Goal: Communication & Community: Answer question/provide support

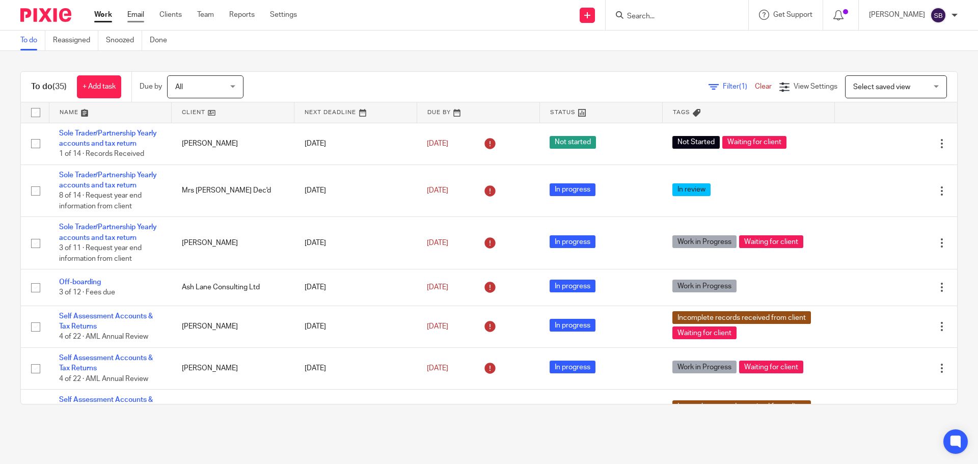
click at [136, 13] on link "Email" at bounding box center [135, 15] width 17 height 10
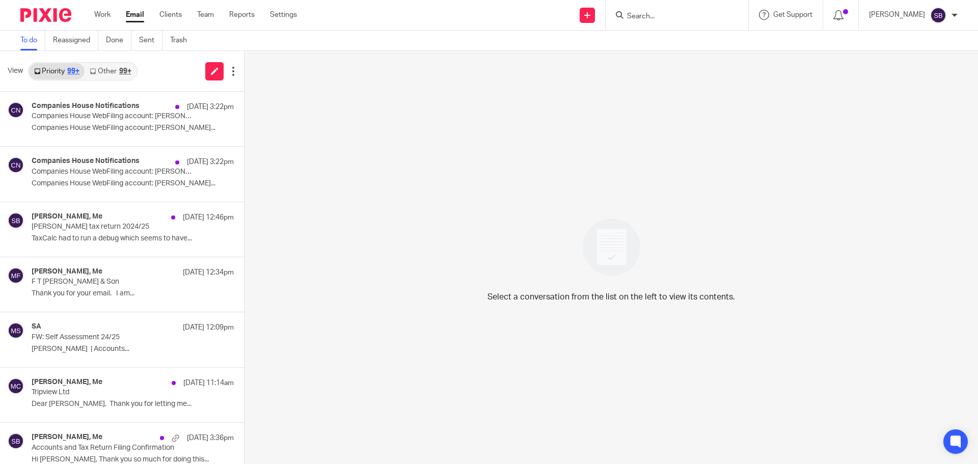
click at [122, 70] on div "99+" at bounding box center [125, 71] width 12 height 7
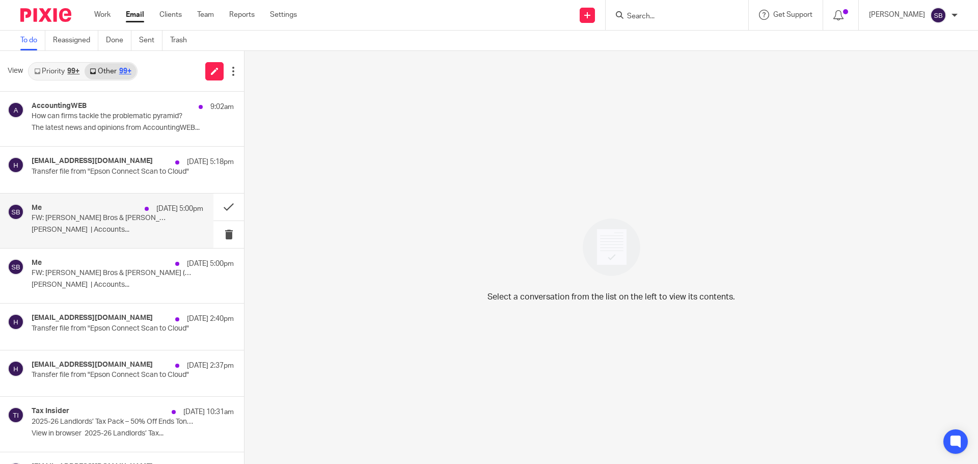
click at [93, 210] on div "Me 14 Aug 5:00pm" at bounding box center [118, 209] width 172 height 10
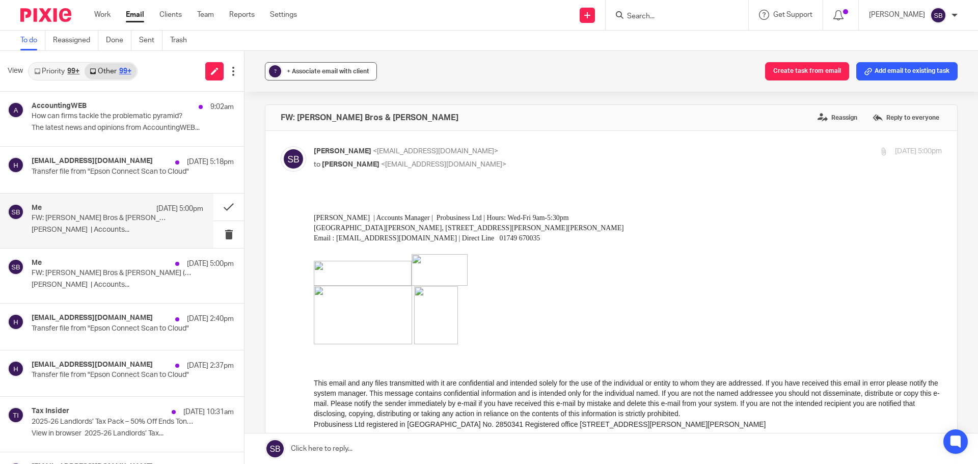
click at [351, 68] on span "+ Associate email with client" at bounding box center [328, 71] width 83 height 6
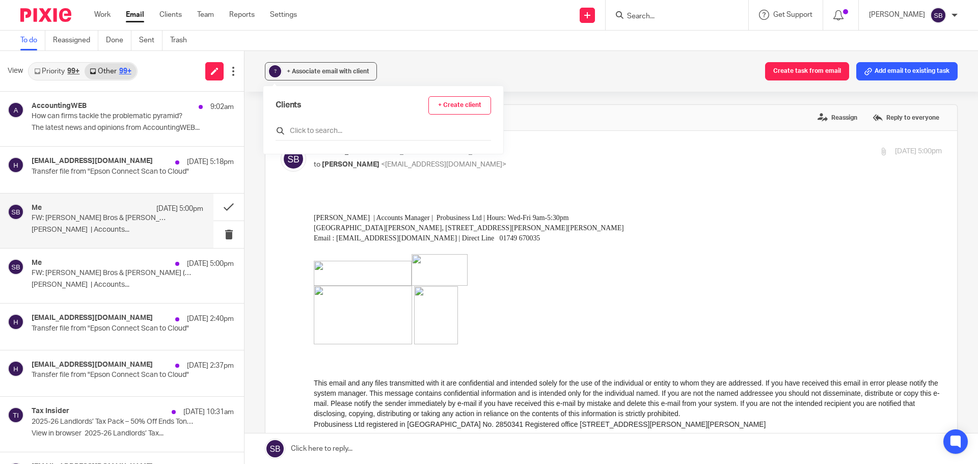
click at [345, 133] on input "text" at bounding box center [383, 131] width 215 height 10
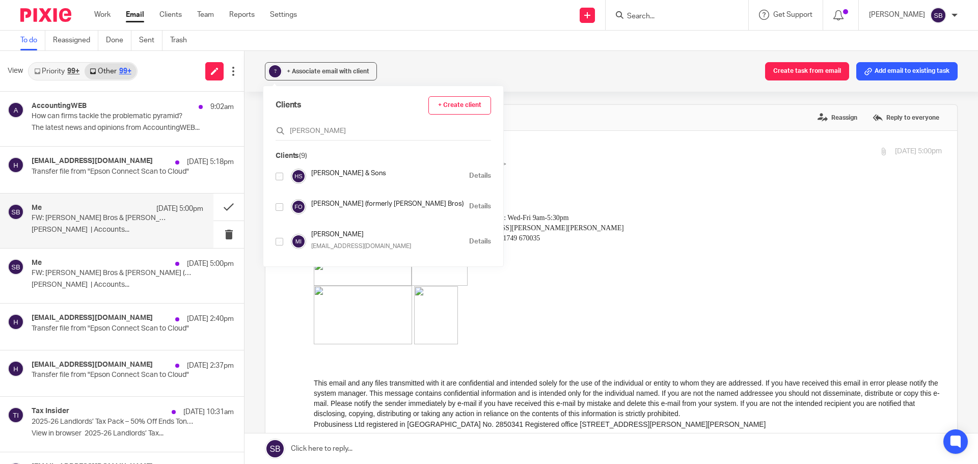
type input "stott"
click at [278, 204] on input "checkbox" at bounding box center [280, 207] width 8 height 8
checkbox input "true"
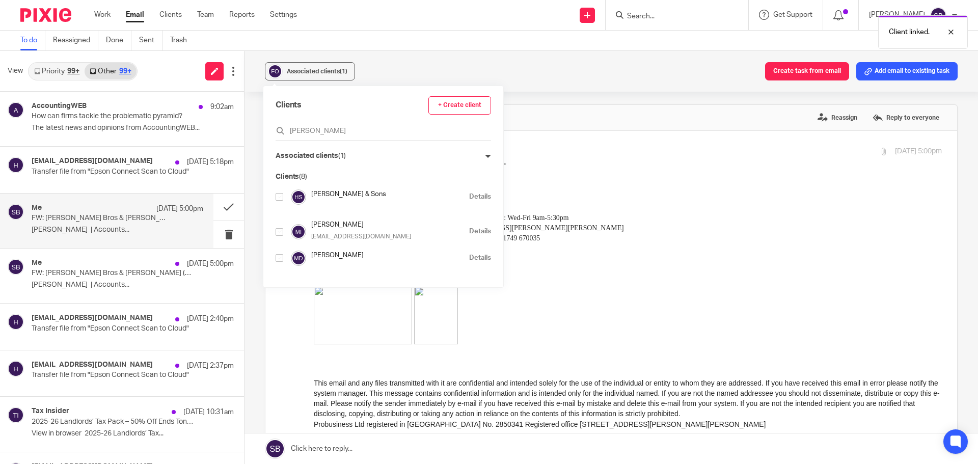
click at [479, 52] on div "Associated clients (1) Create task from email Add email to existing task" at bounding box center [612, 71] width 734 height 41
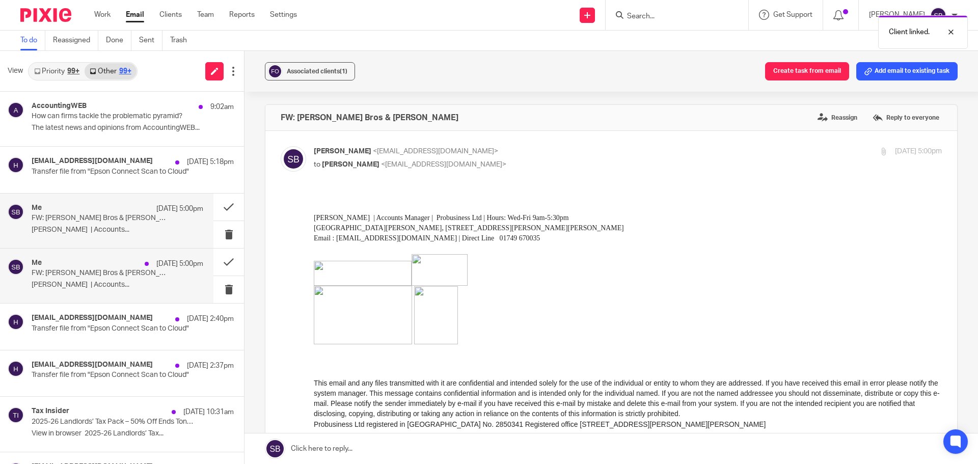
click at [140, 277] on p "FW: Stott Bros & Herb Stott (ref 1STOTTBROS)" at bounding box center [101, 273] width 138 height 9
click at [337, 69] on span "+ Associate email with client" at bounding box center [328, 71] width 83 height 6
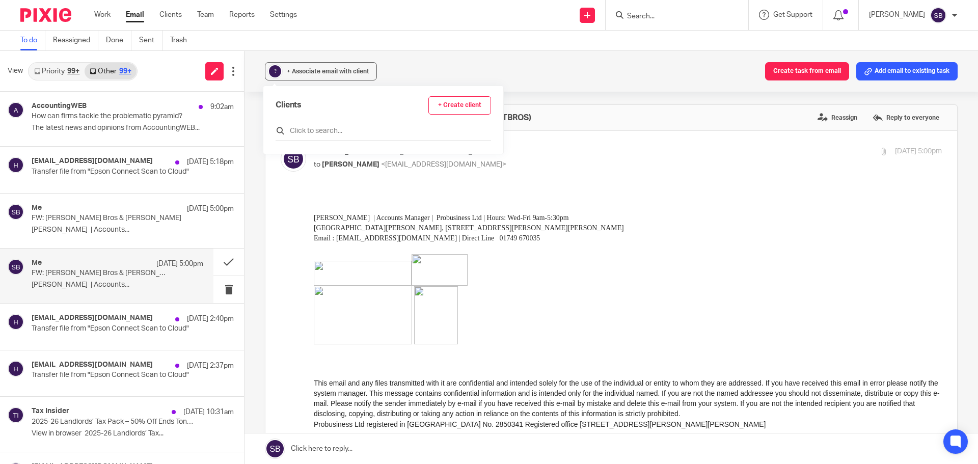
click at [339, 125] on div at bounding box center [383, 133] width 215 height 16
click at [354, 78] on button "? + Associate email with client" at bounding box center [321, 71] width 112 height 18
click at [336, 132] on input "text" at bounding box center [383, 131] width 215 height 10
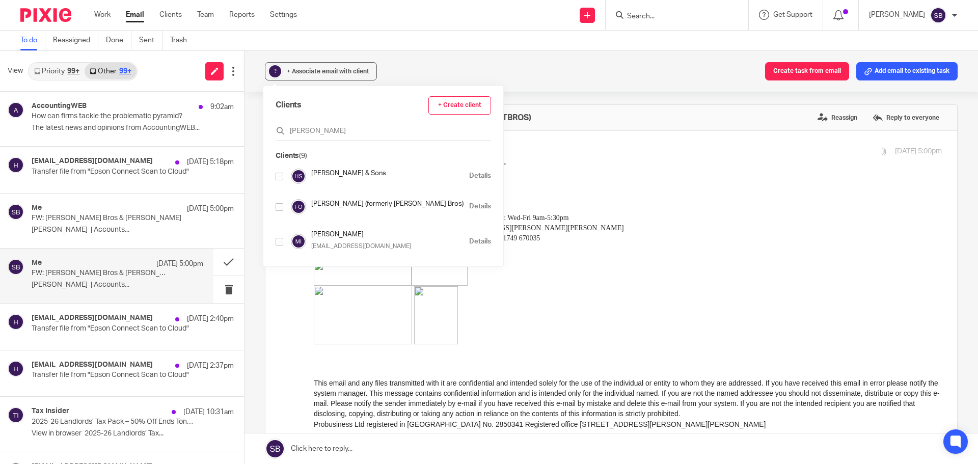
type input "stott"
click at [282, 208] on input "checkbox" at bounding box center [280, 207] width 8 height 8
checkbox input "true"
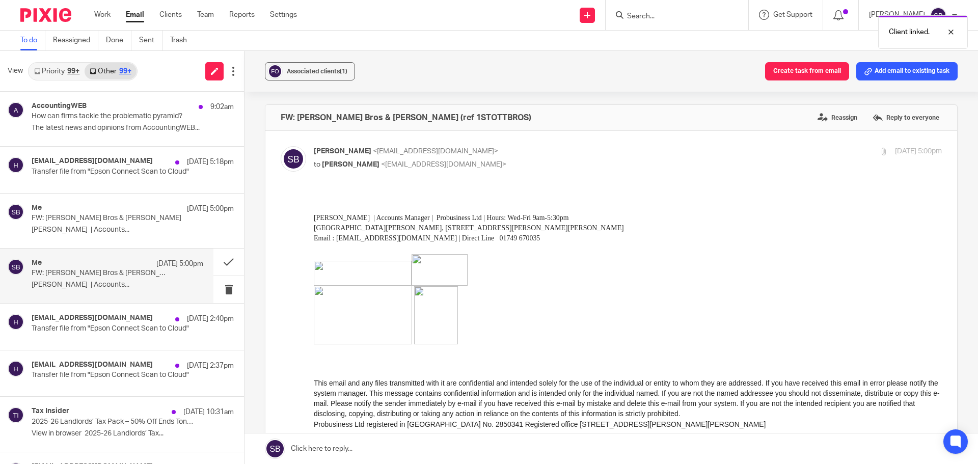
click at [540, 74] on div "Associated clients (1) Create task from email Add email to existing task" at bounding box center [612, 71] width 734 height 41
click at [55, 70] on link "Priority 99+" at bounding box center [57, 71] width 56 height 16
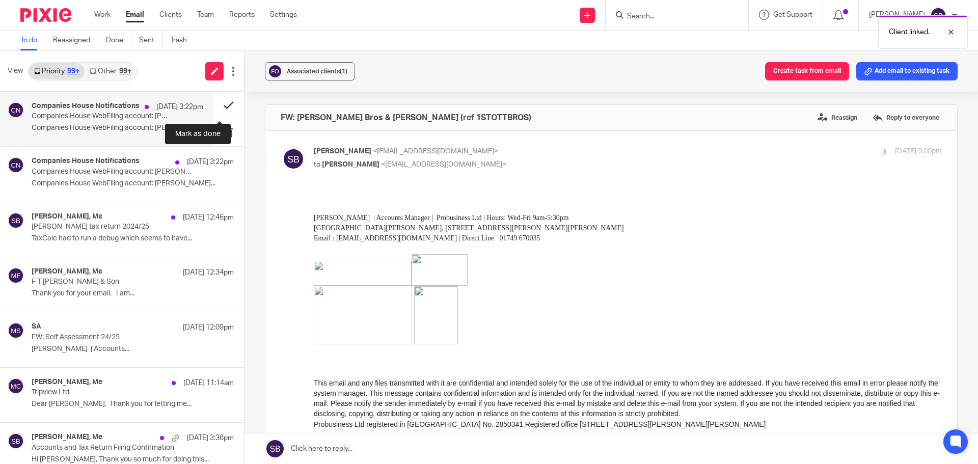
click at [224, 103] on button at bounding box center [228, 105] width 31 height 27
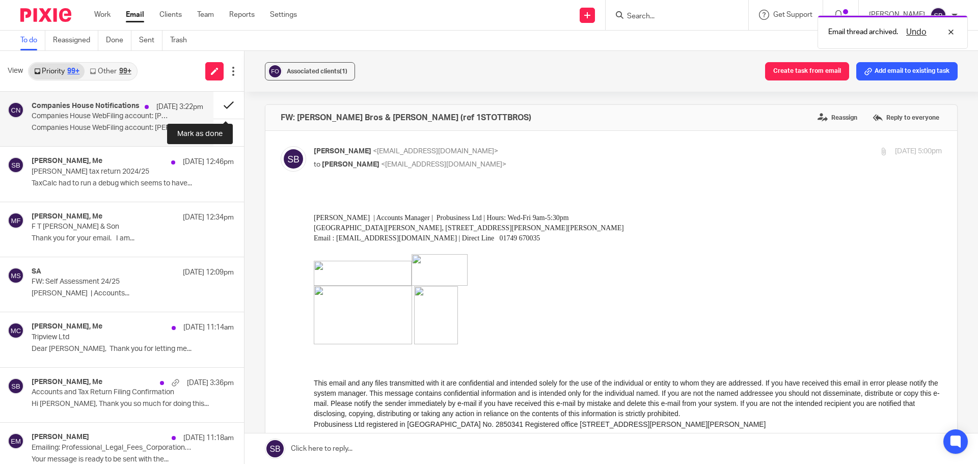
click at [219, 103] on button at bounding box center [228, 105] width 31 height 27
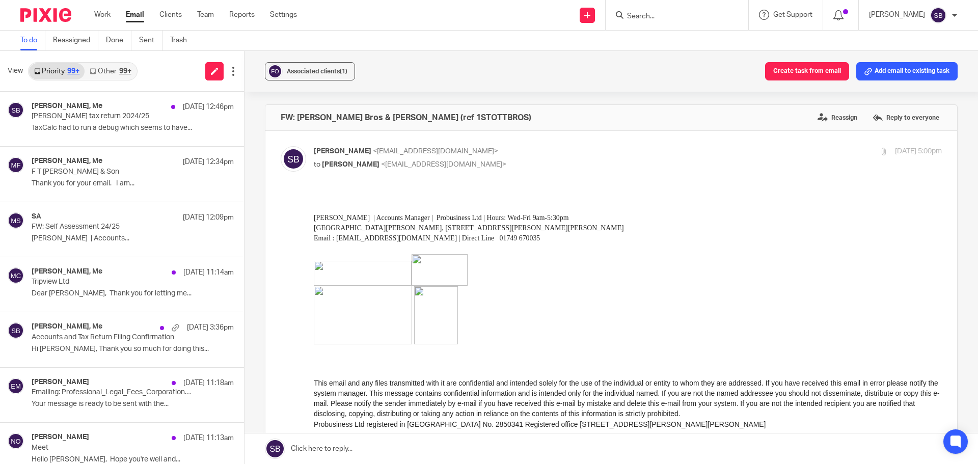
click at [653, 20] on input "Search" at bounding box center [672, 16] width 92 height 9
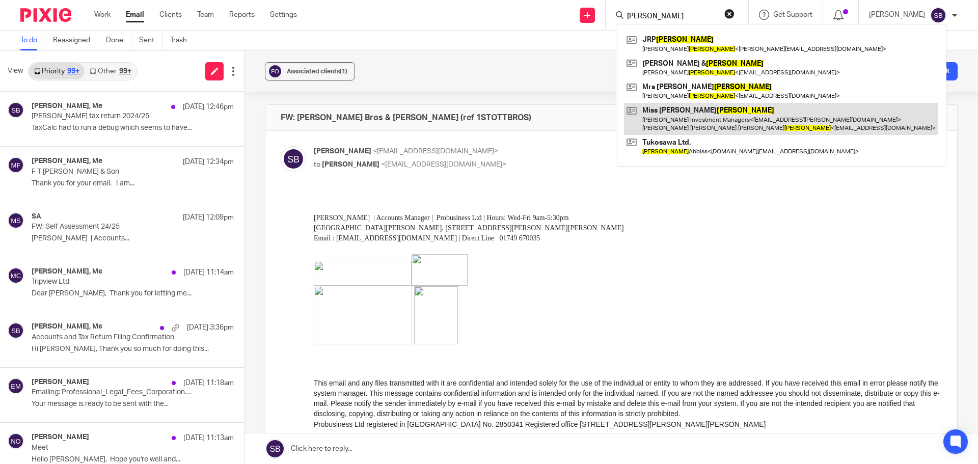
type input "swayne"
click at [689, 106] on link at bounding box center [781, 119] width 314 height 32
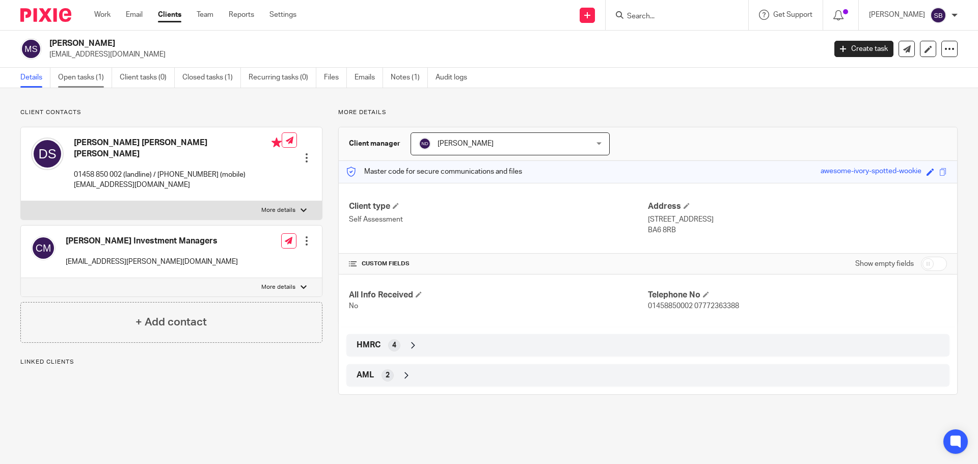
click at [79, 77] on link "Open tasks (1)" at bounding box center [85, 78] width 54 height 20
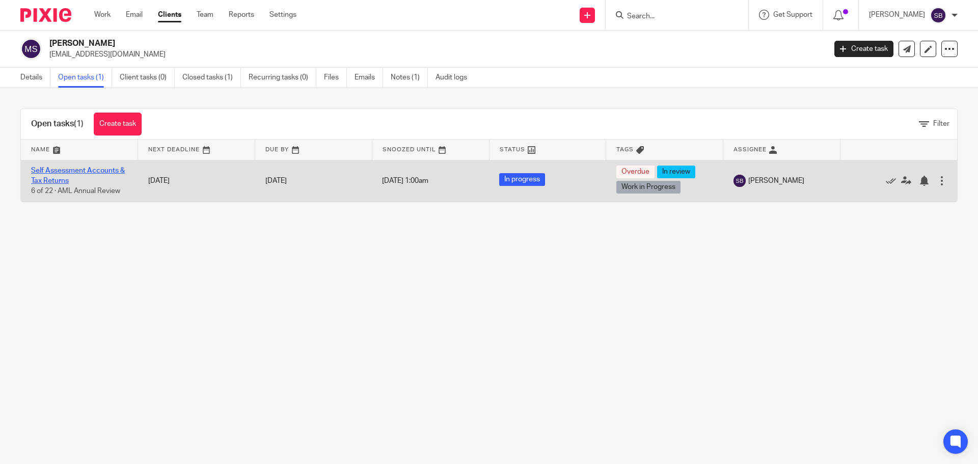
click at [88, 168] on link "Self Assessment Accounts & Tax Returns" at bounding box center [78, 175] width 94 height 17
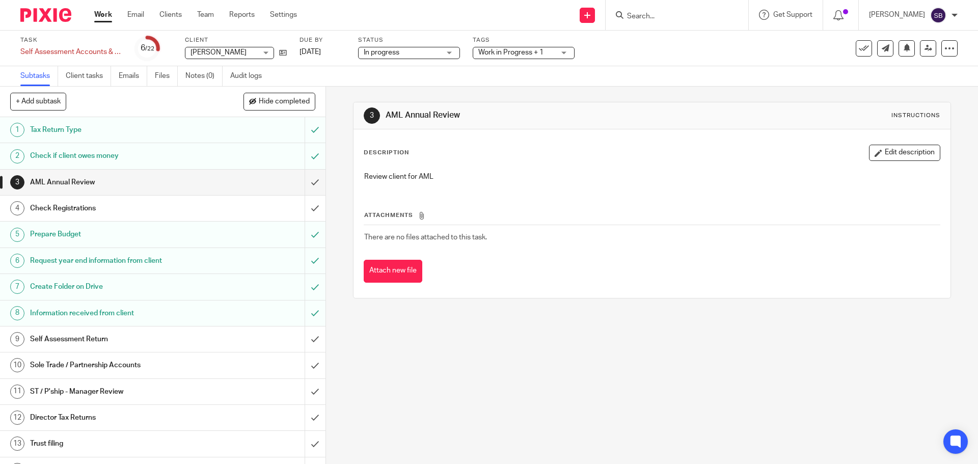
click at [567, 56] on div "Work in Progress + 1" at bounding box center [524, 53] width 102 height 12
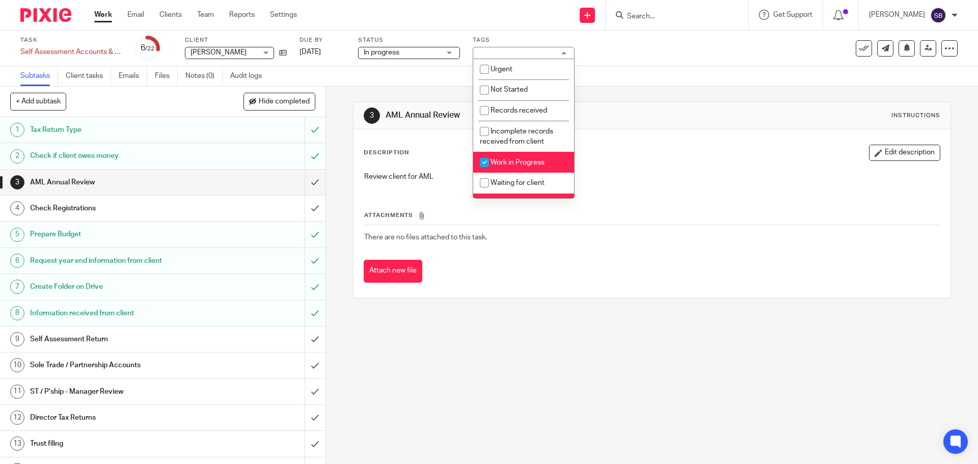
click at [484, 163] on input "checkbox" at bounding box center [484, 162] width 19 height 19
checkbox input "false"
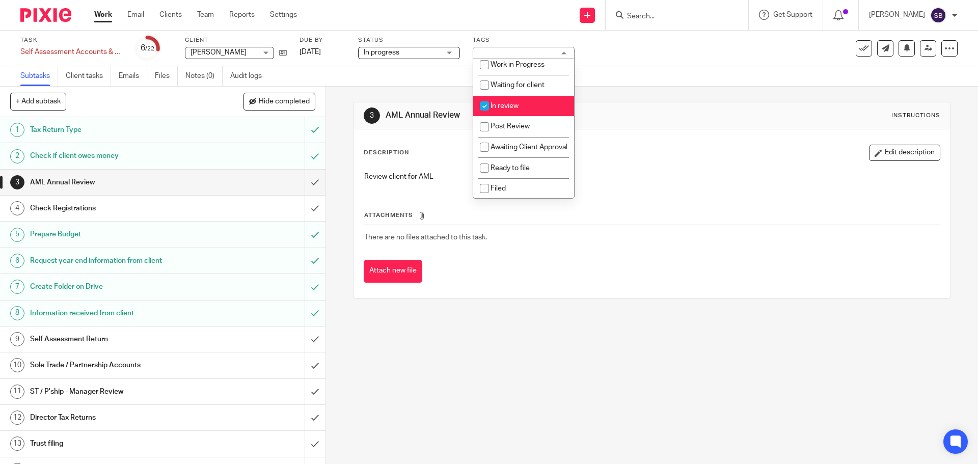
scroll to position [102, 0]
click at [488, 100] on input "checkbox" at bounding box center [484, 104] width 19 height 19
checkbox input "false"
click at [484, 146] on input "checkbox" at bounding box center [484, 146] width 19 height 19
checkbox input "true"
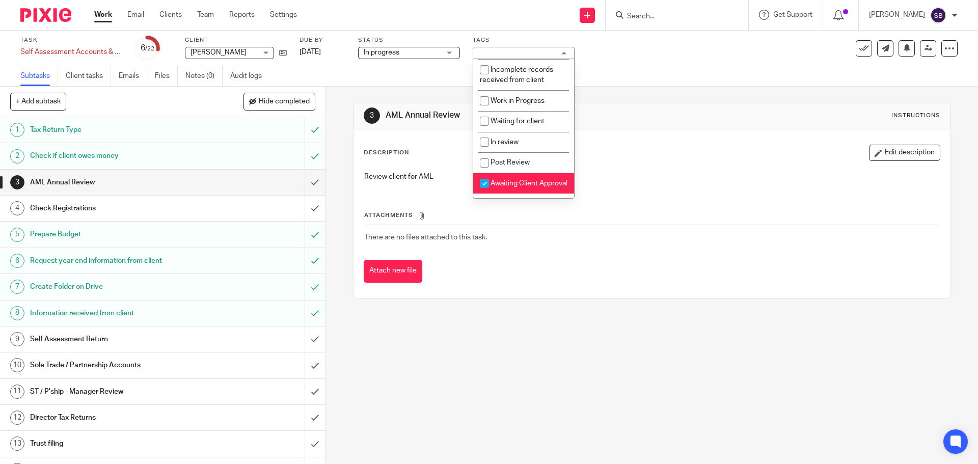
scroll to position [0, 0]
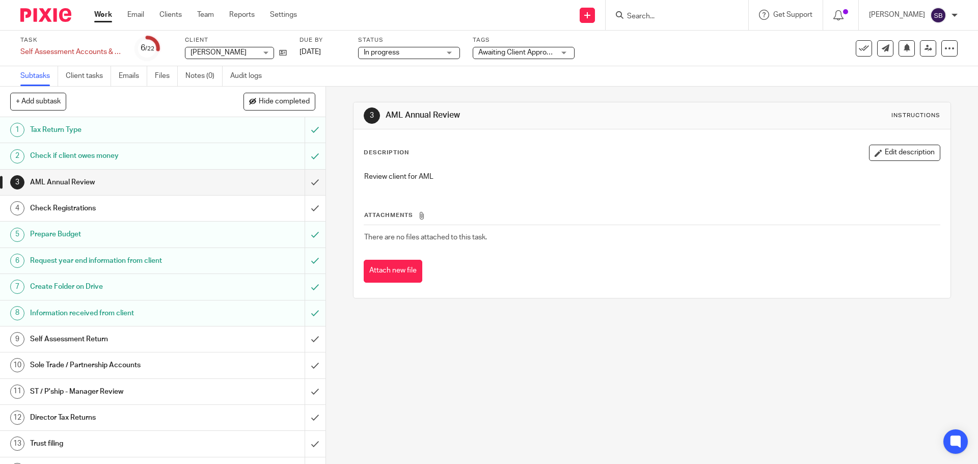
click at [655, 53] on div "Task Self Assessment Accounts & Tax Returns Save Self Assessment Accounts & Tax…" at bounding box center [410, 48] width 781 height 24
click at [76, 339] on h1 "Self Assessment Return" at bounding box center [118, 339] width 176 height 15
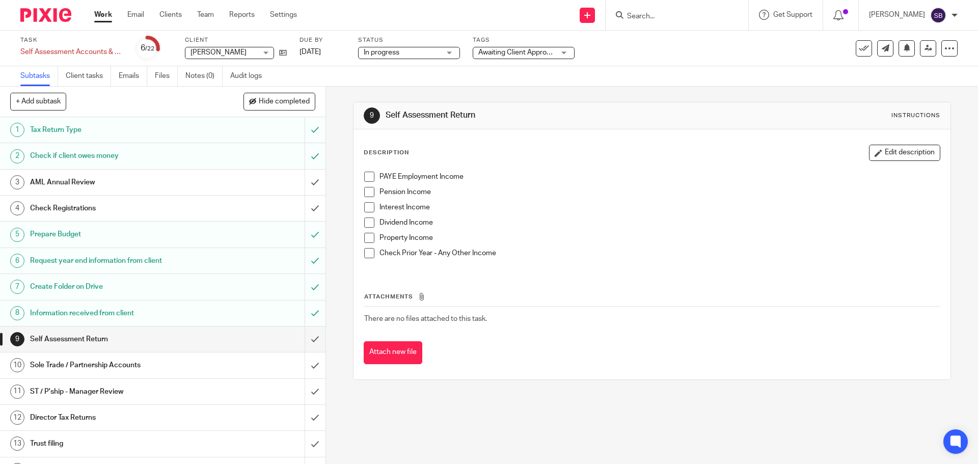
click at [366, 198] on li "Pension Income" at bounding box center [651, 194] width 575 height 15
click at [893, 150] on button "Edit description" at bounding box center [904, 153] width 71 height 16
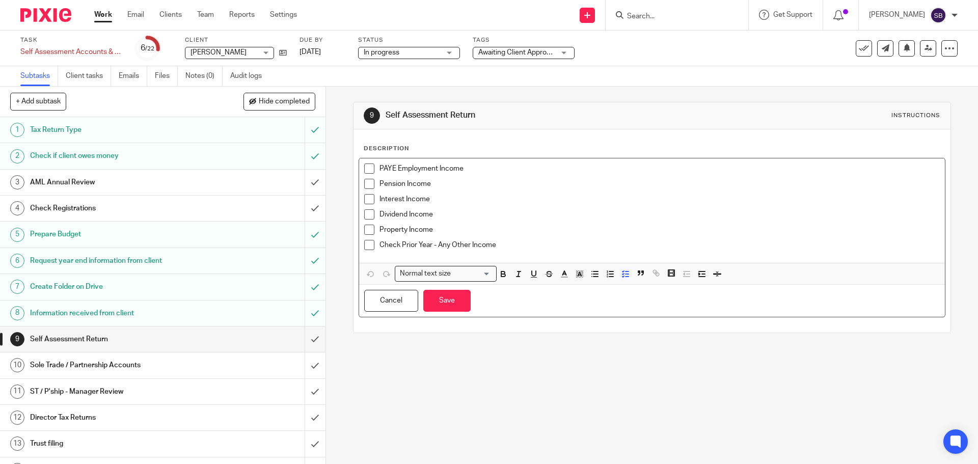
drag, startPoint x: 364, startPoint y: 184, endPoint x: 367, endPoint y: 190, distance: 5.9
click at [365, 184] on span at bounding box center [369, 184] width 10 height 10
click at [368, 199] on span at bounding box center [369, 199] width 10 height 10
click at [366, 210] on span at bounding box center [369, 214] width 10 height 10
click at [368, 230] on span at bounding box center [369, 230] width 10 height 10
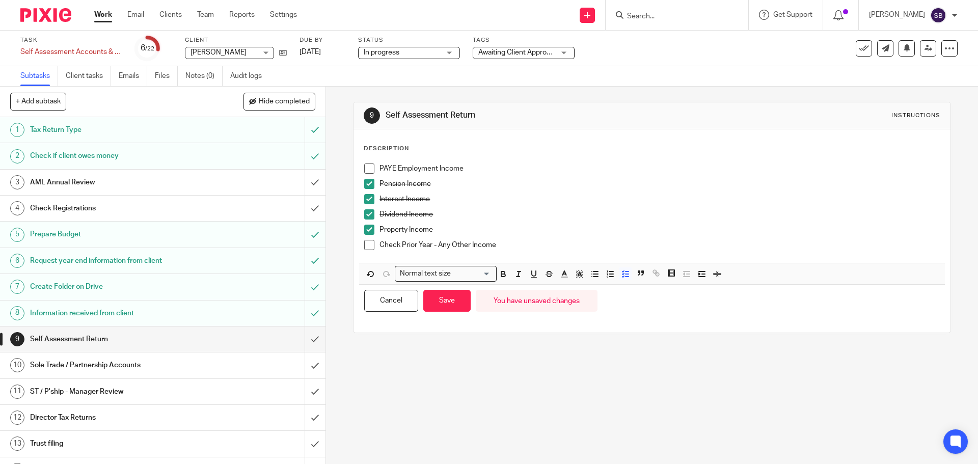
click at [366, 228] on span at bounding box center [369, 230] width 10 height 10
click at [366, 248] on span at bounding box center [369, 245] width 10 height 10
click at [449, 306] on button "Save" at bounding box center [446, 301] width 47 height 22
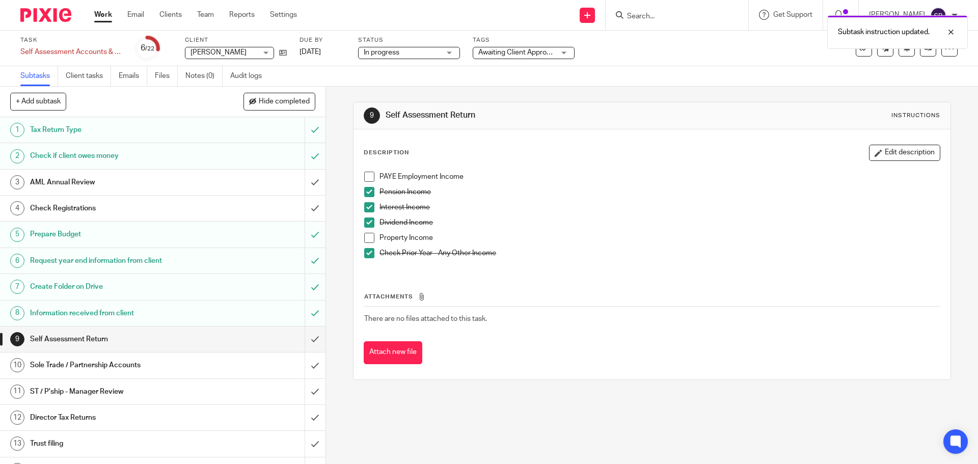
click at [183, 364] on h1 "Sole Trade / Partnership Accounts" at bounding box center [118, 365] width 176 height 15
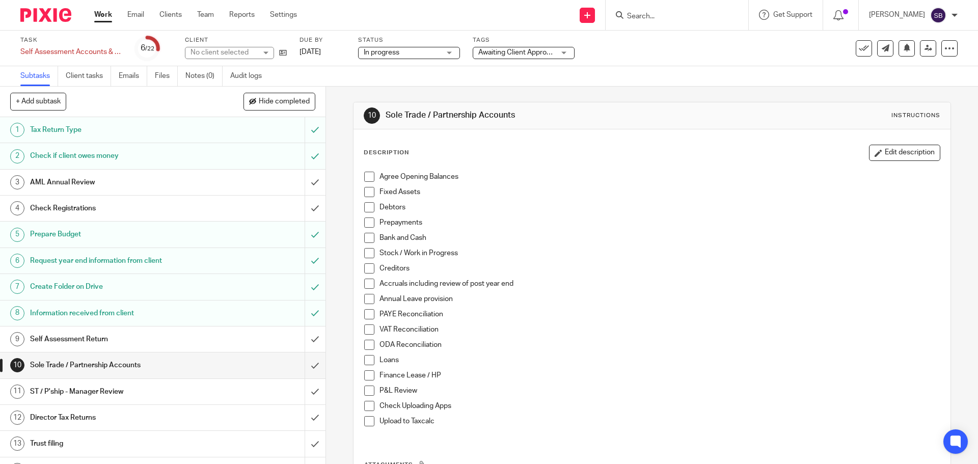
click at [302, 335] on input "submit" at bounding box center [163, 339] width 326 height 25
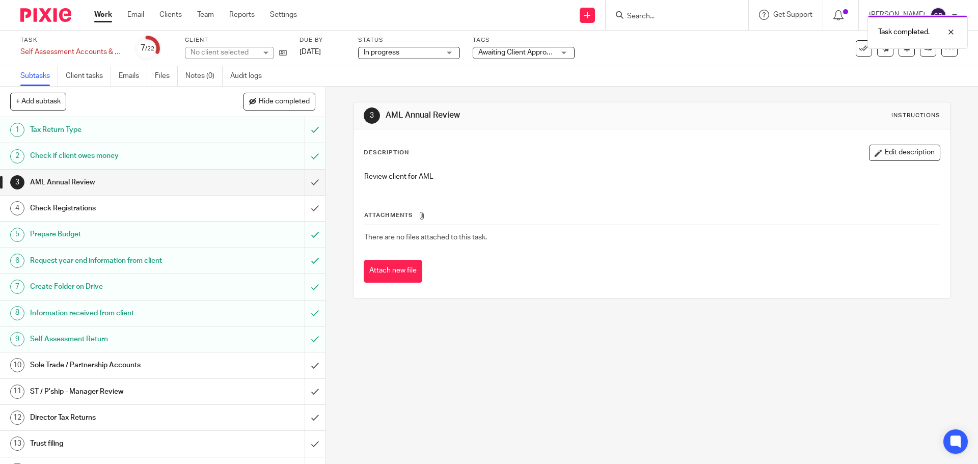
click at [147, 363] on h1 "Sole Trade / Partnership Accounts" at bounding box center [118, 365] width 176 height 15
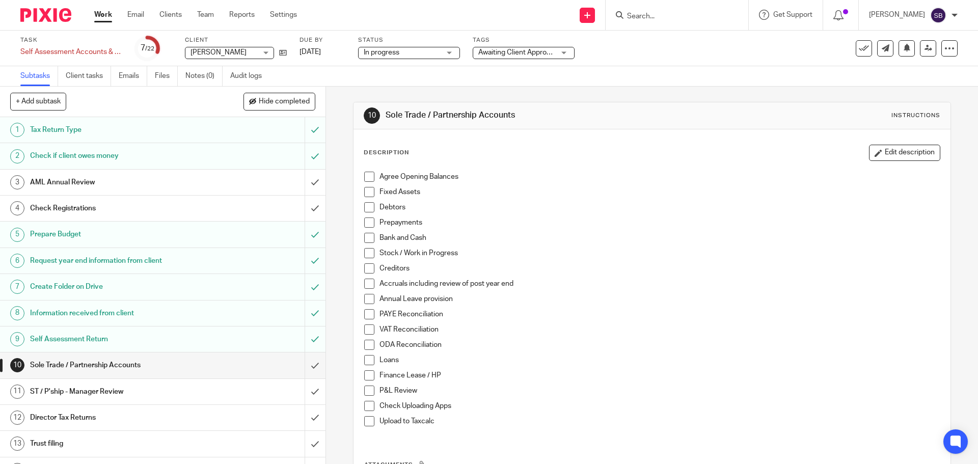
click at [912, 154] on button "Edit description" at bounding box center [904, 153] width 71 height 16
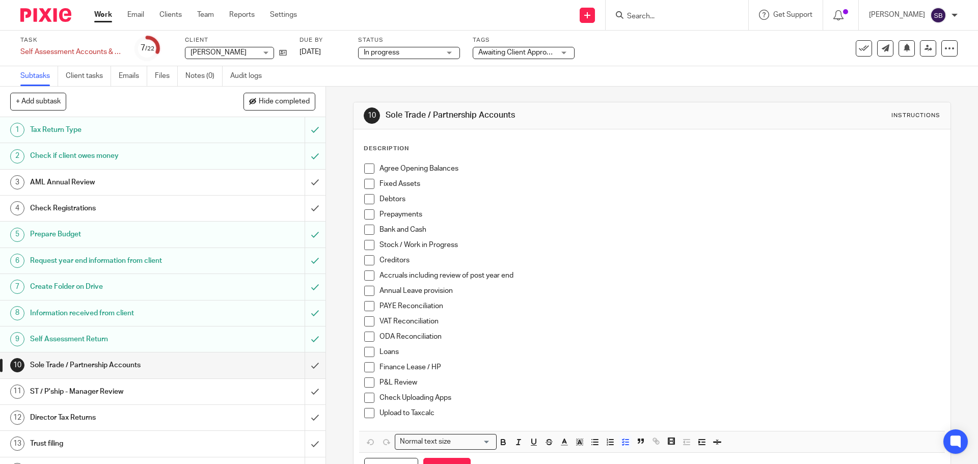
click at [429, 149] on div "Description" at bounding box center [652, 149] width 576 height 8
click at [379, 156] on div "Description Agree Opening Balances Fixed Assets Debtors Prepayments Bank and Ca…" at bounding box center [652, 315] width 576 height 341
click at [476, 167] on p "Agree Opening Balances" at bounding box center [660, 169] width 560 height 10
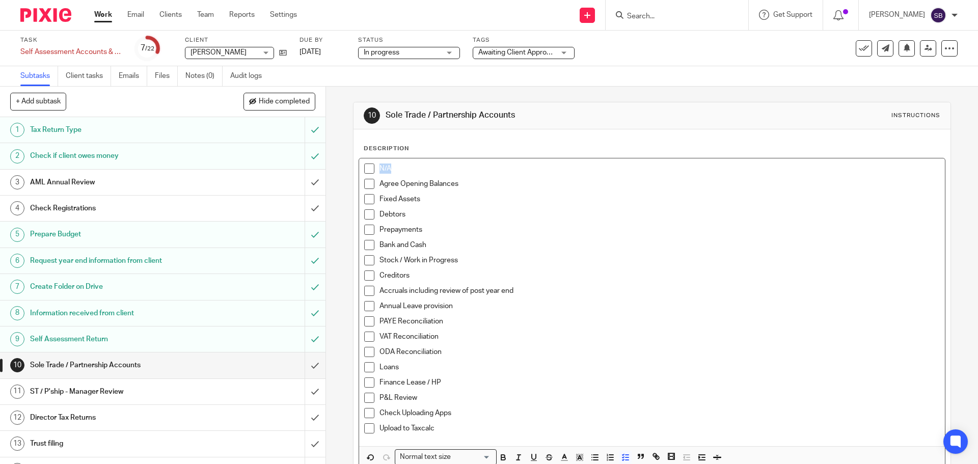
drag, startPoint x: 377, startPoint y: 167, endPoint x: 397, endPoint y: 180, distance: 24.3
click at [393, 167] on p "N/A" at bounding box center [660, 169] width 560 height 10
click at [499, 456] on icon "button" at bounding box center [503, 457] width 9 height 9
click at [569, 223] on div "Debtors" at bounding box center [660, 216] width 560 height 15
click at [367, 167] on span at bounding box center [369, 169] width 10 height 10
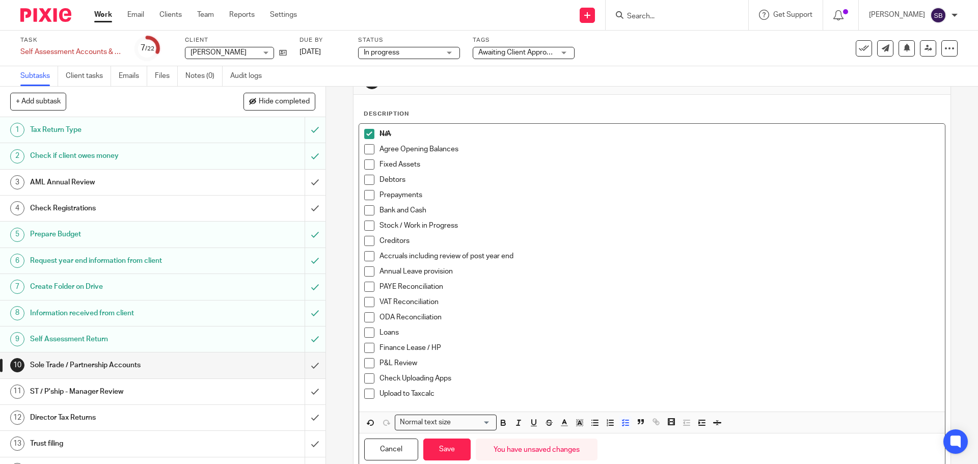
scroll to position [68, 0]
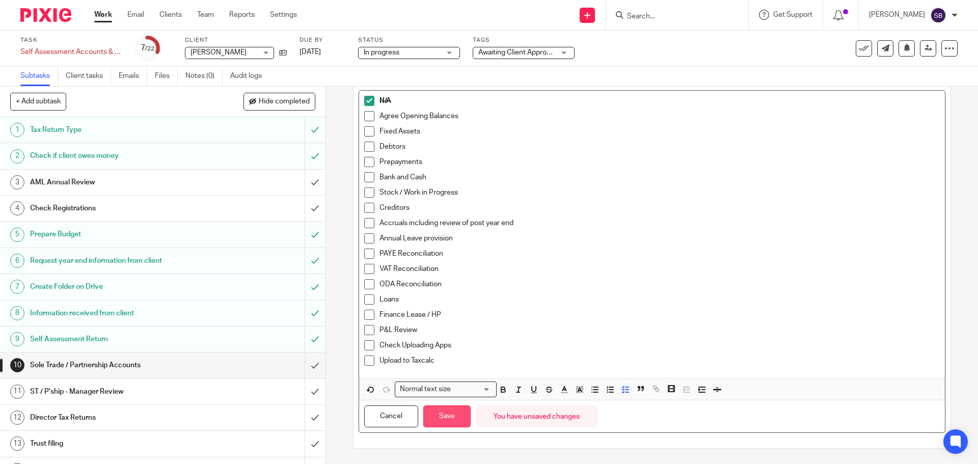
click at [463, 415] on button "Save" at bounding box center [446, 417] width 47 height 22
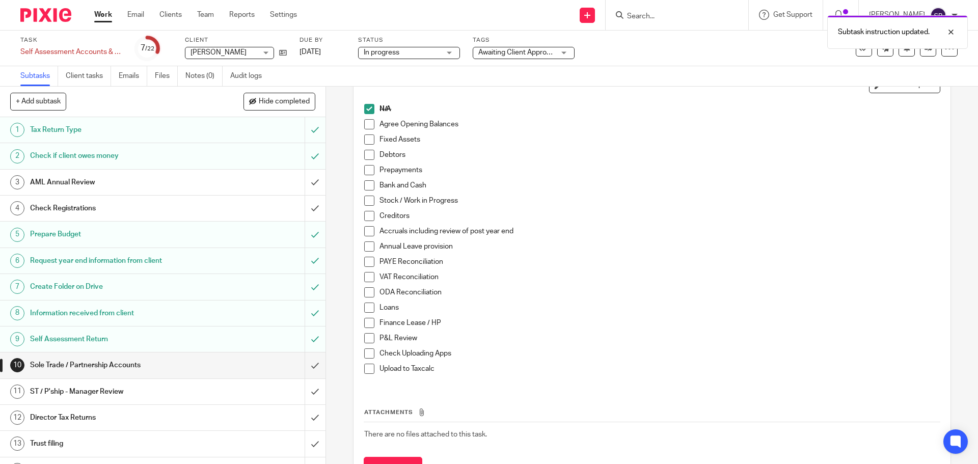
scroll to position [76, 0]
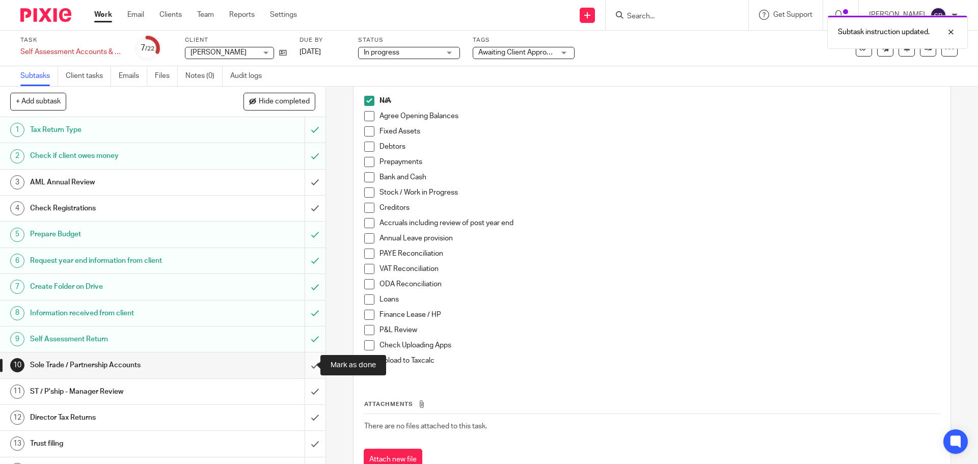
click at [307, 364] on input "submit" at bounding box center [163, 365] width 326 height 25
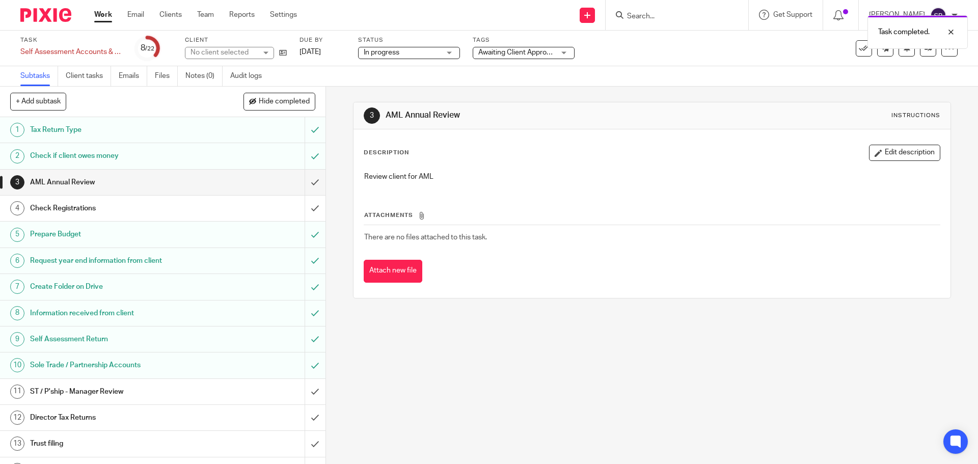
click at [118, 391] on h1 "ST / P'ship - Manager Review" at bounding box center [118, 391] width 176 height 15
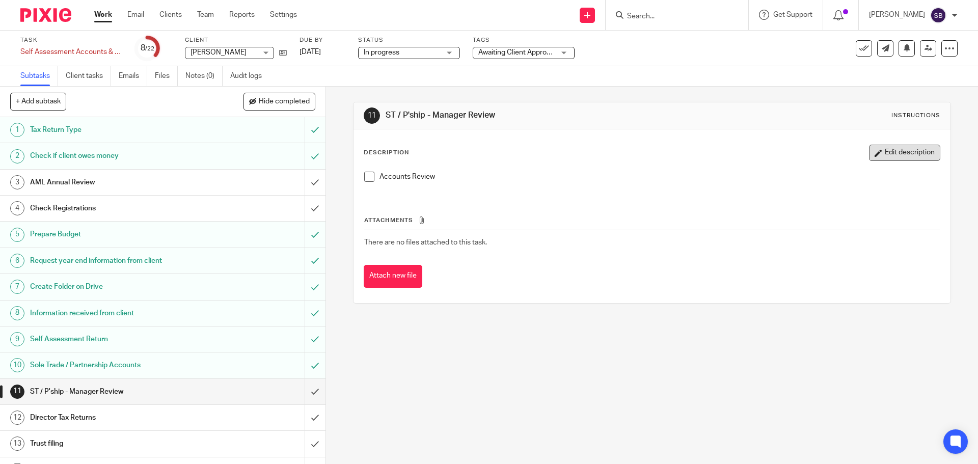
click at [870, 152] on button "Edit description" at bounding box center [904, 153] width 71 height 16
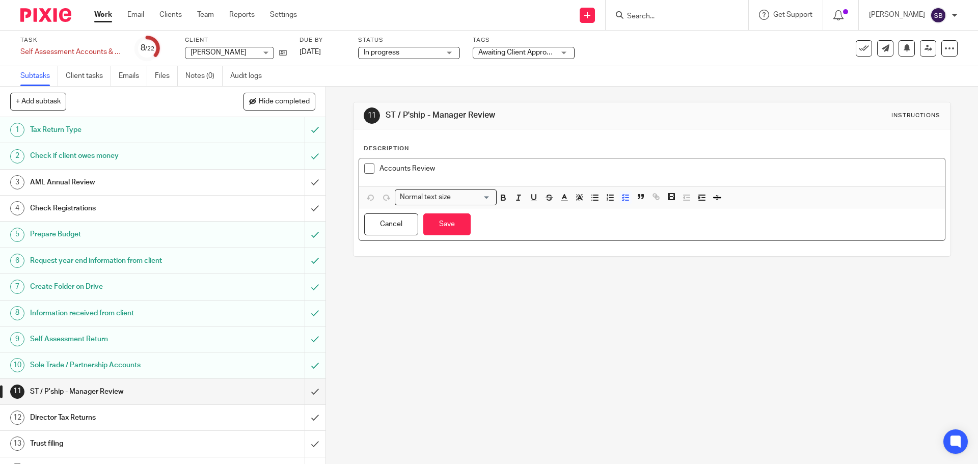
click at [495, 171] on p "Accounts Review" at bounding box center [660, 169] width 560 height 10
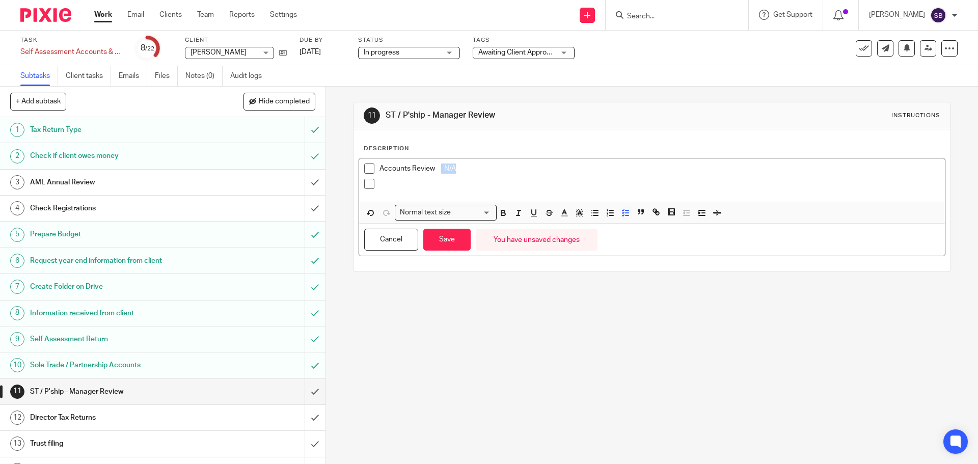
drag, startPoint x: 441, startPoint y: 168, endPoint x: 463, endPoint y: 166, distance: 22.5
click at [463, 166] on p "Accounts Review N/A" at bounding box center [660, 169] width 560 height 10
click at [499, 209] on icon "button" at bounding box center [503, 212] width 9 height 9
click at [367, 170] on span at bounding box center [369, 169] width 10 height 10
click at [437, 239] on button "Save" at bounding box center [446, 240] width 47 height 22
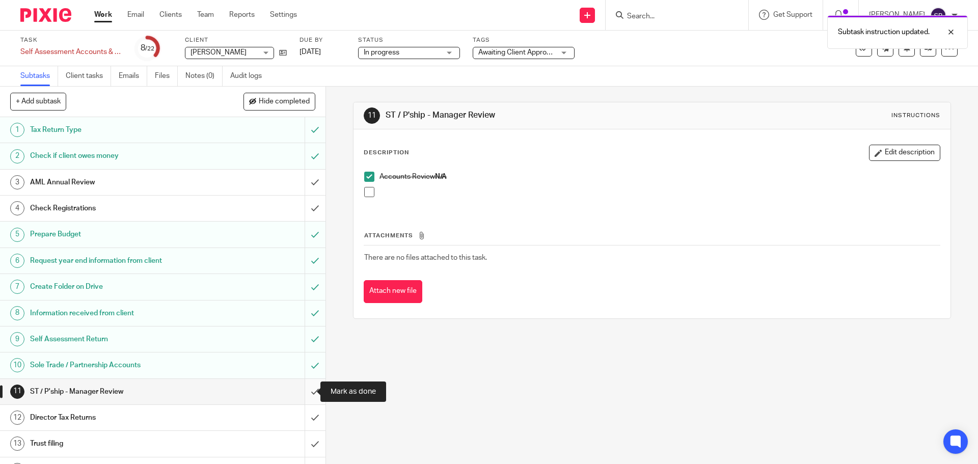
click at [304, 392] on input "submit" at bounding box center [163, 391] width 326 height 25
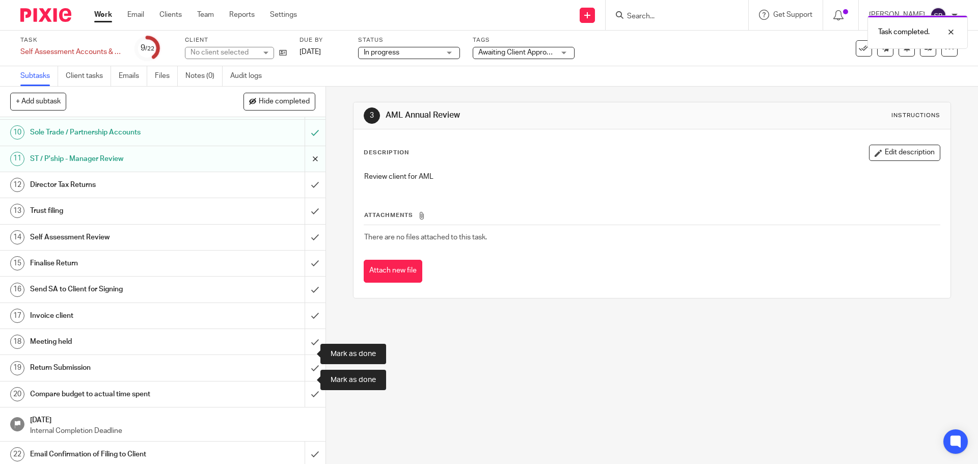
scroll to position [236, 0]
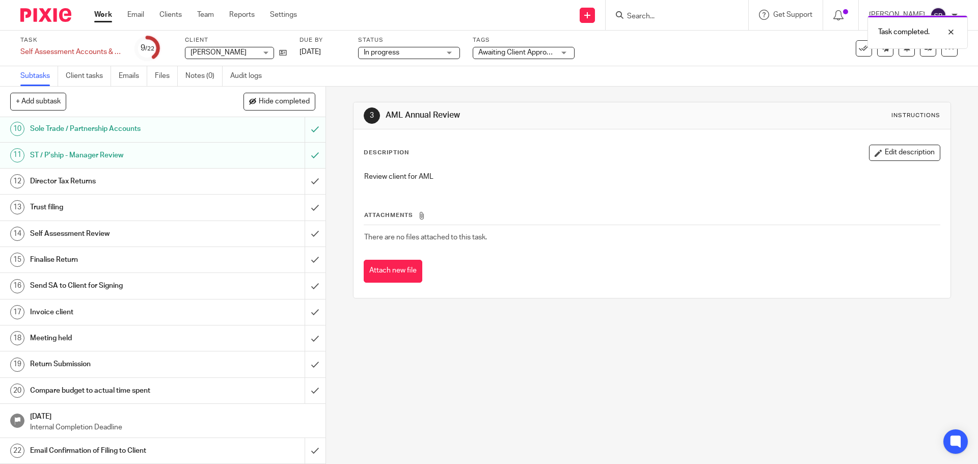
click at [93, 234] on h1 "Self Assessment Review" at bounding box center [118, 233] width 176 height 15
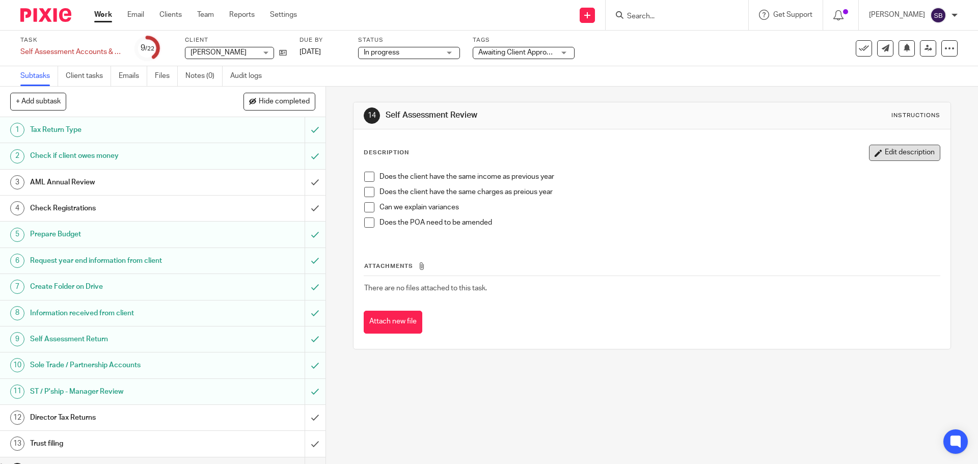
click at [907, 155] on button "Edit description" at bounding box center [904, 153] width 71 height 16
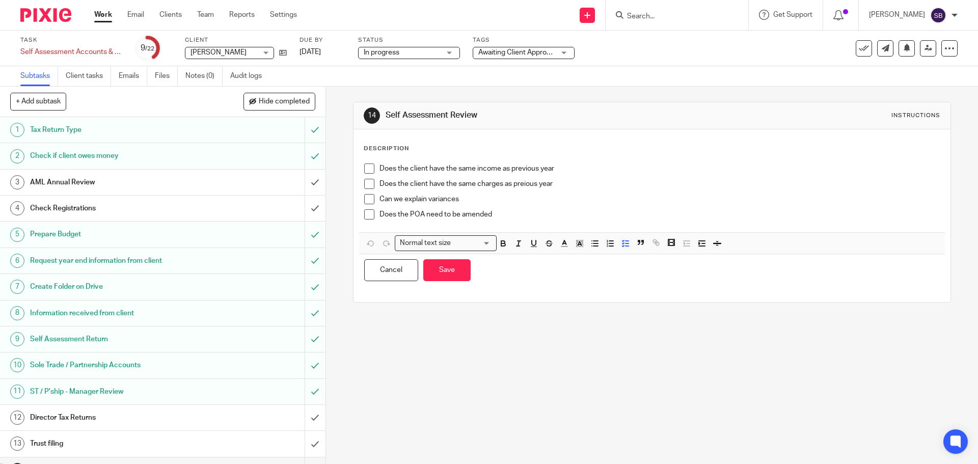
click at [388, 157] on div "Description Does the client have the same income as previous year Does the clie…" at bounding box center [652, 216] width 576 height 142
click at [498, 219] on p "Does the POA need to be amended" at bounding box center [660, 214] width 560 height 10
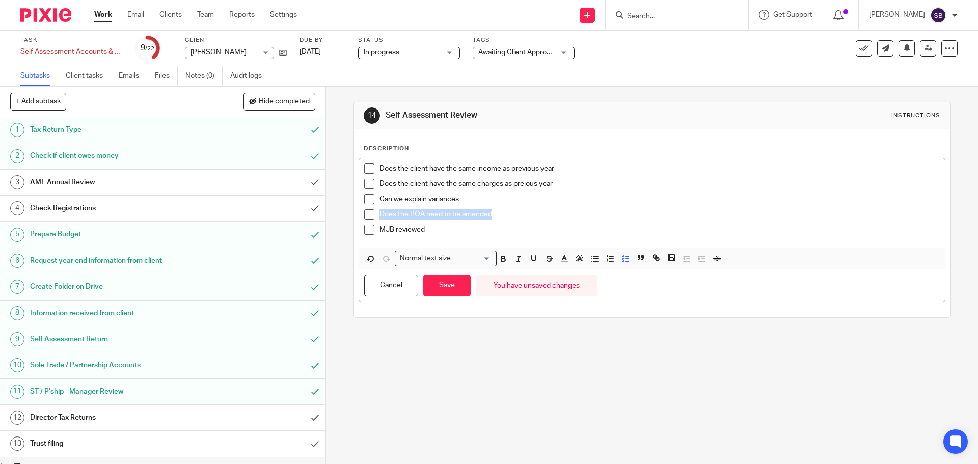
click at [392, 234] on p "MJB reviewed" at bounding box center [660, 230] width 560 height 10
click at [389, 234] on p "MJB reviewed" at bounding box center [660, 230] width 560 height 10
drag, startPoint x: 410, startPoint y: 230, endPoint x: 375, endPoint y: 230, distance: 34.1
click at [375, 230] on li "MJB reviewed" at bounding box center [651, 232] width 575 height 15
click at [502, 261] on icon "button" at bounding box center [503, 260] width 4 height 3
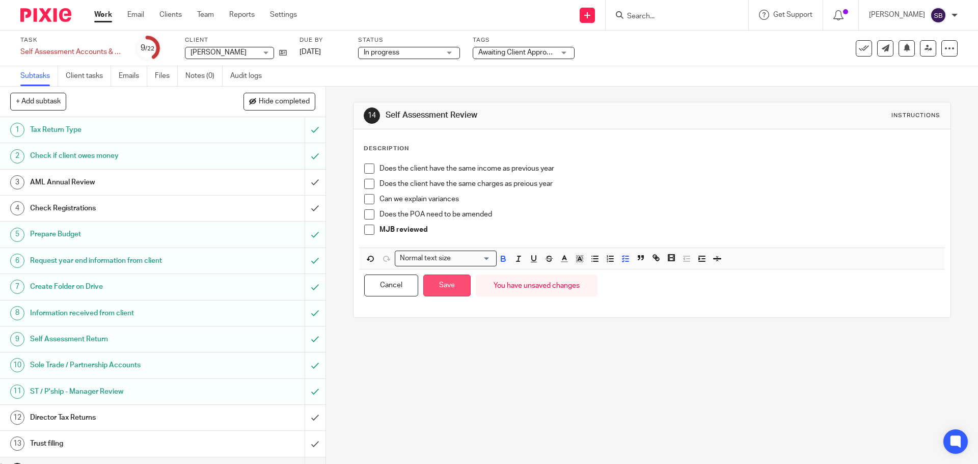
click at [460, 288] on button "Save" at bounding box center [446, 286] width 47 height 22
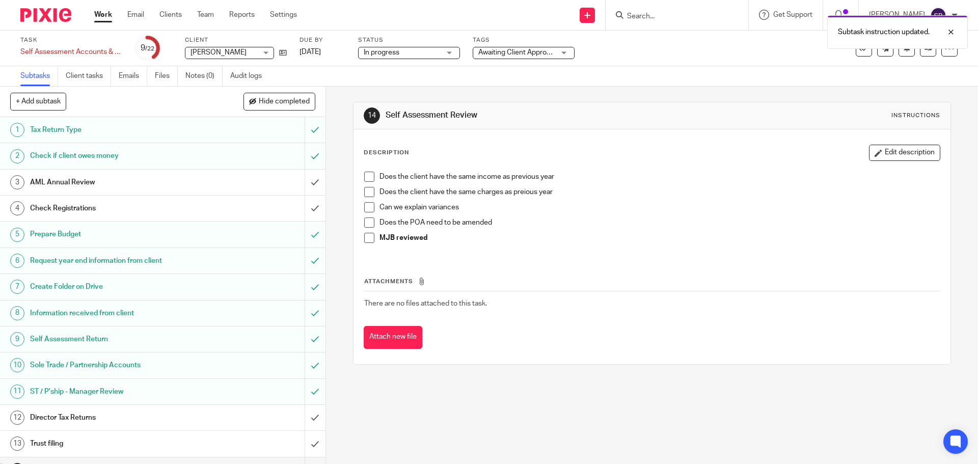
click at [367, 238] on span at bounding box center [369, 238] width 10 height 10
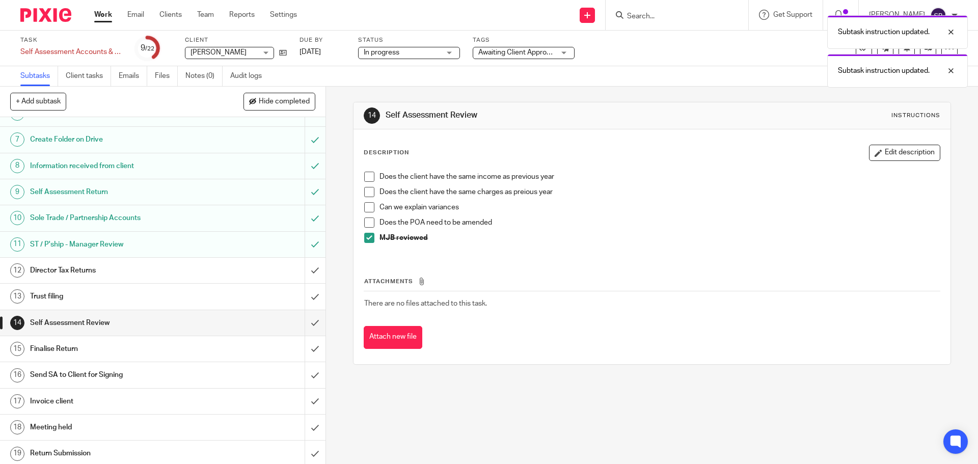
scroll to position [153, 0]
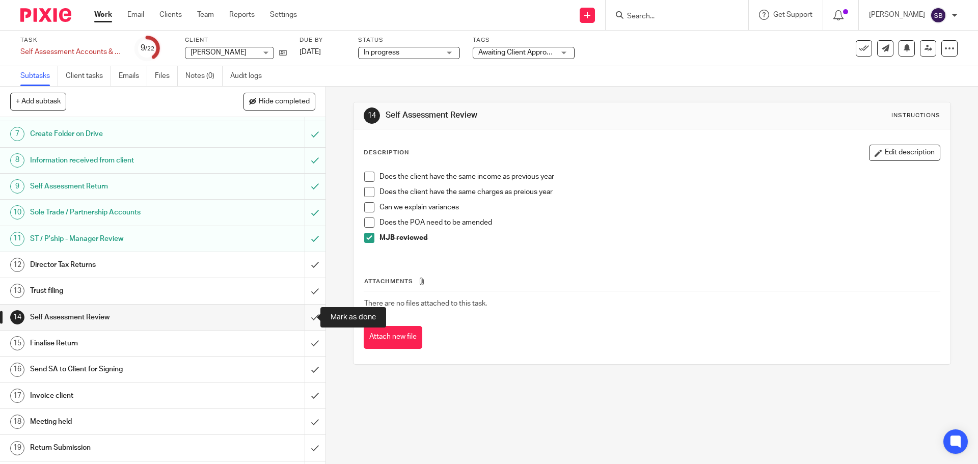
click at [306, 316] on input "submit" at bounding box center [163, 317] width 326 height 25
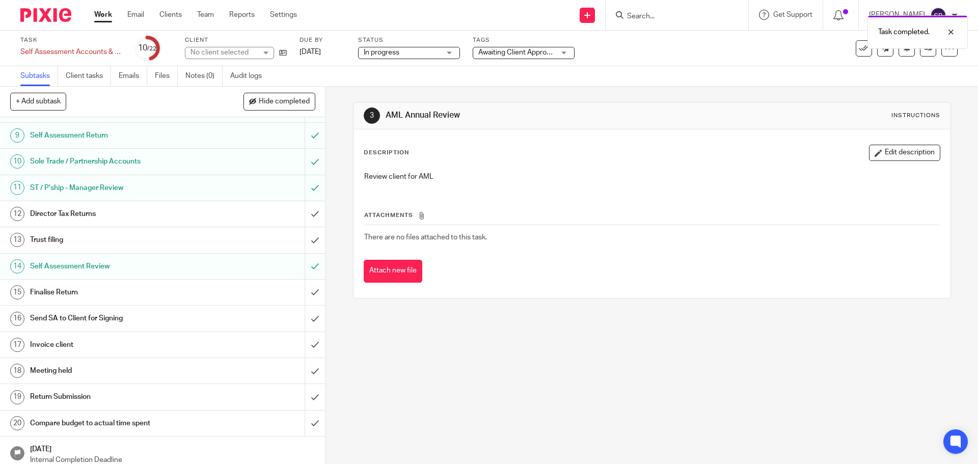
scroll to position [236, 0]
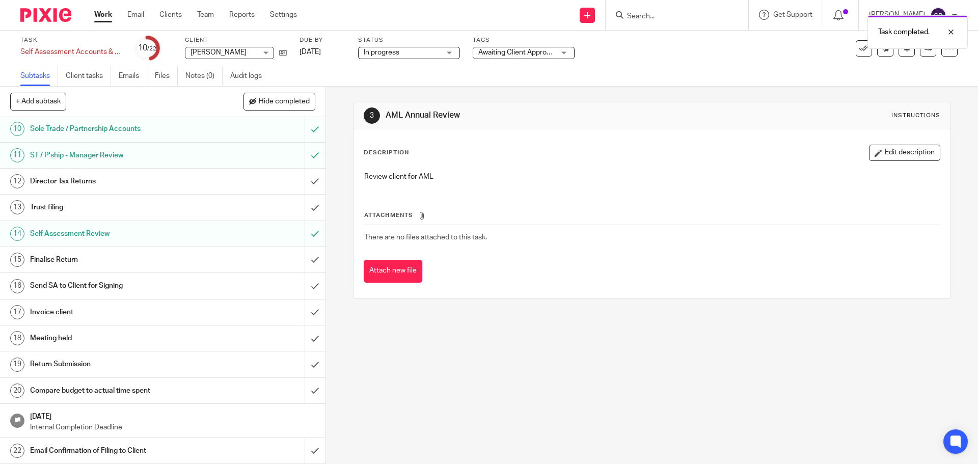
click at [105, 288] on h1 "Send SA to Client for Signing" at bounding box center [118, 285] width 176 height 15
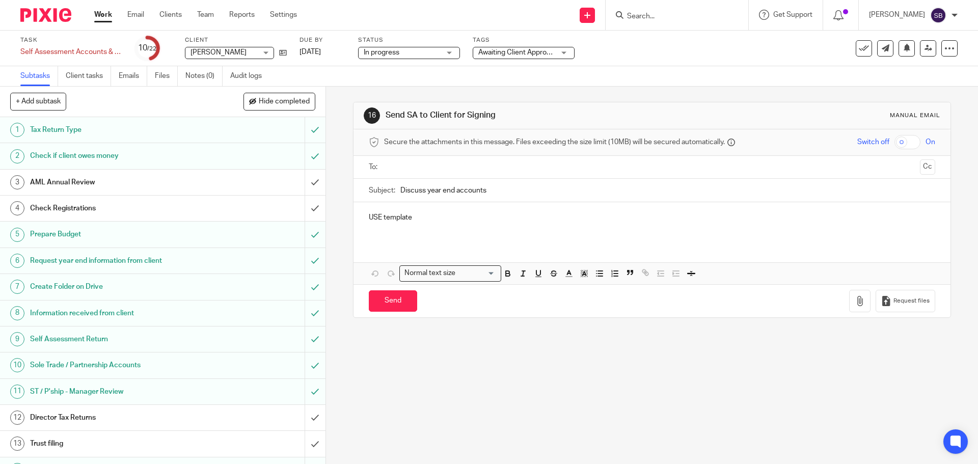
click at [369, 220] on p "USE template" at bounding box center [652, 217] width 566 height 10
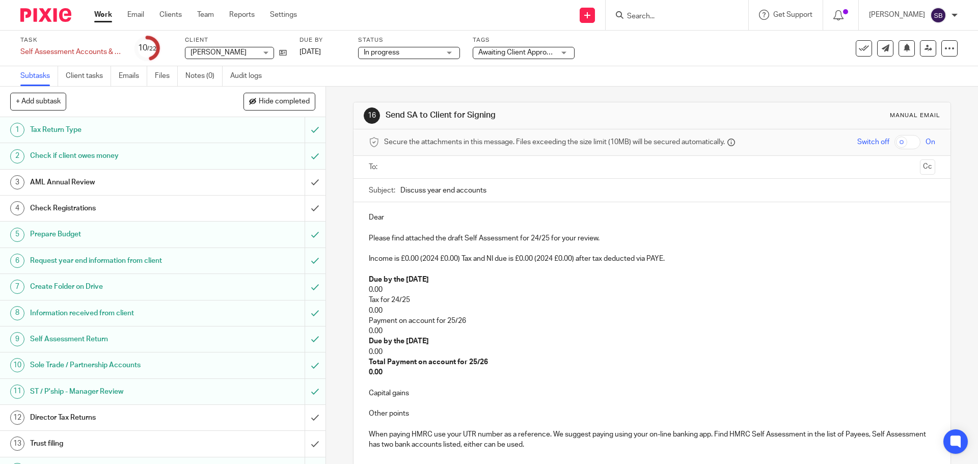
scroll to position [59, 0]
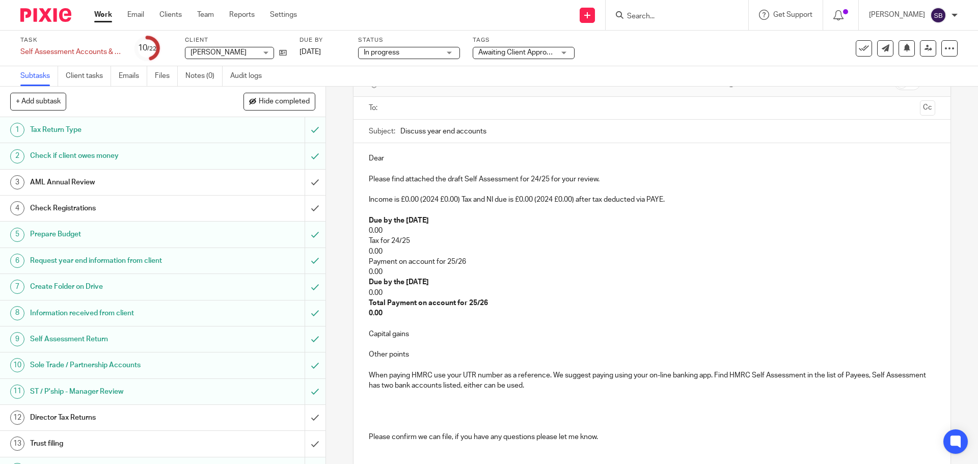
click at [422, 160] on p "Dear" at bounding box center [652, 158] width 566 height 10
click at [494, 129] on input "Discuss year end accounts" at bounding box center [667, 131] width 534 height 23
type input "D"
click at [418, 134] on input "Persoanl Tax Return 2024-25" at bounding box center [667, 131] width 534 height 23
click at [529, 180] on p "Please find attached the draft Self Assessment for 24/25 for your review." at bounding box center [652, 179] width 566 height 10
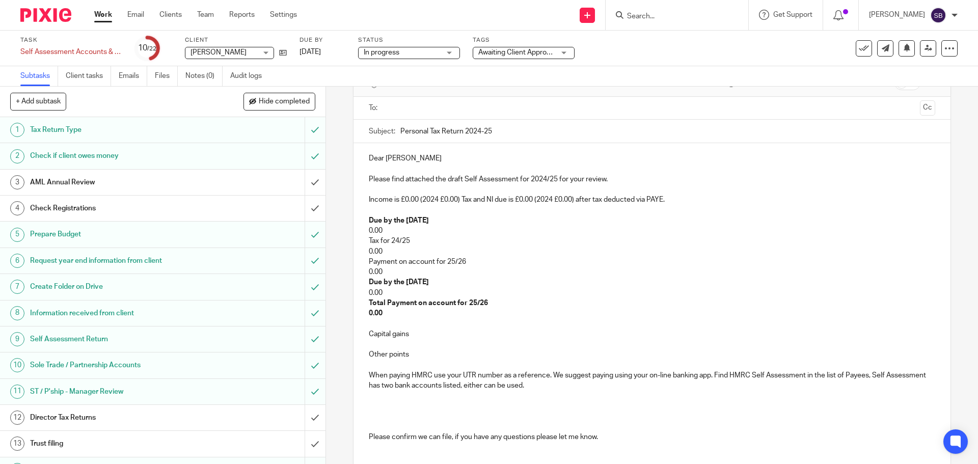
click at [416, 202] on p "Income is £0.00 (2024 £0.00) Tax and NI due is £0.00 (2024 £0.00) after tax ded…" at bounding box center [652, 200] width 566 height 10
click at [572, 199] on p "Income in this year is £25,635 (2024 £24,976). Tax due is £0.00 (2024 £0.00) af…" at bounding box center [652, 200] width 566 height 10
click at [427, 200] on p "Income in this year is £25,635 (2024 £24,976). Tax due is £3,248.90 (2024 £0.00…" at bounding box center [652, 200] width 566 height 10
click at [736, 200] on p "Income in this year from dividends, interest & pension is £25,635 (2024 £24,976…" at bounding box center [652, 200] width 566 height 10
click at [631, 200] on p "Income in this year from dividends, interest & pension is £25,635 (2024 £24,976…" at bounding box center [652, 200] width 566 height 10
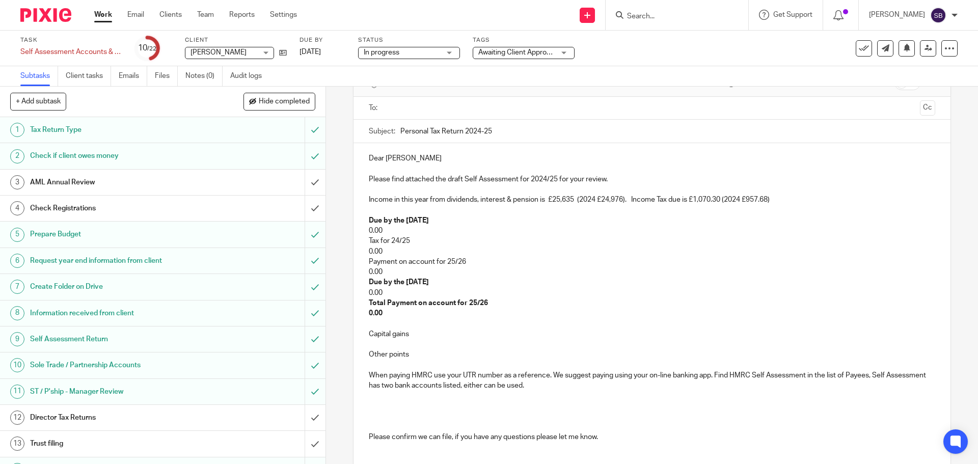
click at [776, 197] on p "Income in this year from dividends, interest & pension is £25,635 (2024 £24,976…" at bounding box center [652, 200] width 566 height 10
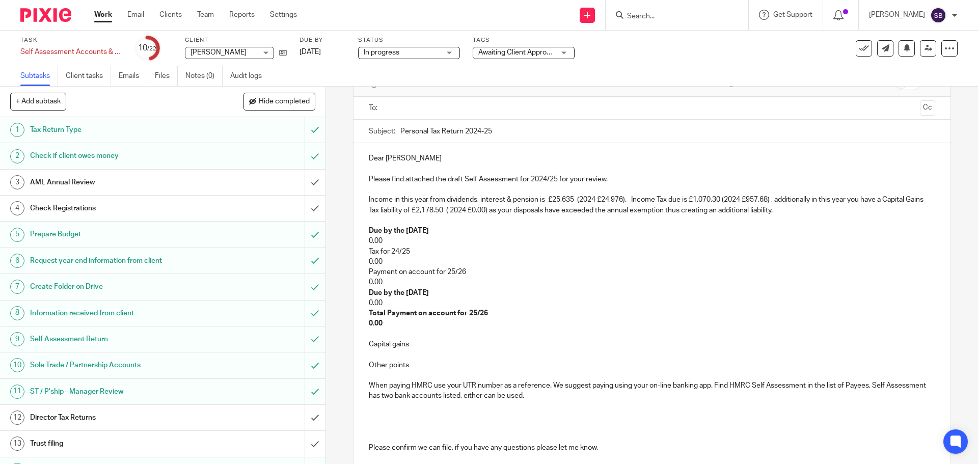
click at [736, 213] on p "Income in this year from dividends, interest & pension is £25,635 (2024 £24,976…" at bounding box center [652, 205] width 566 height 21
click at [776, 210] on p "Income in this year from dividends, interest & pension is £25,635 (2024 £24,976…" at bounding box center [652, 205] width 566 height 21
click at [365, 231] on div "Dear [PERSON_NAME] Please find attached the draft Self Assessment for 2024/25 f…" at bounding box center [652, 317] width 597 height 348
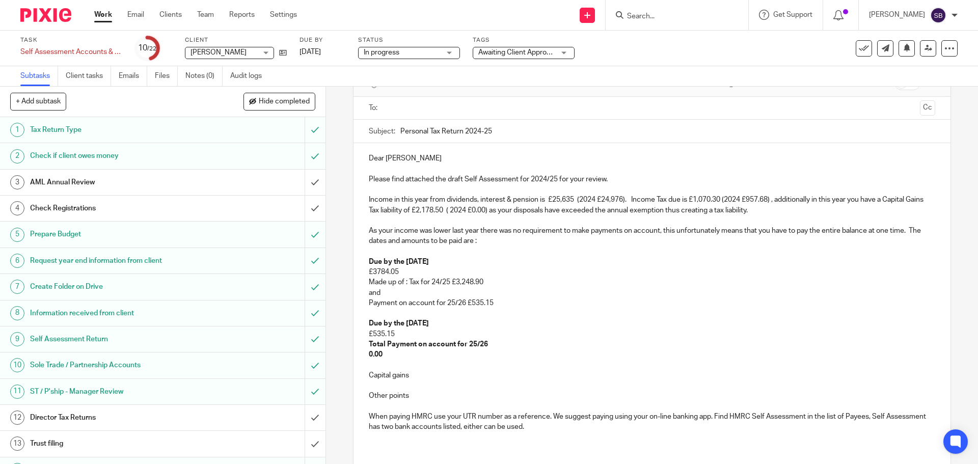
click at [429, 322] on strong "Due by the [DATE]" at bounding box center [399, 323] width 60 height 7
click at [399, 336] on p "£535.15" at bounding box center [652, 334] width 566 height 10
click at [446, 304] on p "Payment on account for 25/26 £535.15" at bounding box center [652, 303] width 566 height 10
drag, startPoint x: 396, startPoint y: 273, endPoint x: 366, endPoint y: 272, distance: 30.6
click at [369, 272] on p "£3784.05" at bounding box center [652, 272] width 566 height 10
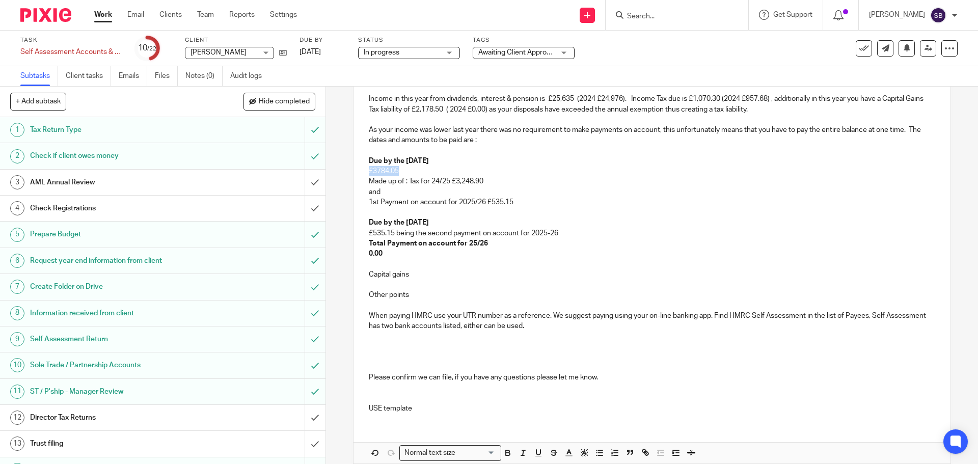
scroll to position [161, 0]
click at [506, 452] on icon "button" at bounding box center [508, 453] width 4 height 3
drag, startPoint x: 393, startPoint y: 232, endPoint x: 367, endPoint y: 230, distance: 25.5
click at [369, 230] on p "£535.15 being the second payment on account for 2025-26" at bounding box center [652, 232] width 566 height 10
click at [506, 454] on icon "button" at bounding box center [508, 453] width 4 height 3
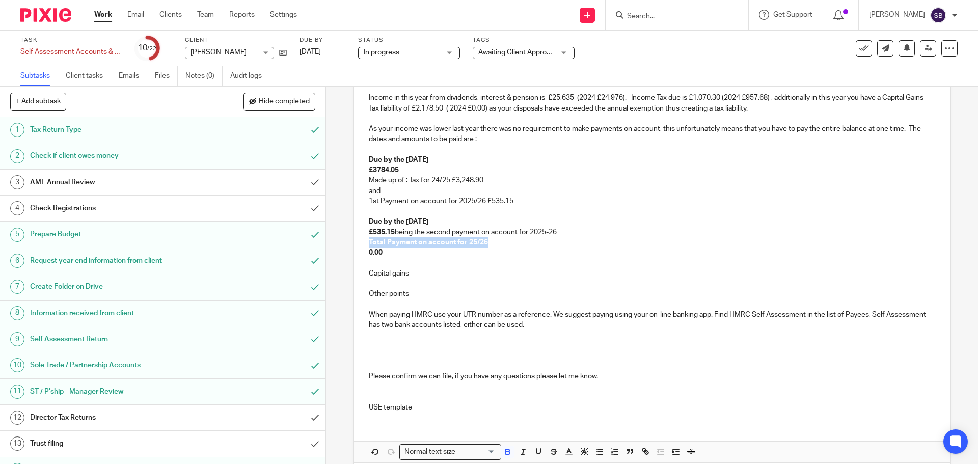
drag, startPoint x: 487, startPoint y: 244, endPoint x: 365, endPoint y: 241, distance: 121.8
click at [365, 241] on div "Dear [PERSON_NAME] Please find attached the draft Self Assessment for 2024/25 f…" at bounding box center [652, 230] width 597 height 379
click at [506, 454] on icon "button" at bounding box center [508, 453] width 4 height 3
click at [379, 252] on strong "0.00" at bounding box center [376, 252] width 14 height 7
click at [573, 232] on p "£535.15 being the second payment on account for 2025-26" at bounding box center [652, 232] width 566 height 10
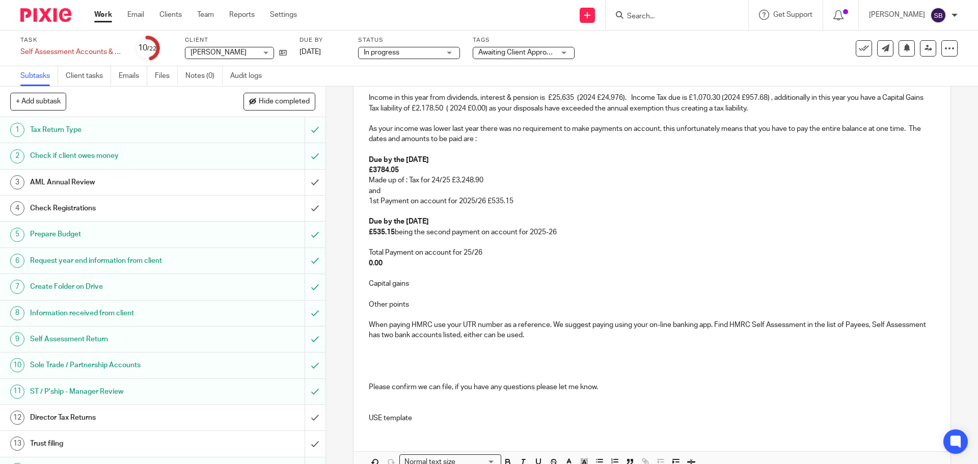
click at [435, 181] on p "Made up of : Tax for 24/25 £3,248.90" at bounding box center [652, 180] width 566 height 10
click at [394, 232] on p "£535.15 being the second payment on account for 2025-26" at bounding box center [652, 232] width 566 height 10
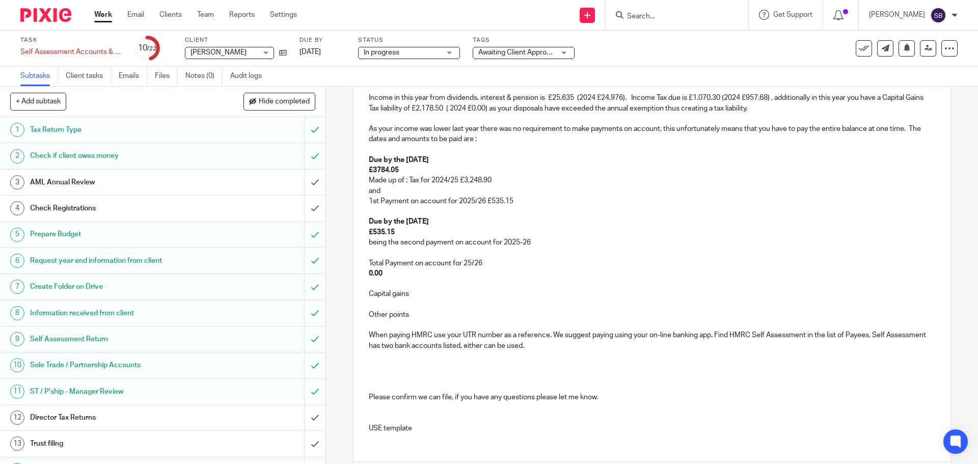
click at [380, 275] on strong "0.00" at bounding box center [376, 273] width 14 height 7
click at [423, 271] on p "£1,070.30" at bounding box center [652, 273] width 566 height 10
click at [493, 263] on p "Total Payment on account for 25/26" at bounding box center [652, 263] width 566 height 10
click at [400, 275] on p "£1,070.30" at bounding box center [652, 273] width 566 height 10
click at [524, 263] on p "Total Payment on account for 25/26 is £1,070.30" at bounding box center [652, 263] width 566 height 10
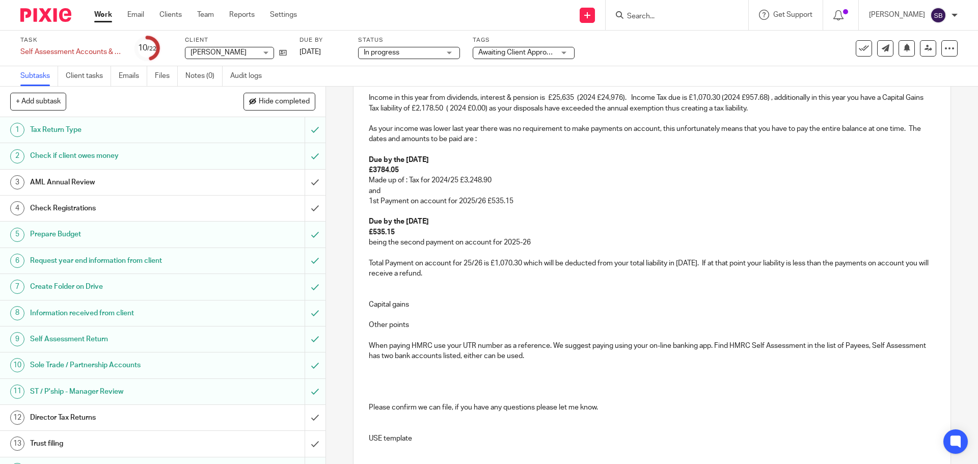
click at [413, 306] on p "Capital gains" at bounding box center [652, 305] width 566 height 10
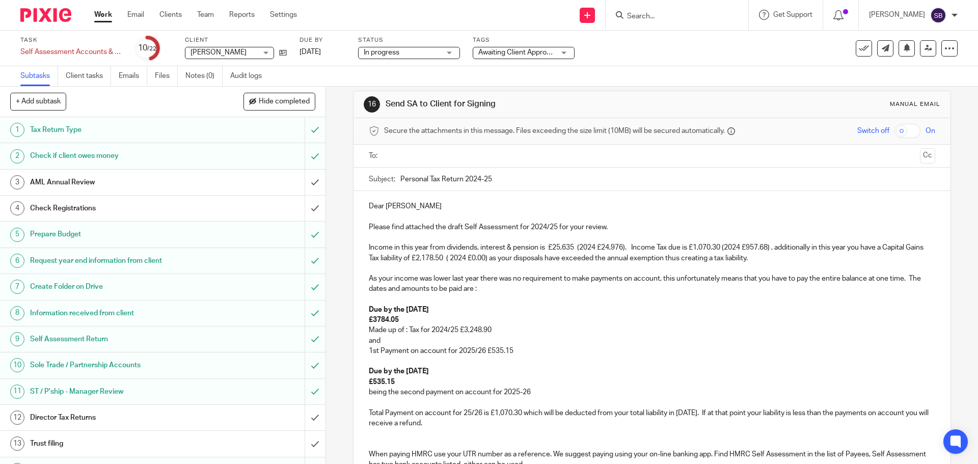
scroll to position [8, 0]
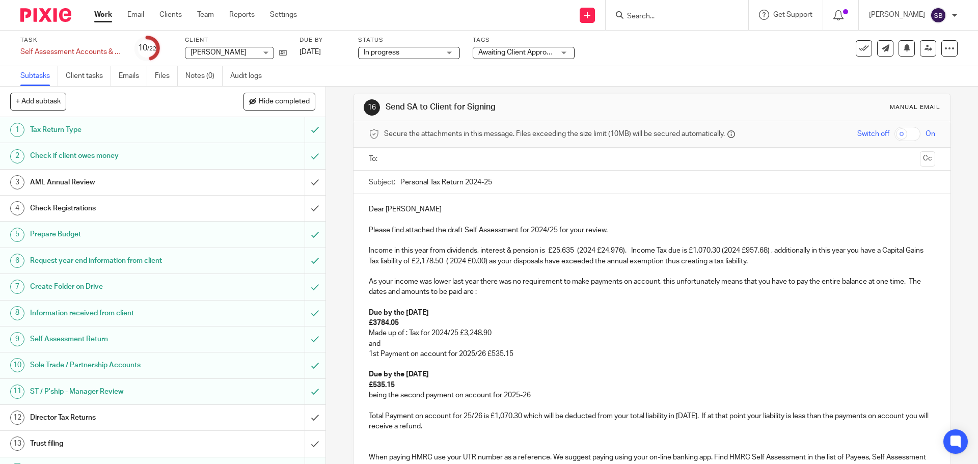
click at [770, 263] on p "Income in this year from dividends, interest & pension is £25,635 (2024 £24,976…" at bounding box center [652, 256] width 566 height 21
click at [384, 441] on p at bounding box center [652, 437] width 566 height 10
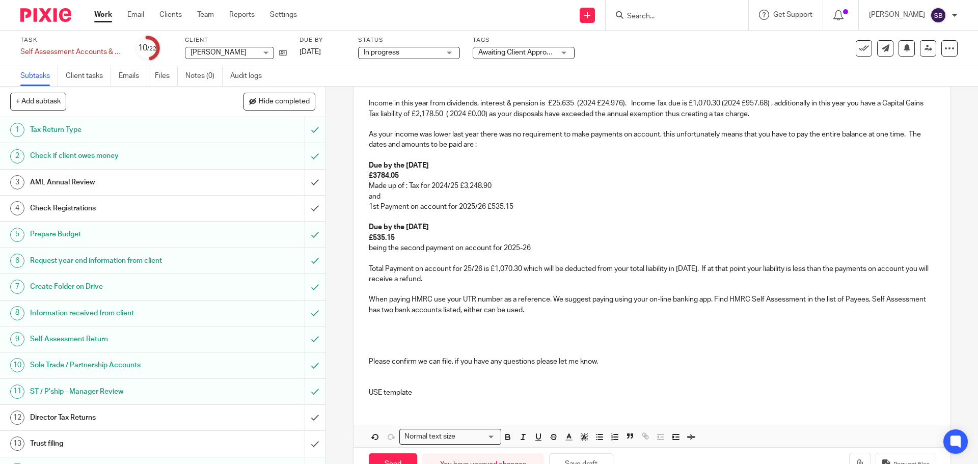
scroll to position [161, 0]
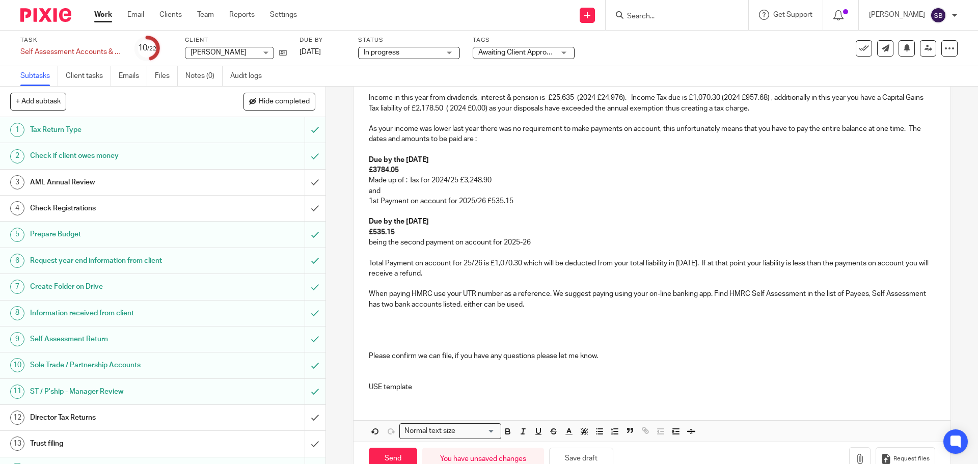
click at [373, 328] on p at bounding box center [652, 325] width 566 height 10
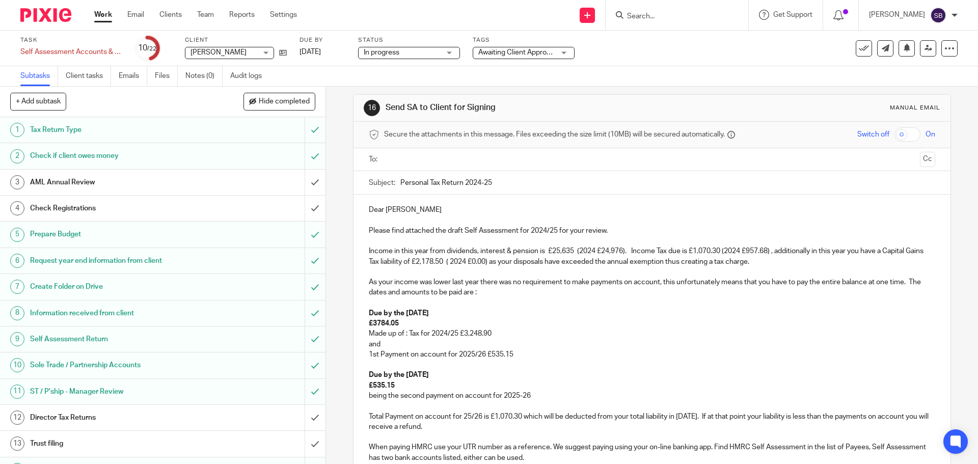
scroll to position [0, 0]
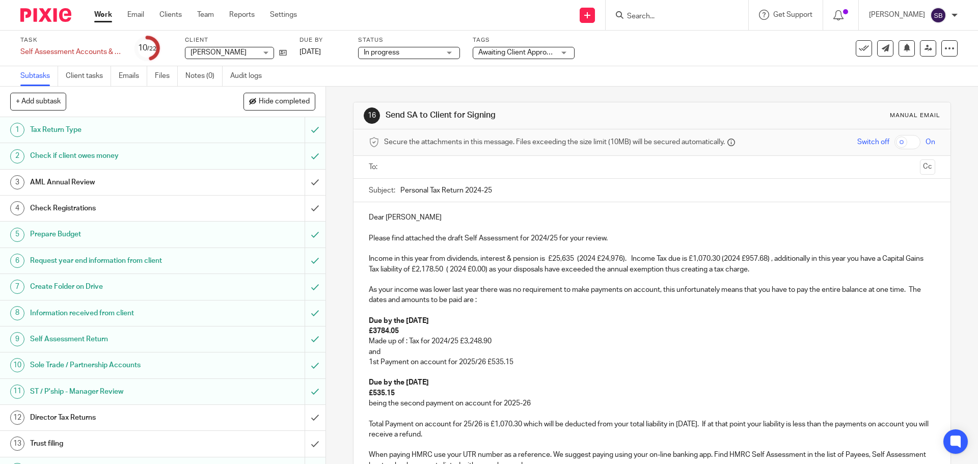
click at [542, 194] on input "Personal Tax Return 2024-25" at bounding box center [667, 190] width 534 height 23
type input "Personal Tax Return 2024-25."
click at [499, 456] on p "When paying HMRC use your UTR number as a reference. We suggest paying using yo…" at bounding box center [652, 460] width 566 height 21
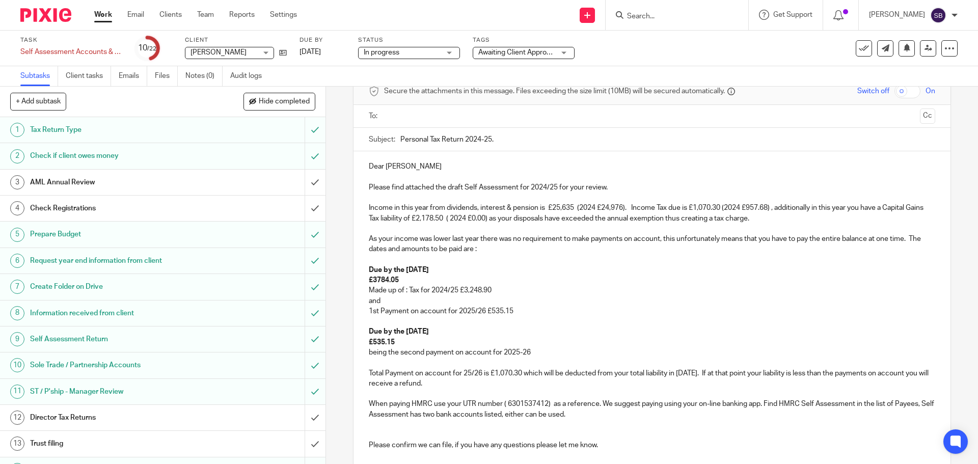
click at [764, 406] on p "When paying HMRC use your UTR number ( 6301537412) as a reference. We suggest p…" at bounding box center [652, 409] width 566 height 21
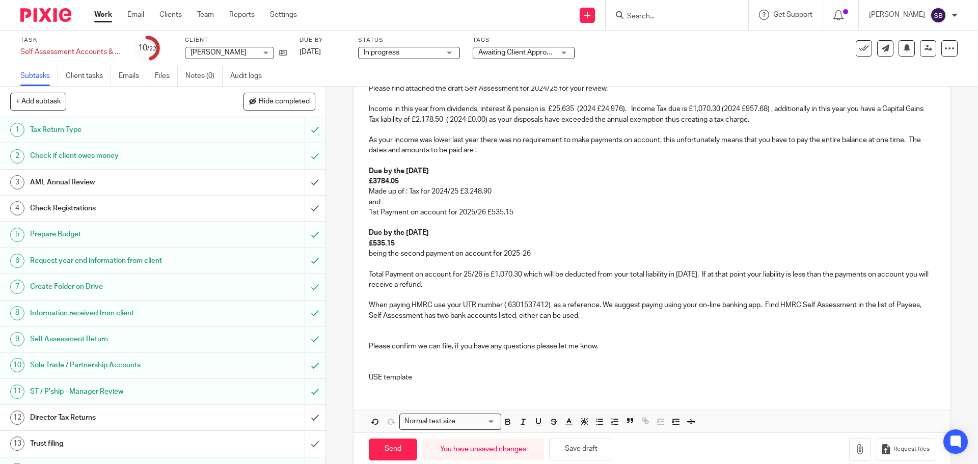
scroll to position [153, 0]
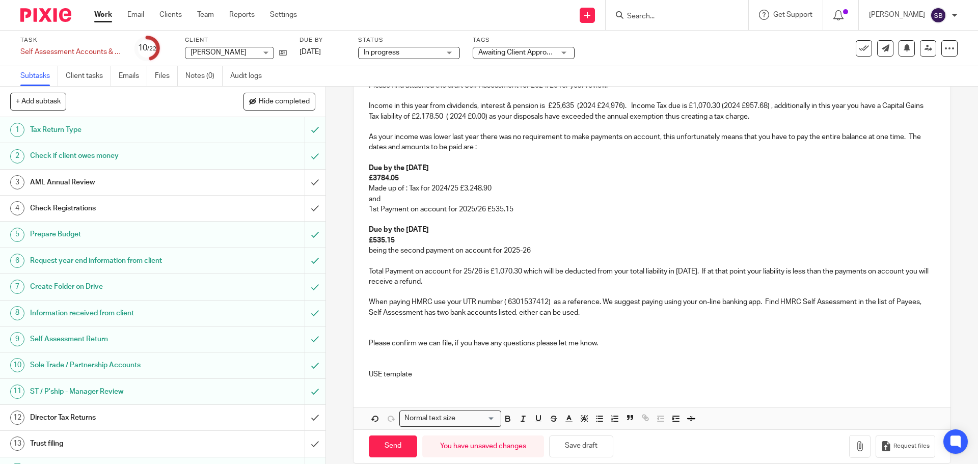
click at [418, 378] on p "USE template" at bounding box center [652, 374] width 566 height 10
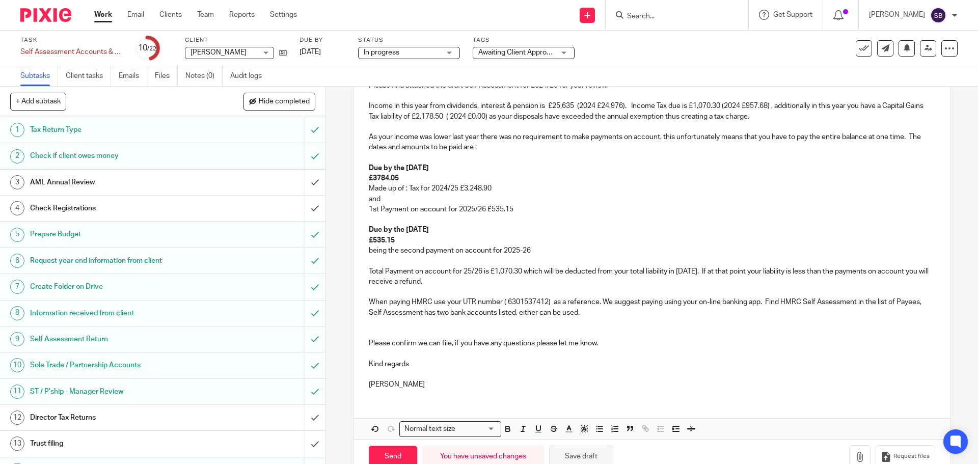
click at [575, 449] on button "Save draft" at bounding box center [581, 457] width 64 height 22
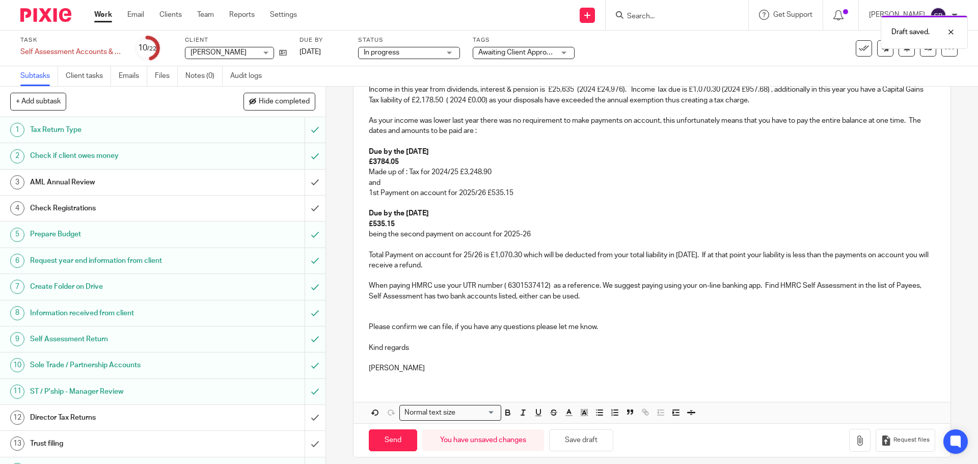
scroll to position [178, 0]
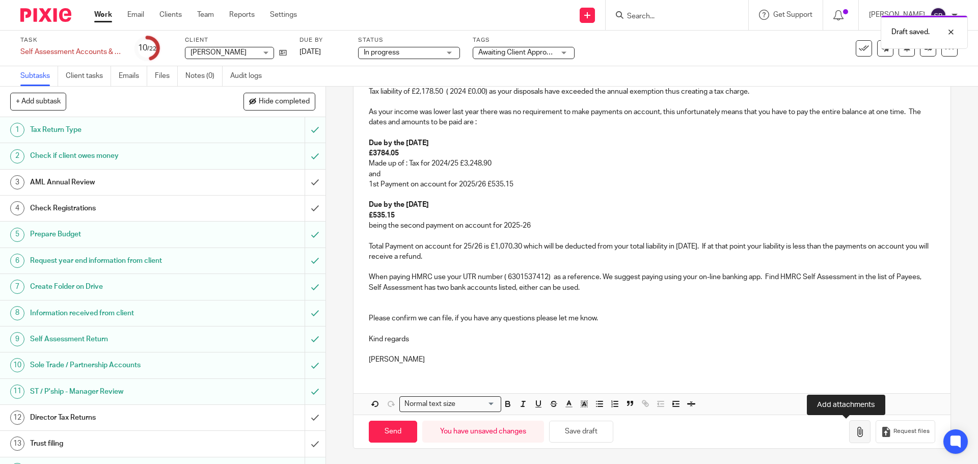
click at [855, 432] on icon "button" at bounding box center [860, 432] width 10 height 10
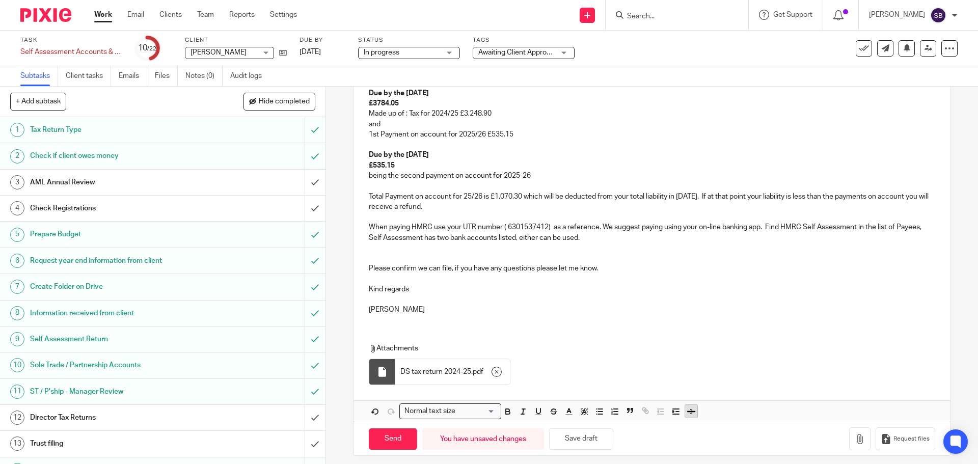
scroll to position [235, 0]
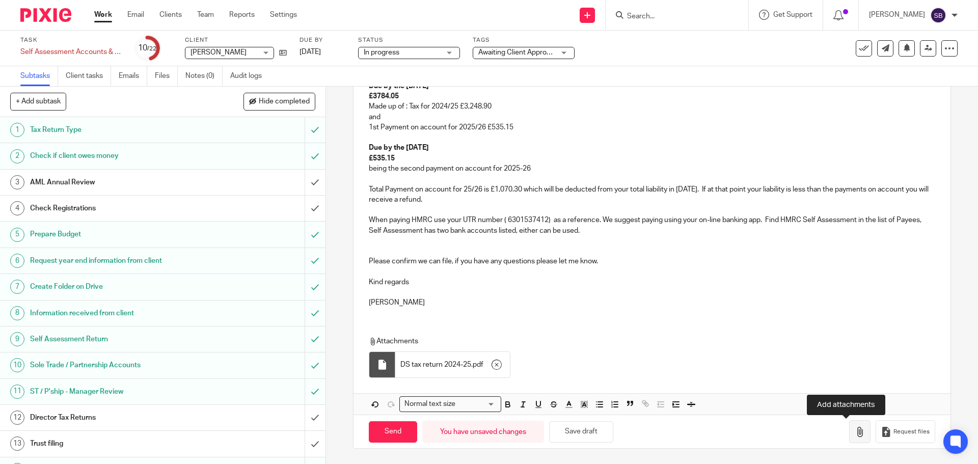
click at [855, 432] on icon "button" at bounding box center [860, 432] width 10 height 10
click at [855, 434] on icon "button" at bounding box center [860, 432] width 10 height 10
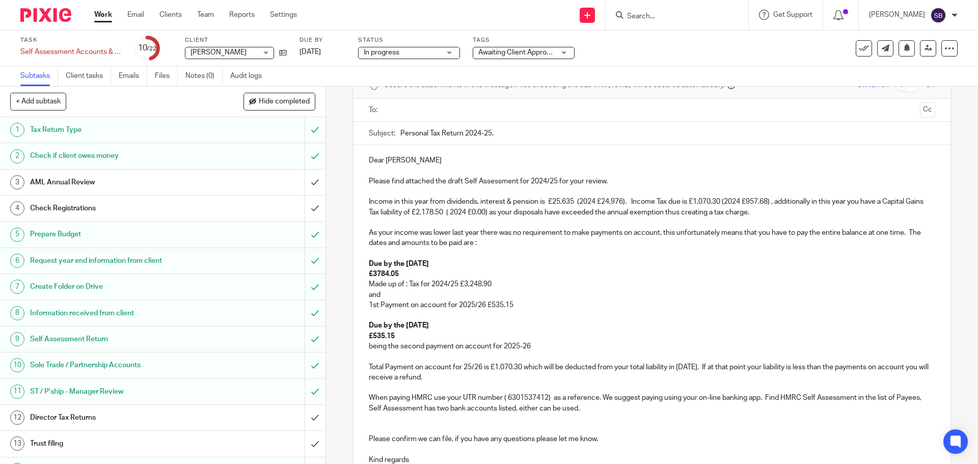
scroll to position [31, 0]
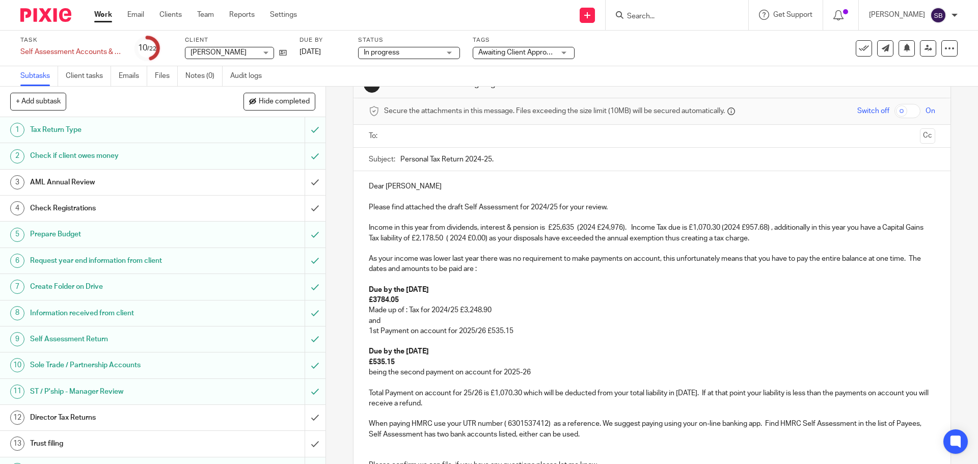
click at [615, 211] on p "Please find attached the draft Self Assessment for 2024/25 for your review." at bounding box center [652, 207] width 566 height 10
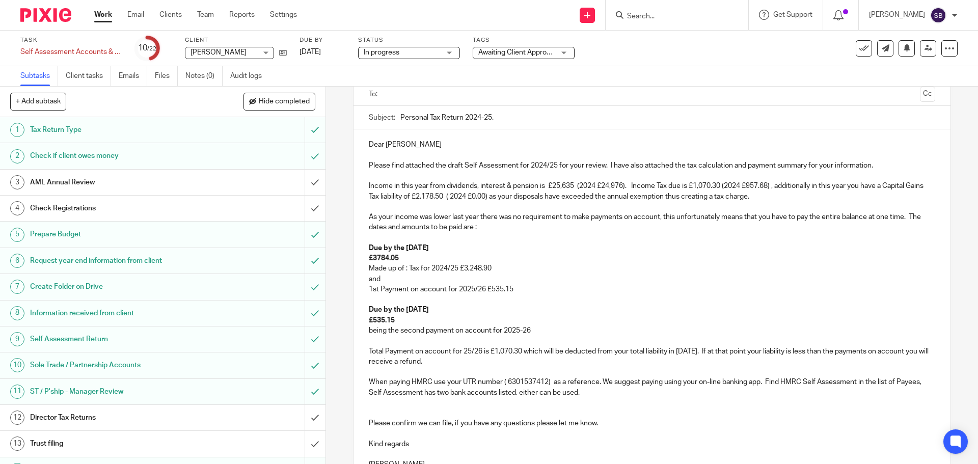
scroll to position [235, 0]
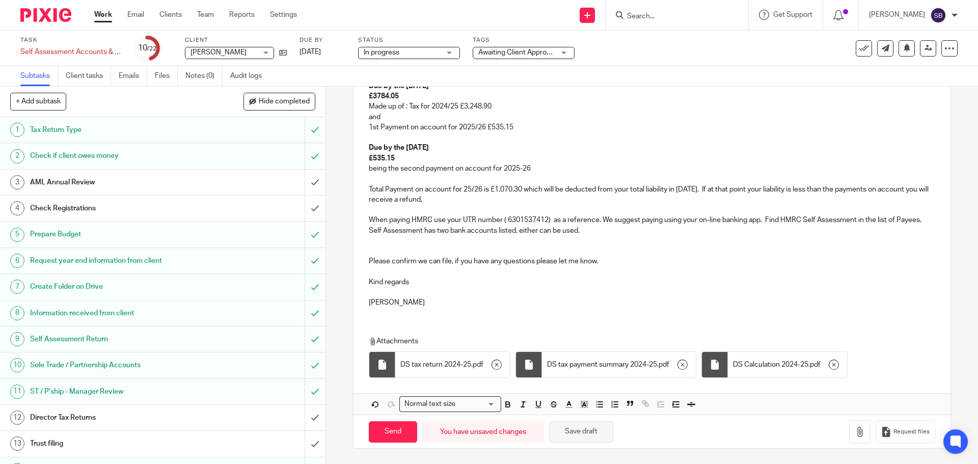
click at [574, 437] on button "Save draft" at bounding box center [581, 432] width 64 height 22
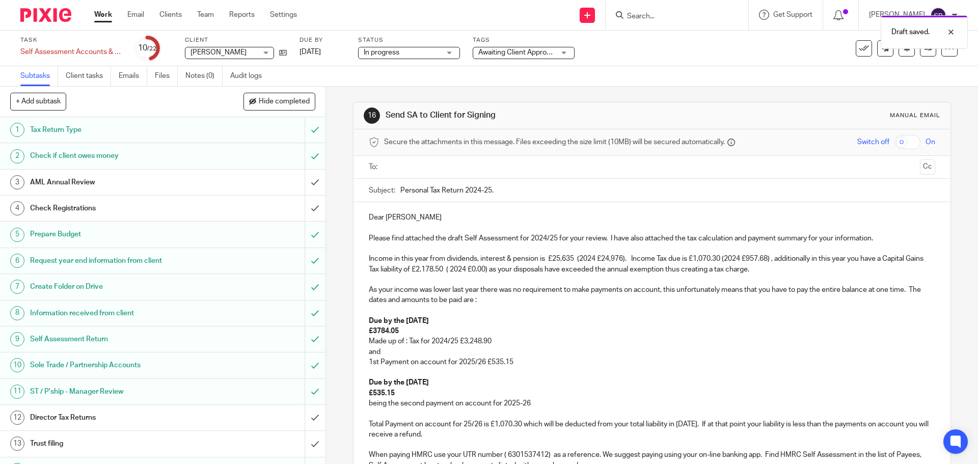
click at [415, 168] on input "text" at bounding box center [652, 167] width 528 height 12
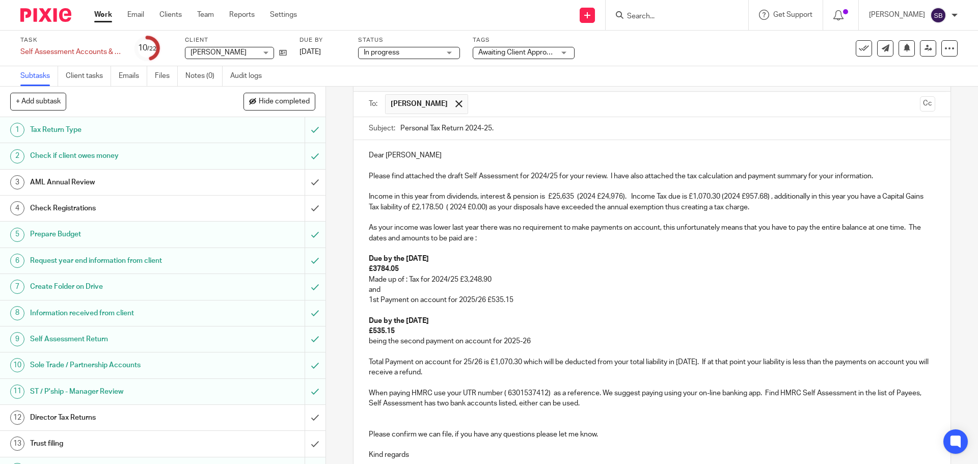
scroll to position [102, 0]
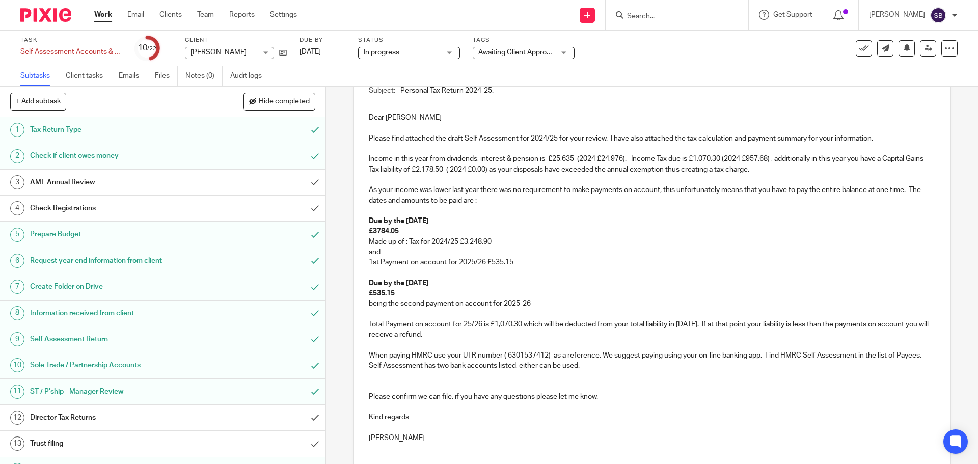
click at [519, 304] on p "being the second payment on account for 2025-26" at bounding box center [652, 304] width 566 height 10
click at [465, 325] on p "Total Payment on account for 25/26 is £1,070.30 which will be deducted from you…" at bounding box center [652, 329] width 566 height 21
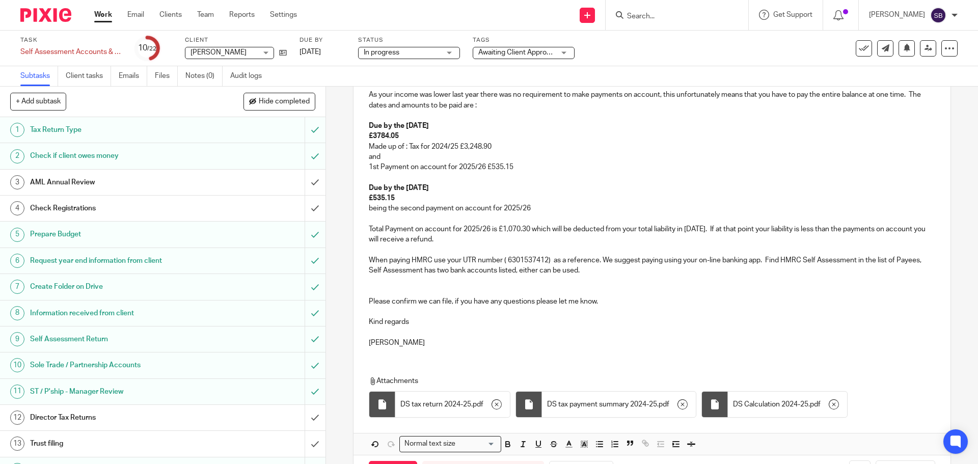
scroll to position [237, 0]
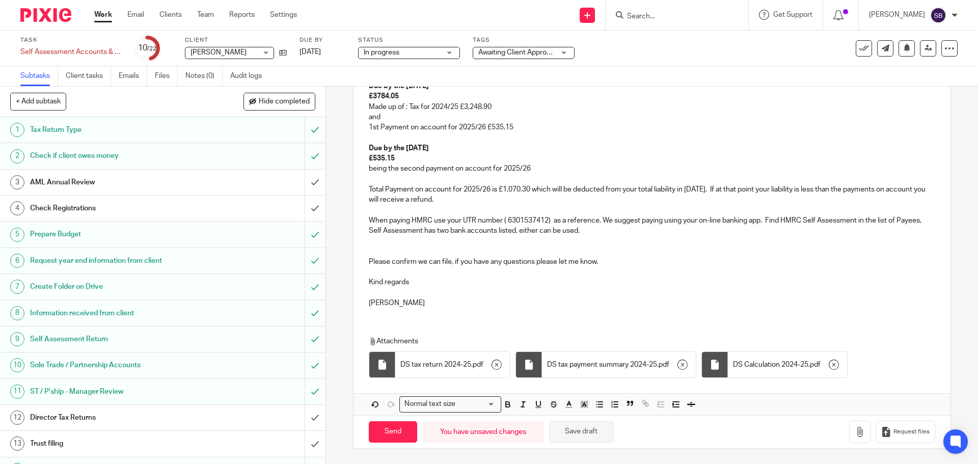
click at [601, 434] on button "Save draft" at bounding box center [581, 432] width 64 height 22
click at [383, 433] on input "Send" at bounding box center [393, 432] width 48 height 22
type input "Sent"
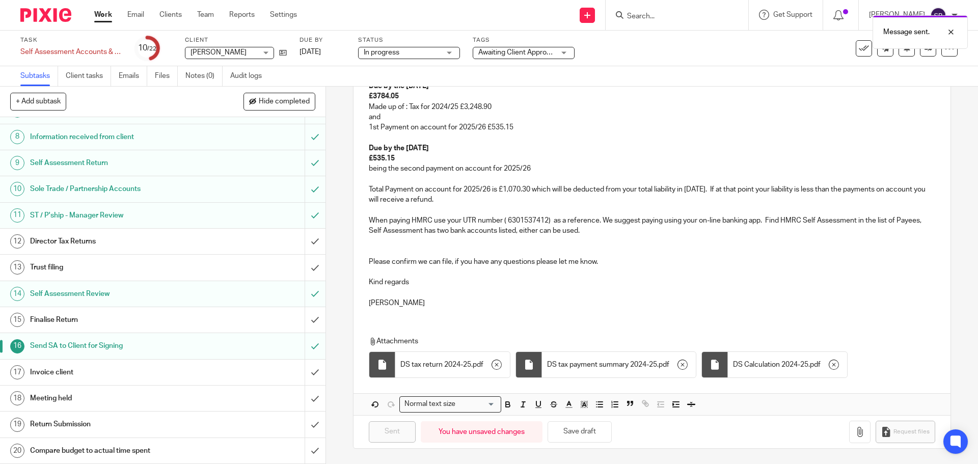
scroll to position [204, 0]
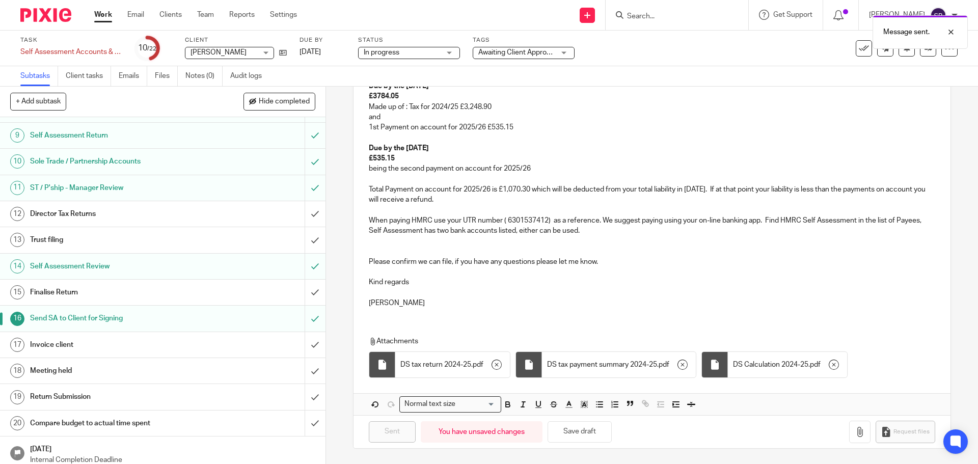
click at [65, 344] on h1 "Invoice client" at bounding box center [118, 344] width 176 height 15
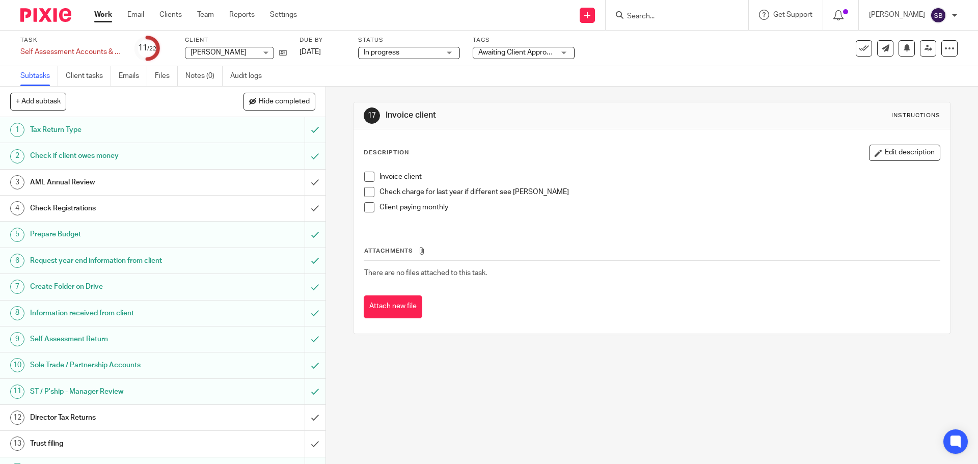
click at [75, 260] on h1 "Request year end information from client" at bounding box center [118, 260] width 176 height 15
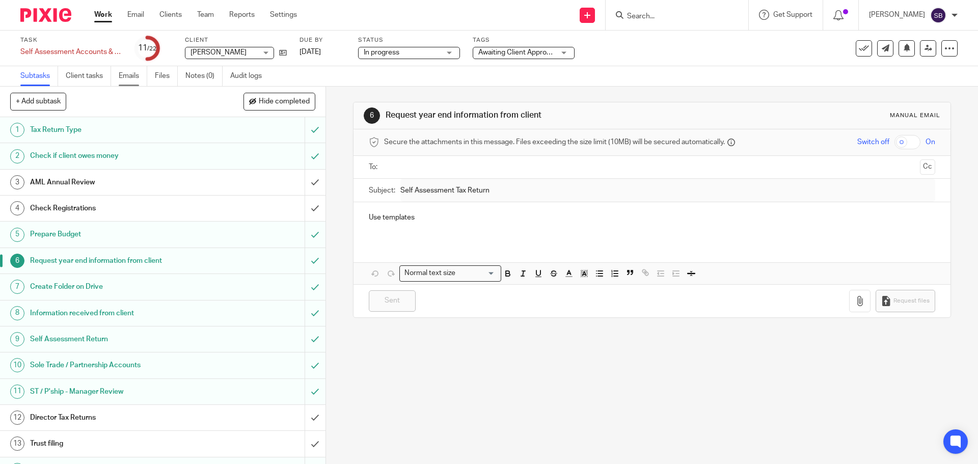
click at [133, 74] on link "Emails" at bounding box center [133, 76] width 29 height 20
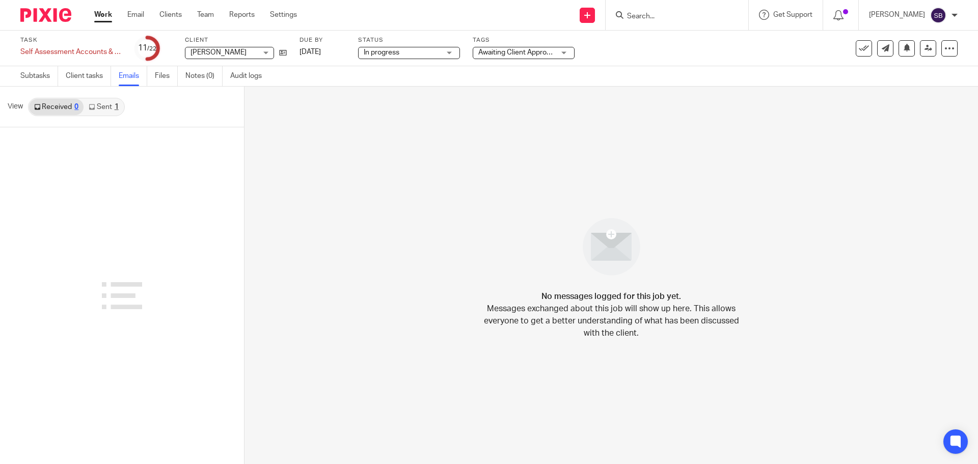
click at [117, 110] on div "1" at bounding box center [117, 106] width 4 height 7
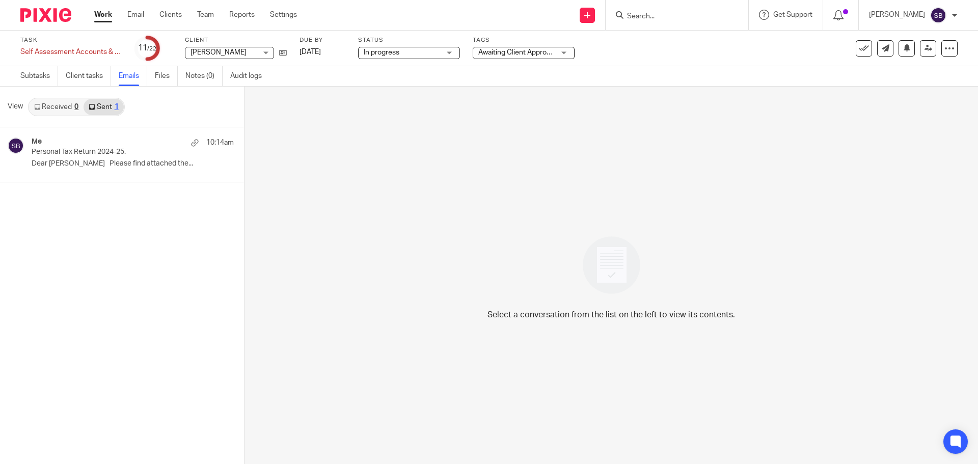
click at [117, 110] on div "1" at bounding box center [117, 106] width 4 height 7
click at [285, 56] on icon at bounding box center [283, 53] width 8 height 8
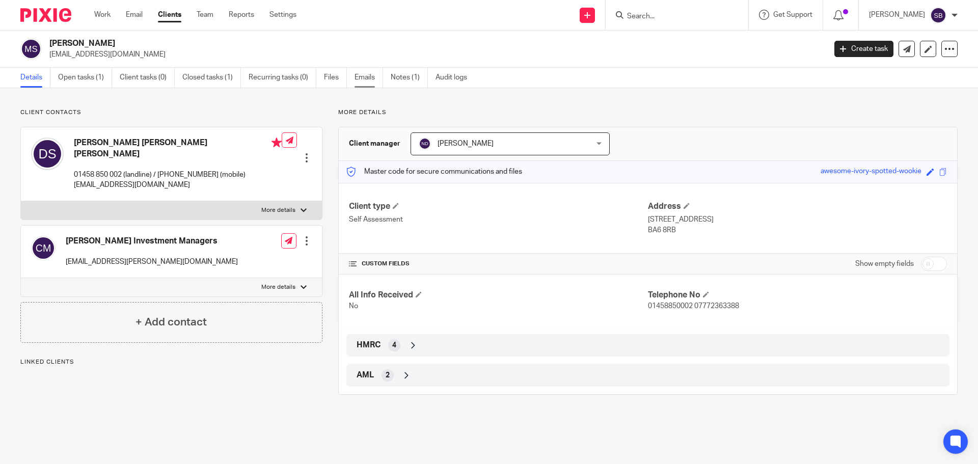
click at [361, 78] on link "Emails" at bounding box center [369, 78] width 29 height 20
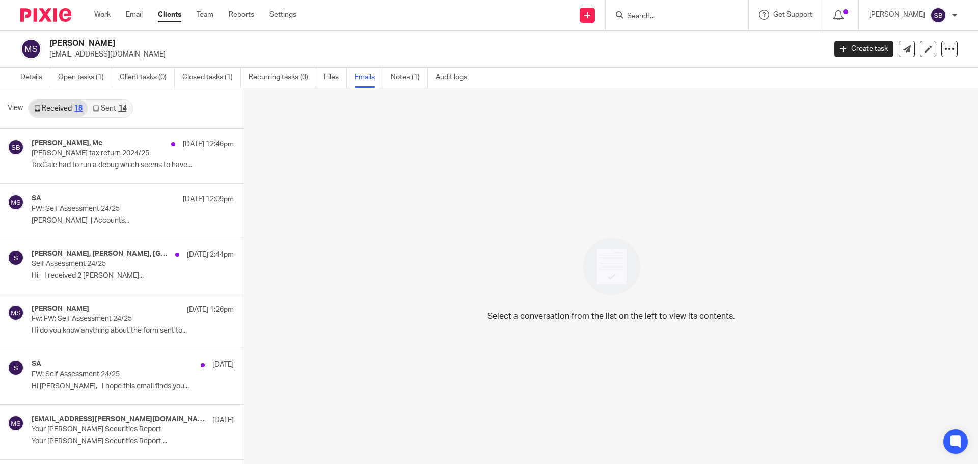
click at [109, 109] on link "Sent 14" at bounding box center [110, 108] width 44 height 16
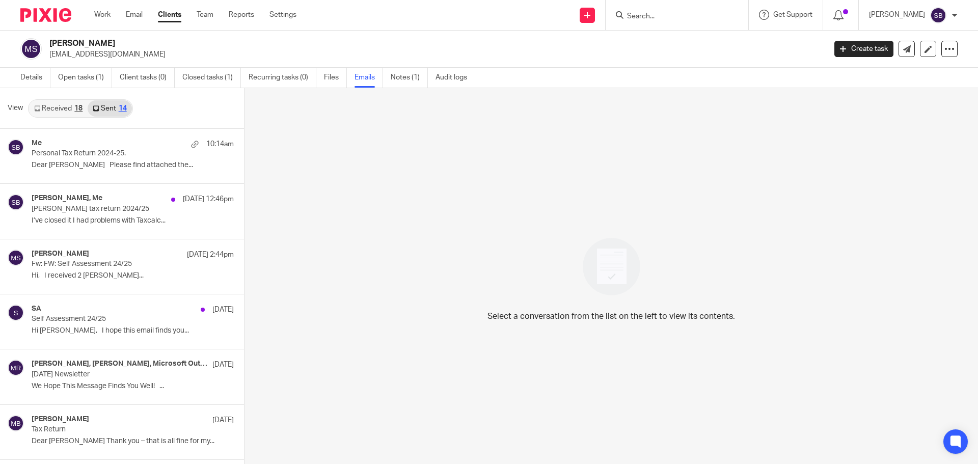
scroll to position [2, 0]
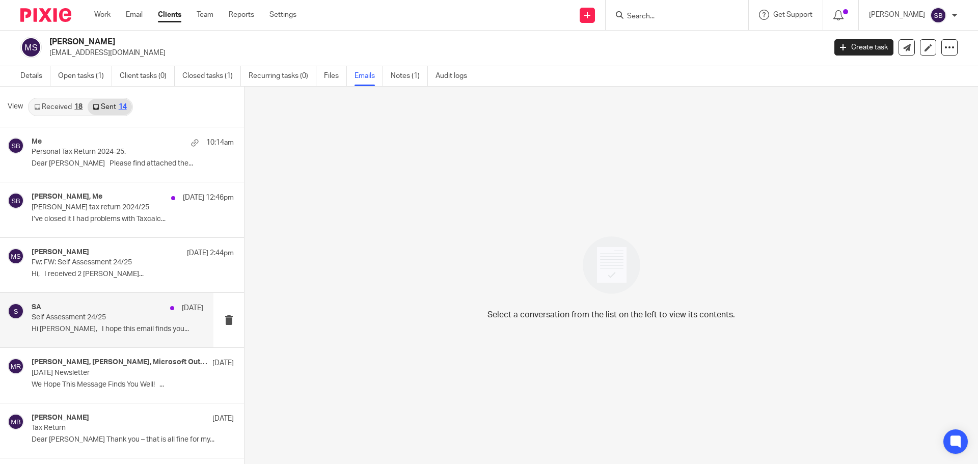
click at [78, 329] on p "Hi [PERSON_NAME], I hope this email finds you..." at bounding box center [118, 329] width 172 height 9
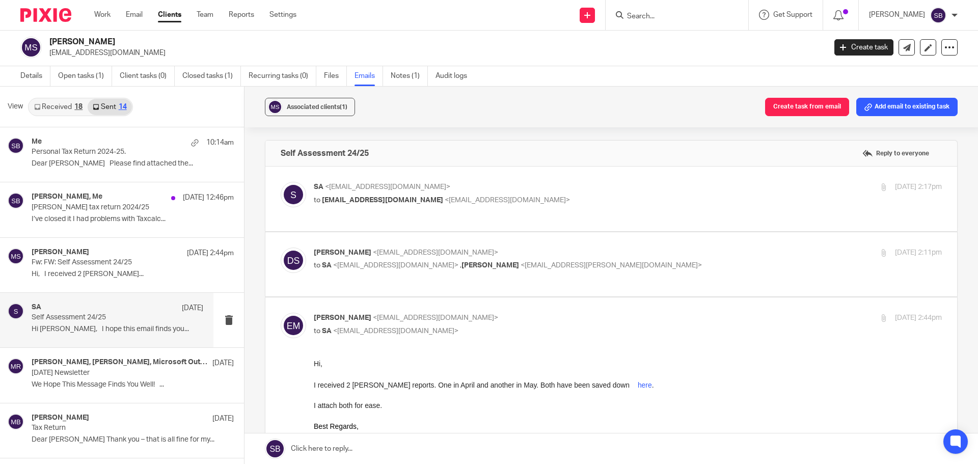
scroll to position [0, 0]
click at [333, 195] on p "to dinahibswayne@gmail.com <dinahibswayne@gmail.com>" at bounding box center [523, 200] width 419 height 11
checkbox input "true"
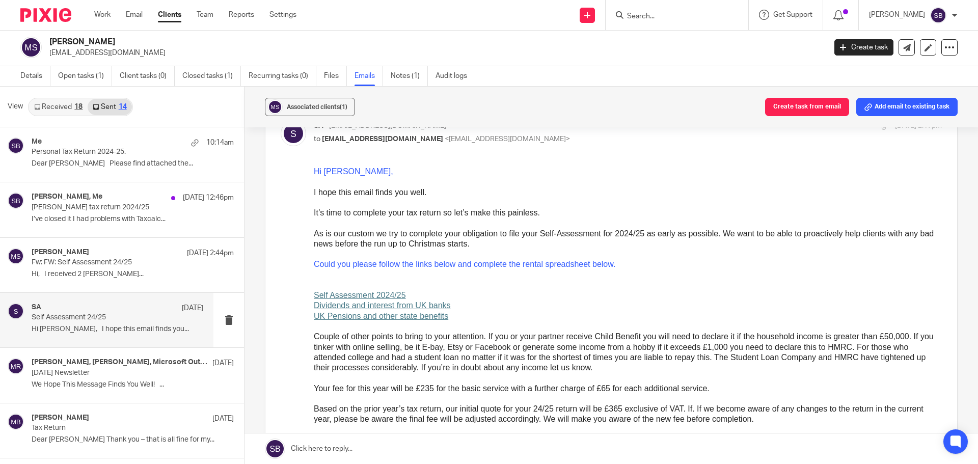
scroll to position [51, 0]
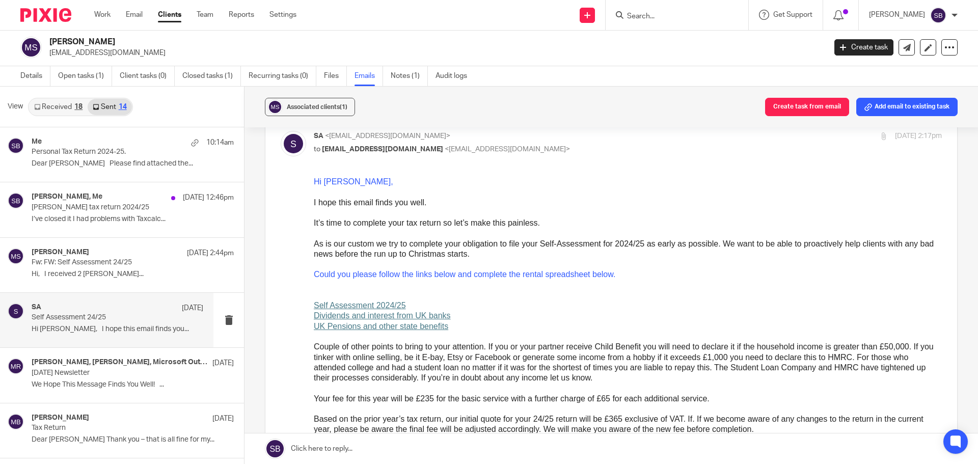
drag, startPoint x: 307, startPoint y: 178, endPoint x: 311, endPoint y: 309, distance: 131.5
drag, startPoint x: 614, startPoint y: 359, endPoint x: 340, endPoint y: 214, distance: 310.2
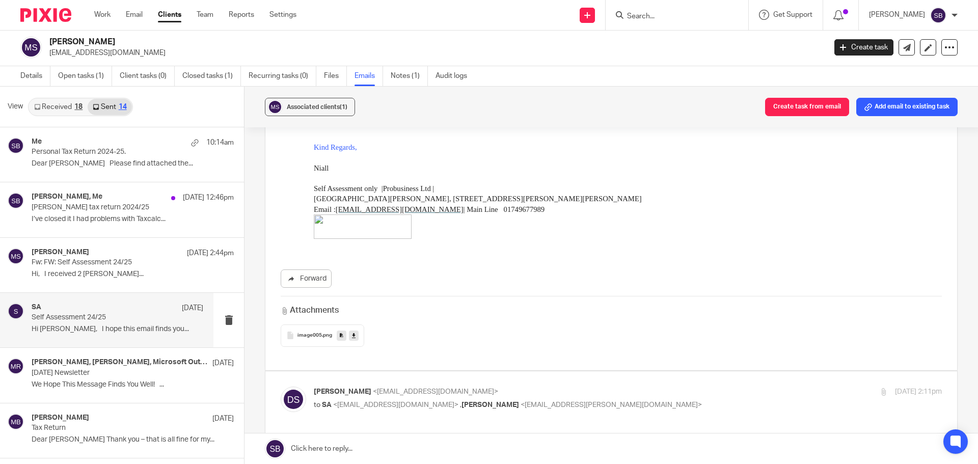
scroll to position [509, 0]
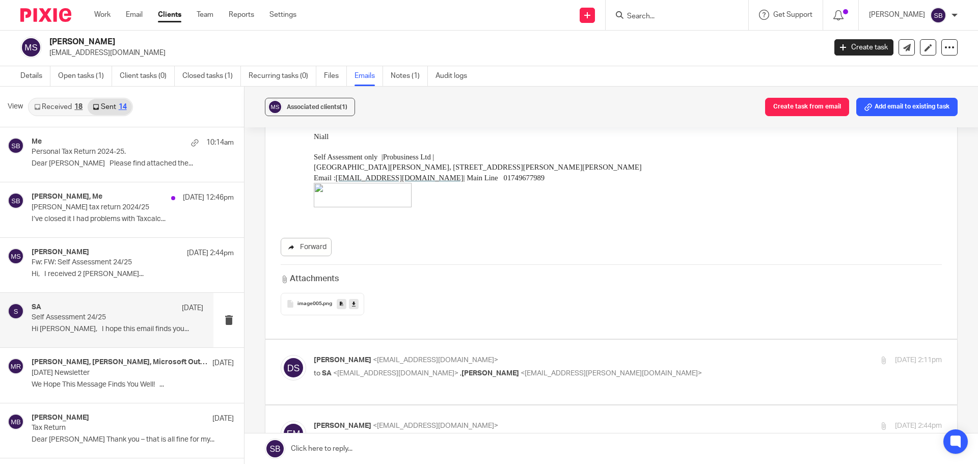
click at [319, 249] on link "Forward" at bounding box center [306, 247] width 51 height 18
click at [137, 15] on link "Email" at bounding box center [134, 15] width 17 height 10
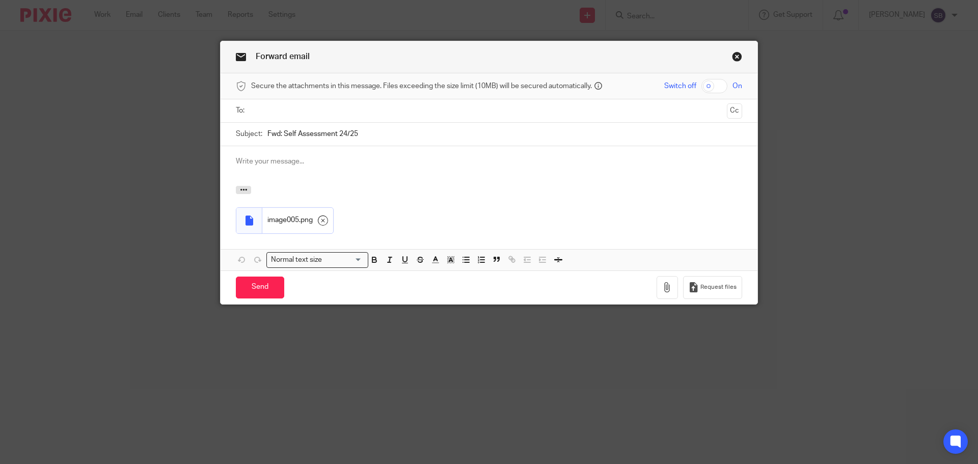
click at [296, 113] on input "text" at bounding box center [489, 111] width 468 height 12
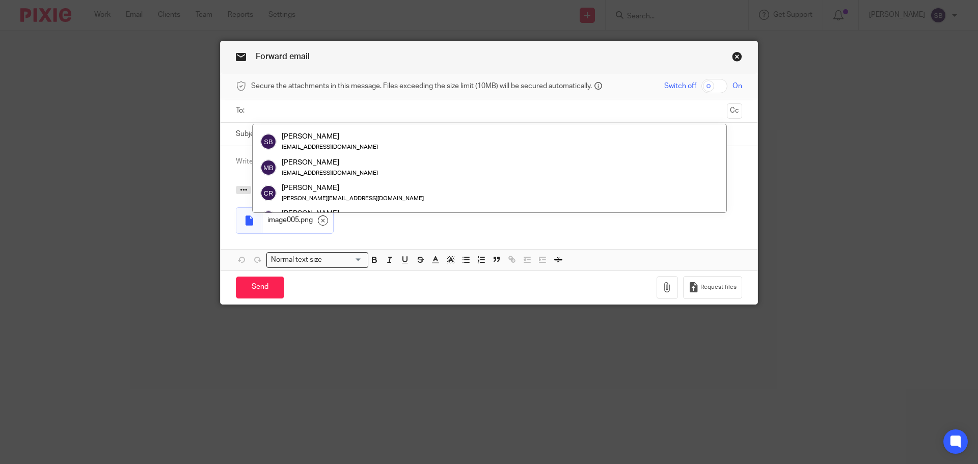
scroll to position [102, 0]
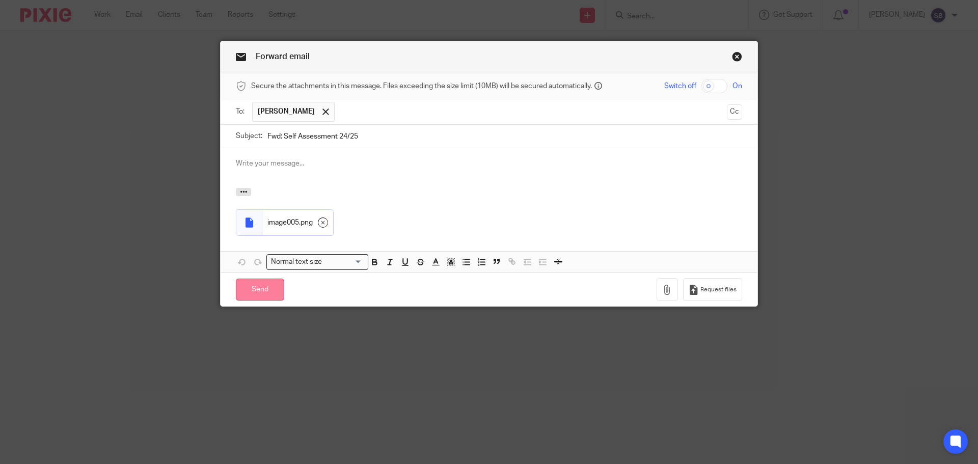
click at [265, 293] on input "Send" at bounding box center [260, 290] width 48 height 22
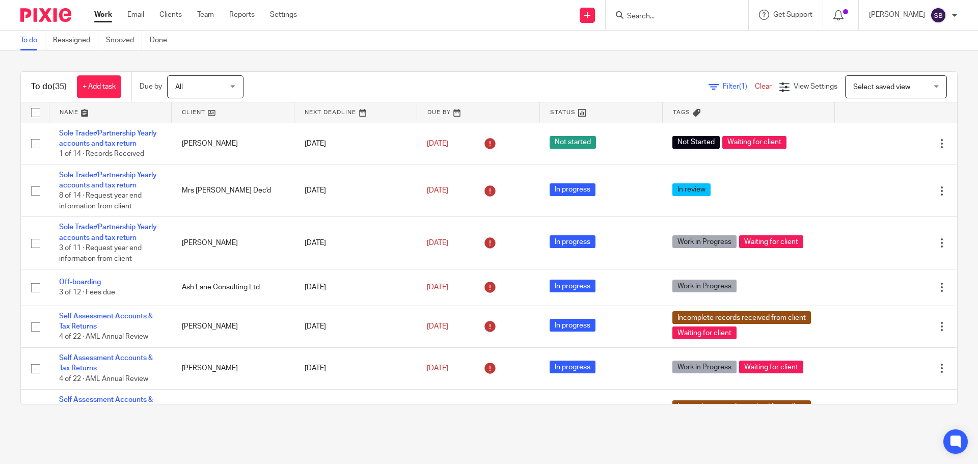
click at [683, 17] on input "Search" at bounding box center [672, 16] width 92 height 9
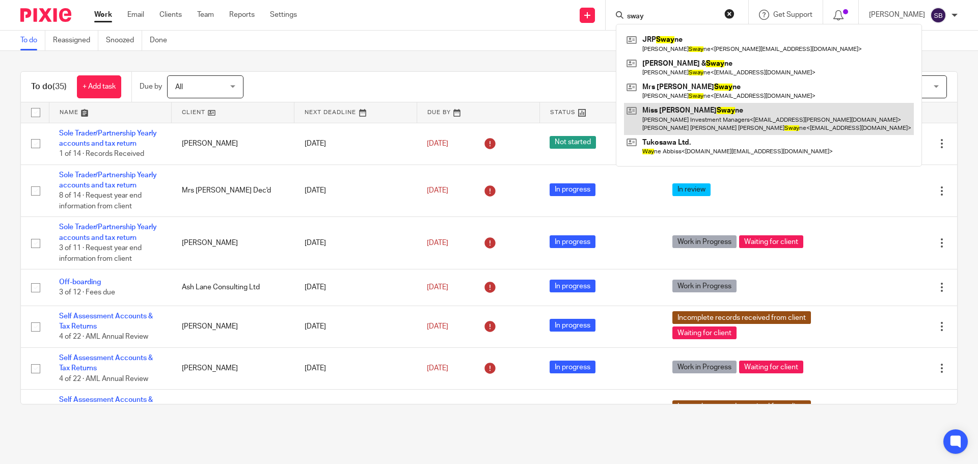
type input "sway"
click at [683, 106] on link at bounding box center [769, 119] width 290 height 32
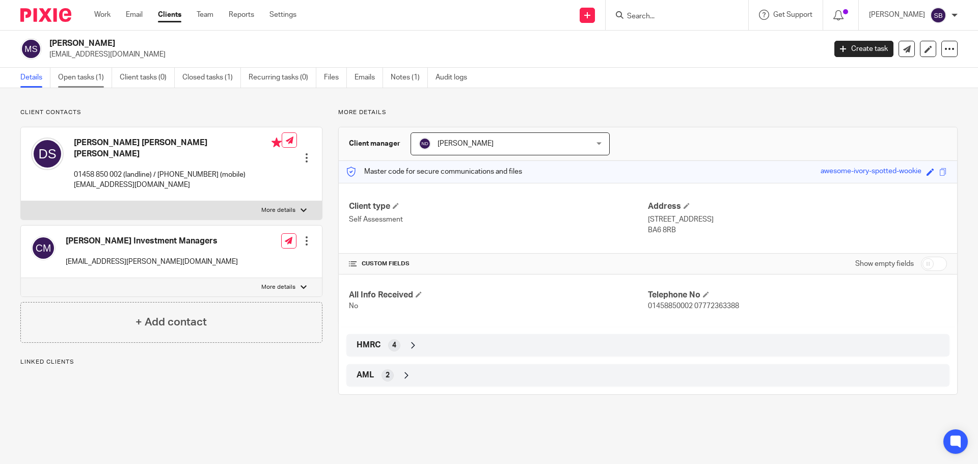
click at [84, 74] on link "Open tasks (1)" at bounding box center [85, 78] width 54 height 20
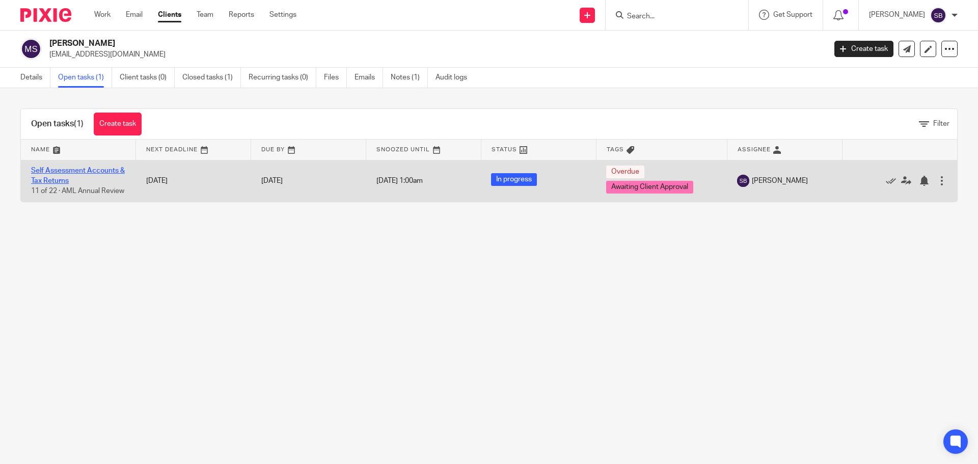
click at [63, 169] on link "Self Assessment Accounts & Tax Returns" at bounding box center [78, 175] width 94 height 17
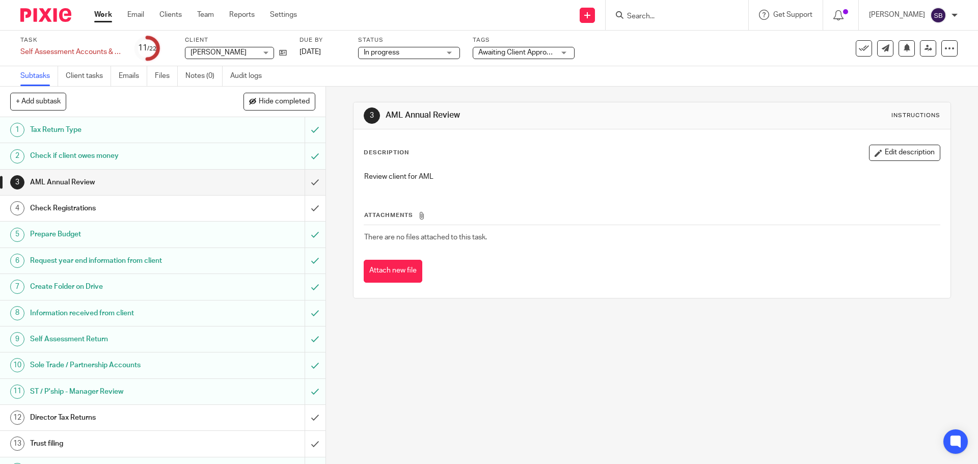
click at [84, 262] on h1 "Request year end information from client" at bounding box center [118, 260] width 176 height 15
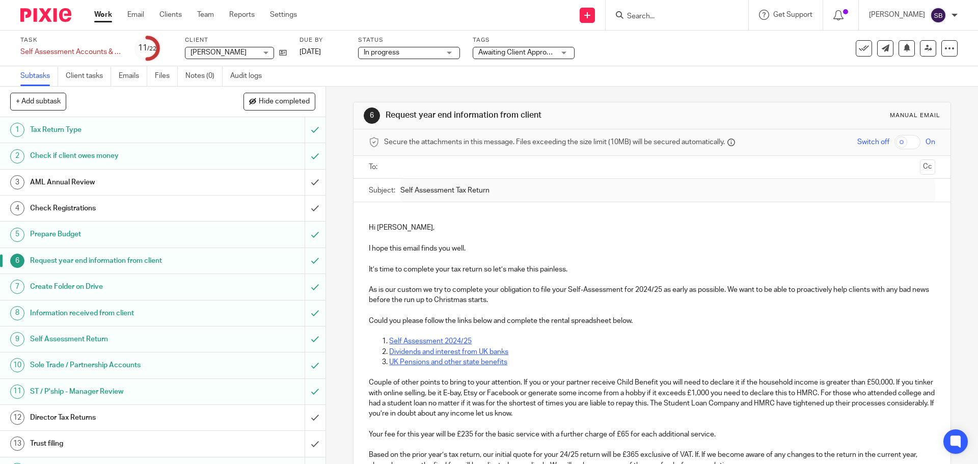
scroll to position [214, 0]
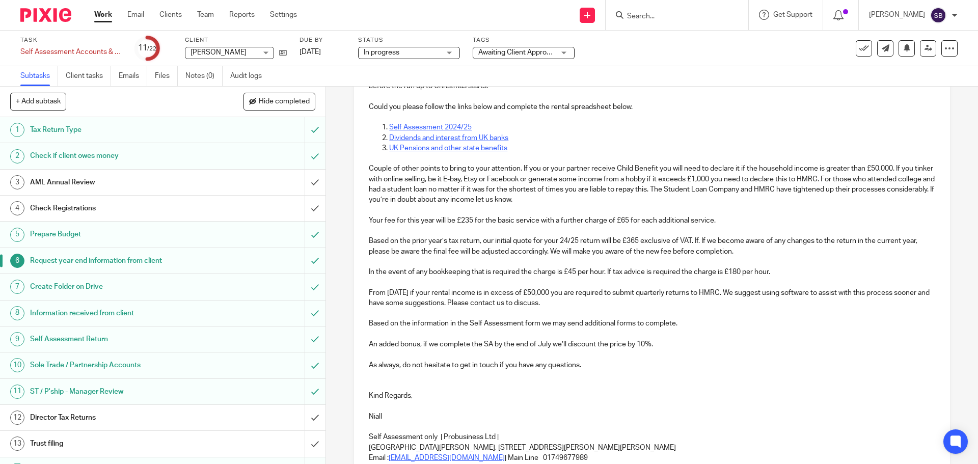
click at [756, 363] on p "As always, do not hesitate to get in touch if you have any questions." at bounding box center [652, 365] width 566 height 10
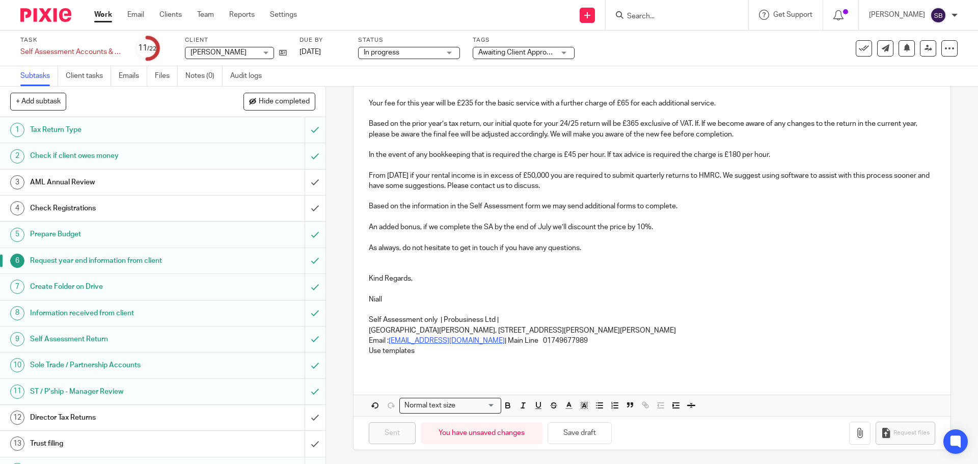
scroll to position [333, 0]
click at [571, 436] on button "Save draft" at bounding box center [580, 432] width 64 height 22
click at [595, 437] on button "Save draft" at bounding box center [580, 432] width 64 height 22
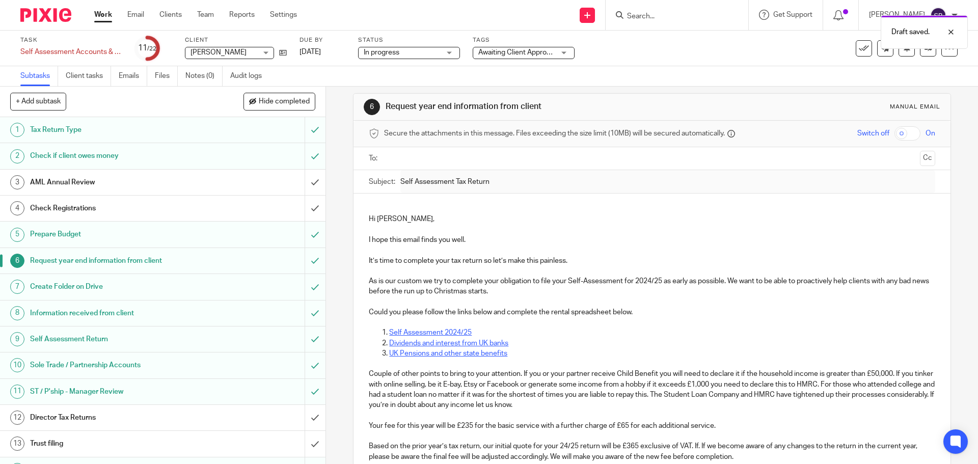
scroll to position [0, 0]
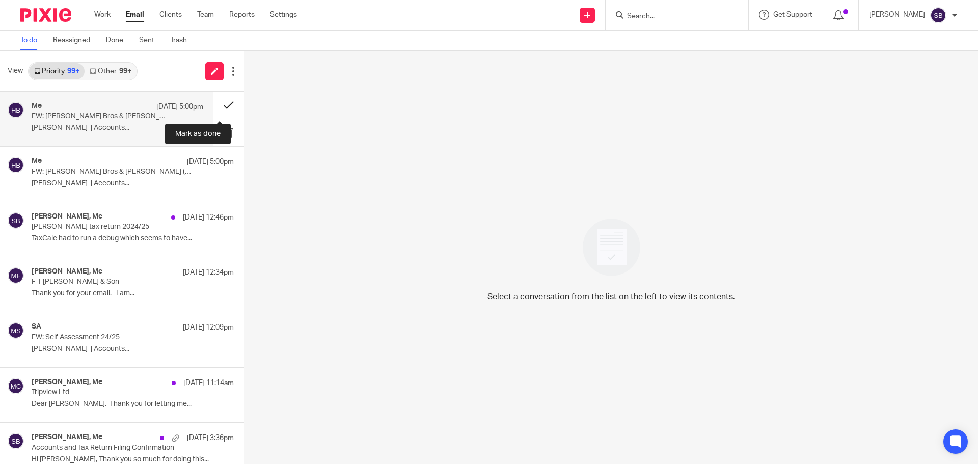
click at [218, 106] on button at bounding box center [228, 105] width 31 height 27
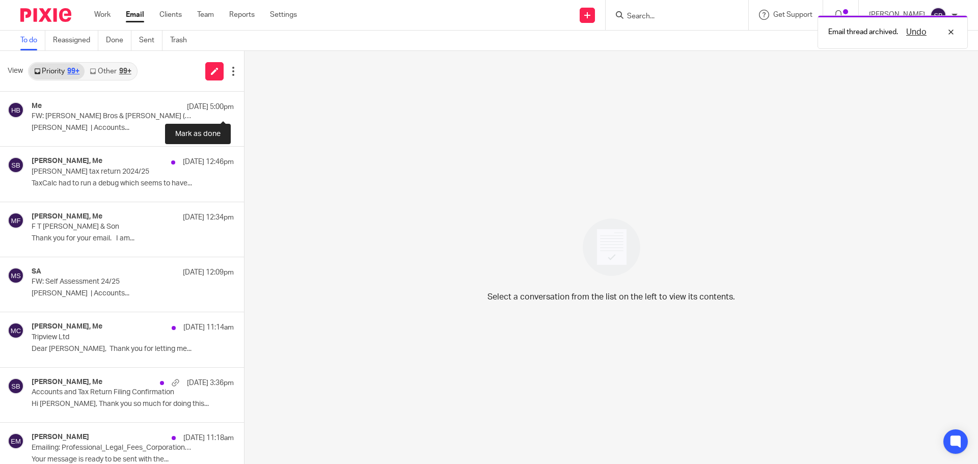
click at [244, 106] on button at bounding box center [248, 105] width 8 height 27
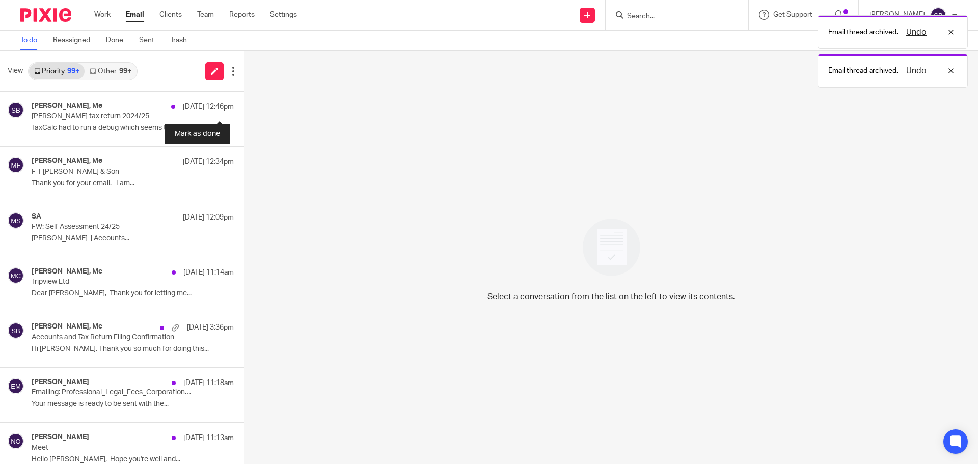
click at [244, 106] on button at bounding box center [248, 105] width 8 height 27
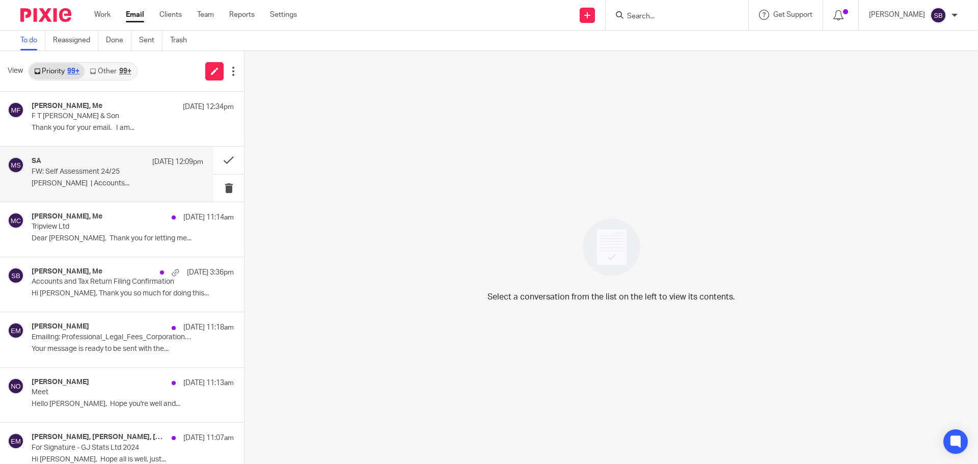
click at [90, 172] on p "FW: Self Assessment 24/25" at bounding box center [101, 172] width 138 height 9
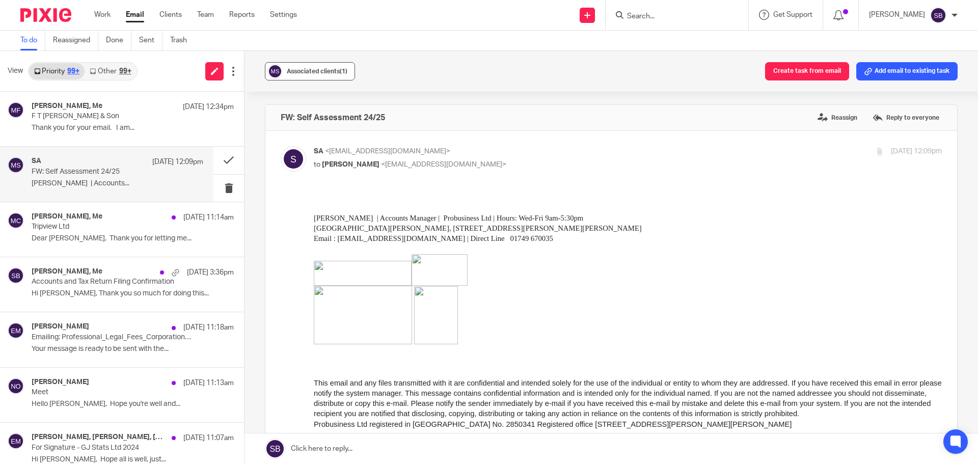
click at [319, 70] on span "Associated clients (1)" at bounding box center [317, 71] width 61 height 6
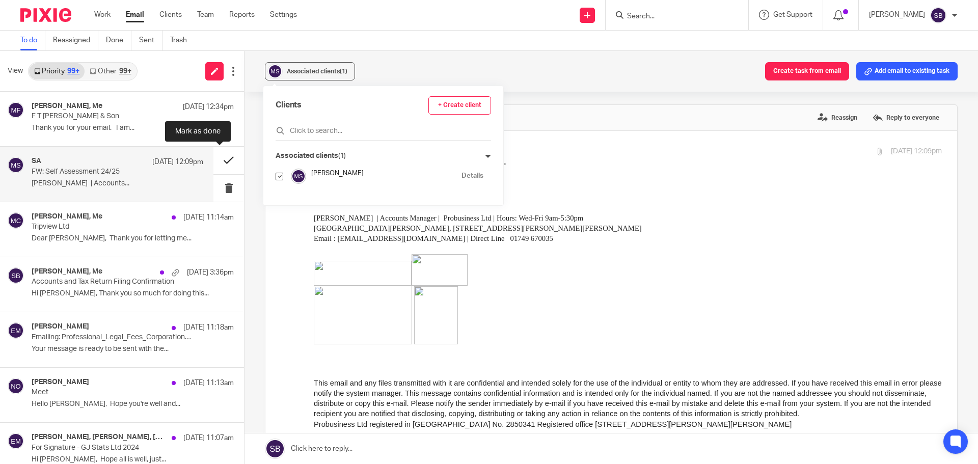
click at [218, 161] on button at bounding box center [228, 160] width 31 height 27
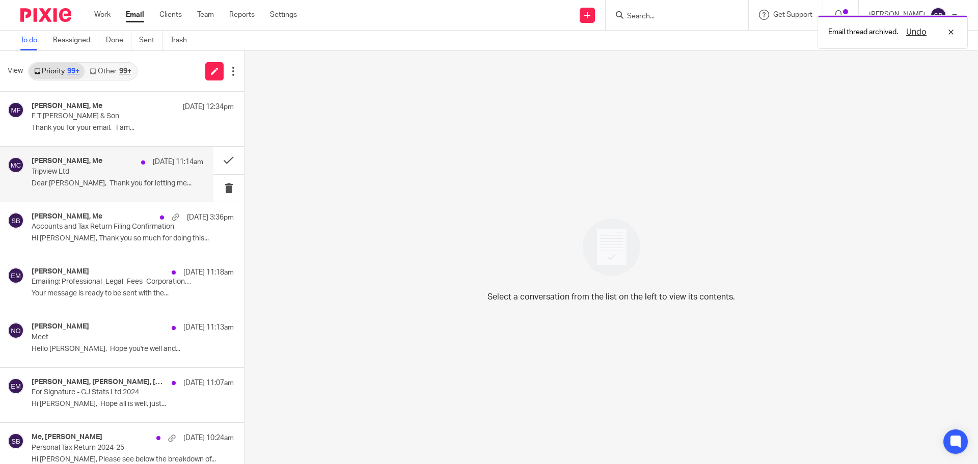
click at [68, 168] on p "Tripview Ltd" at bounding box center [101, 172] width 138 height 9
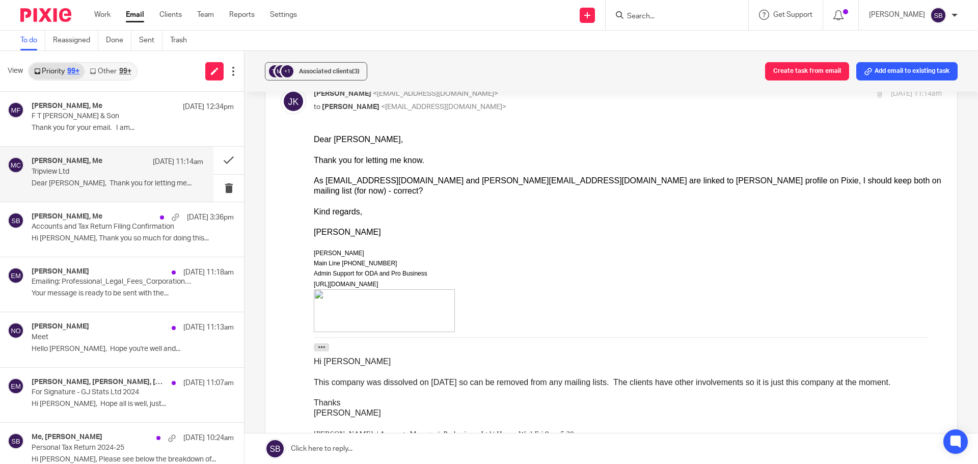
scroll to position [153, 0]
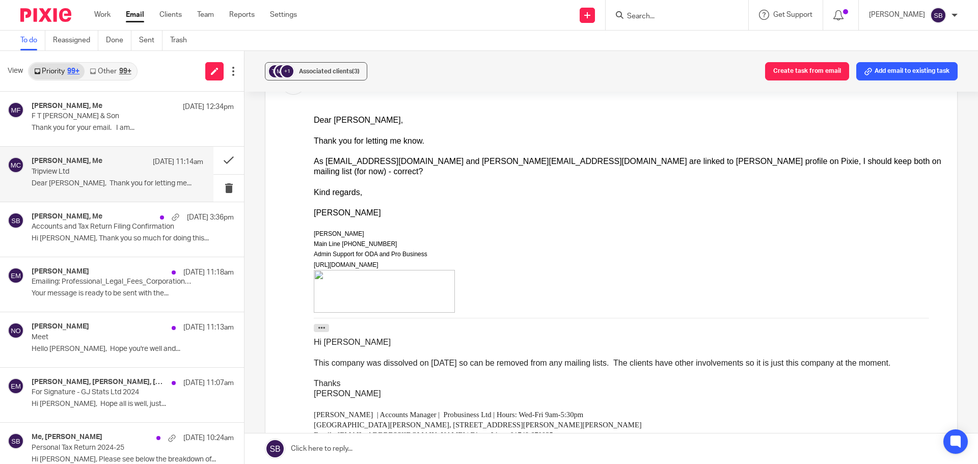
click at [104, 168] on p "Tripview Ltd" at bounding box center [101, 172] width 138 height 9
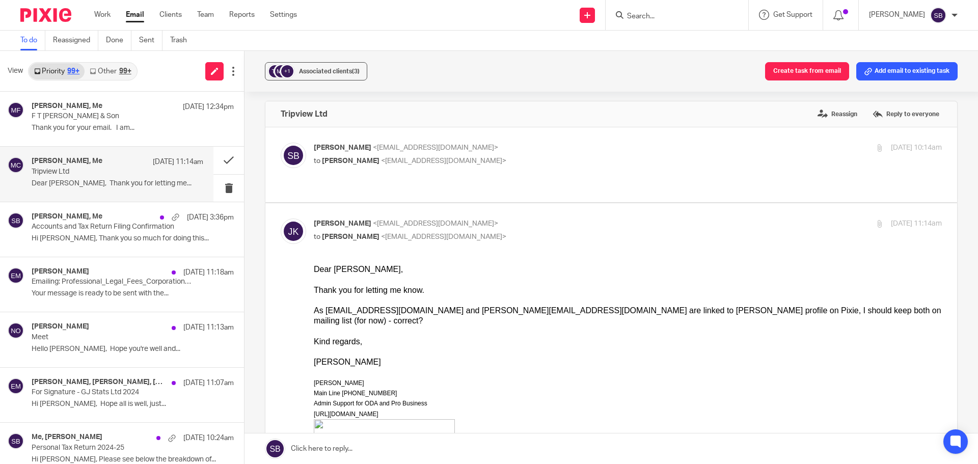
scroll to position [0, 0]
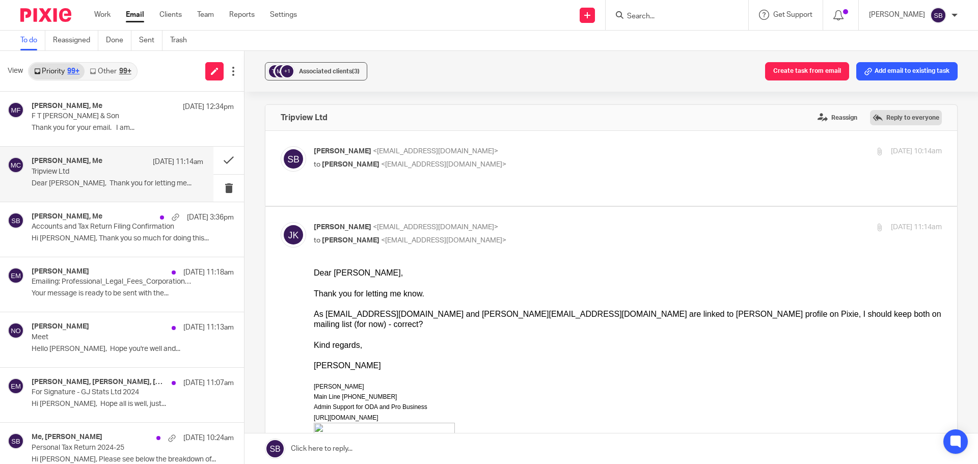
click at [870, 118] on label "Reply to everyone" at bounding box center [906, 117] width 72 height 15
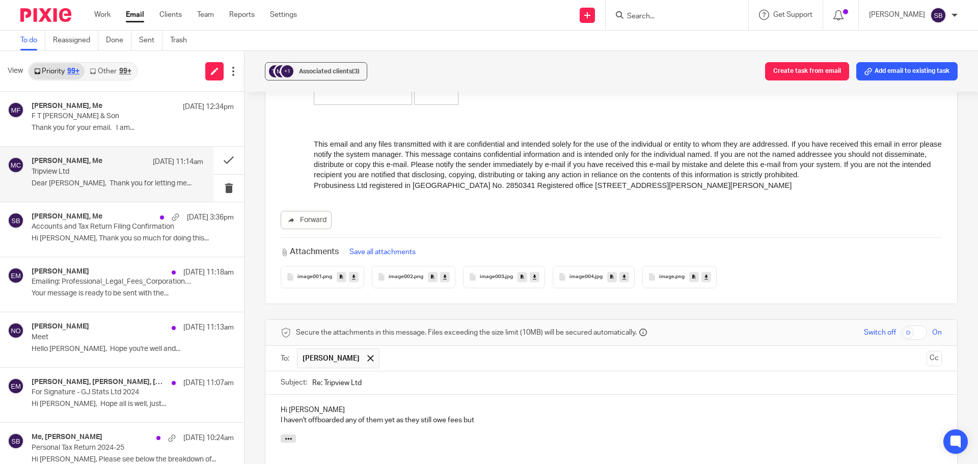
scroll to position [717, 0]
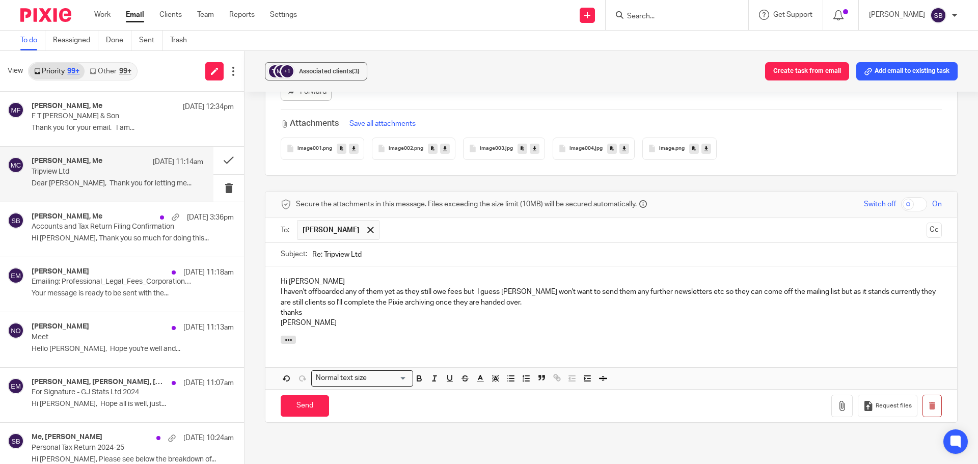
click at [277, 284] on div "Hi [PERSON_NAME] I haven't offboarded any of them yet as they still owe fees bu…" at bounding box center [611, 300] width 692 height 69
click at [549, 287] on p "They are leaving us but I haven't offboarded any of them yet as they still owe …" at bounding box center [611, 297] width 661 height 21
click at [449, 295] on p "They are leaving us but I haven't offboarded any of them yet as they still owe …" at bounding box center [611, 297] width 661 height 21
click at [318, 395] on input "Send" at bounding box center [305, 406] width 48 height 22
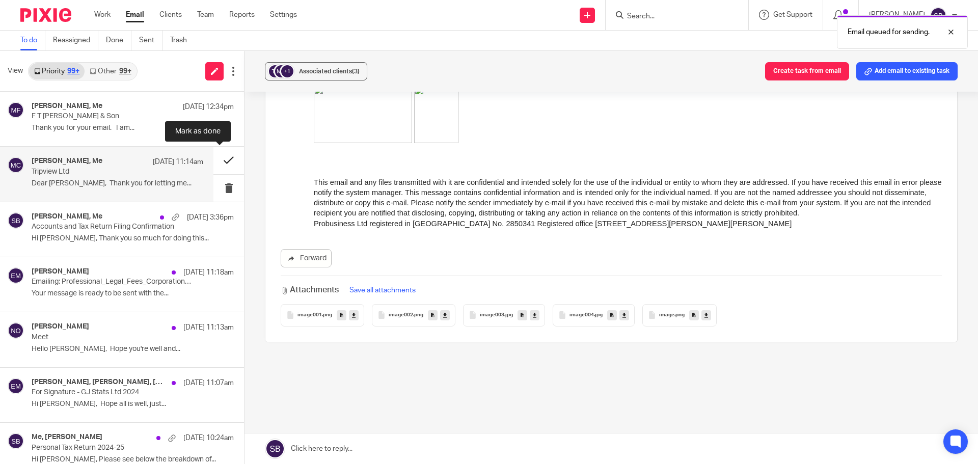
click at [219, 159] on button at bounding box center [228, 160] width 31 height 27
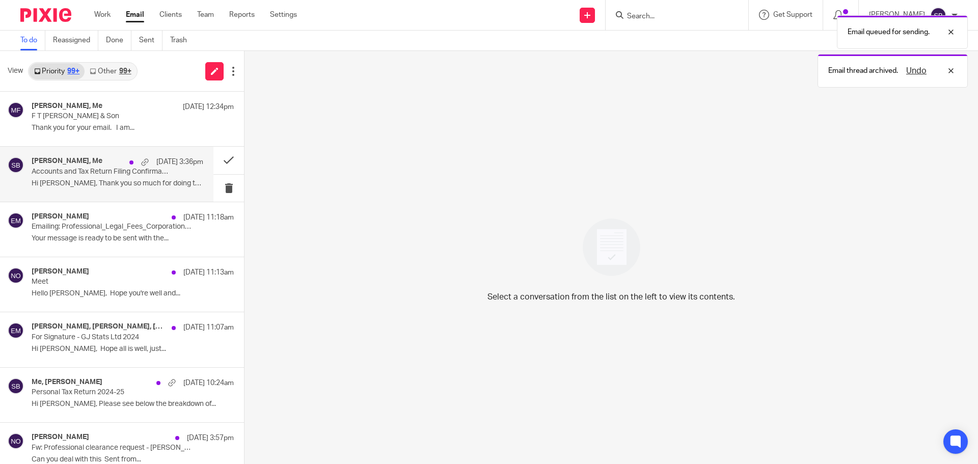
click at [72, 170] on p "Accounts and Tax Return Filing Confirmation" at bounding box center [101, 172] width 138 height 9
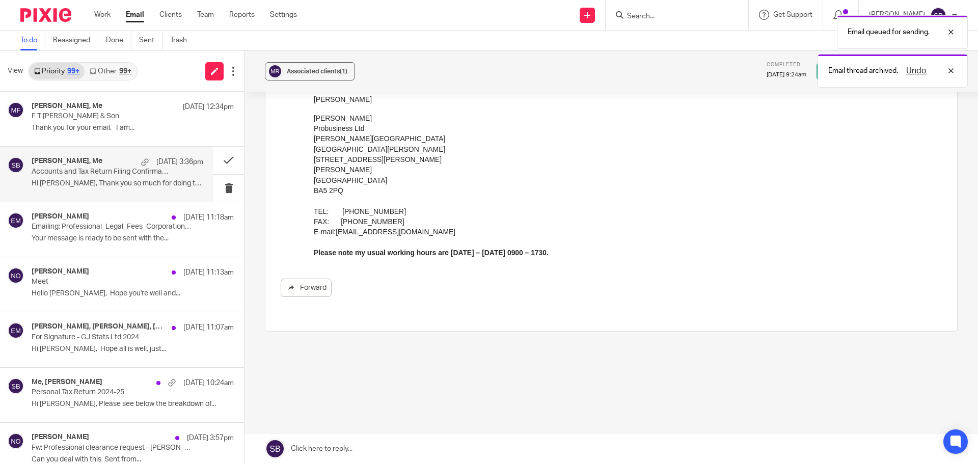
scroll to position [0, 0]
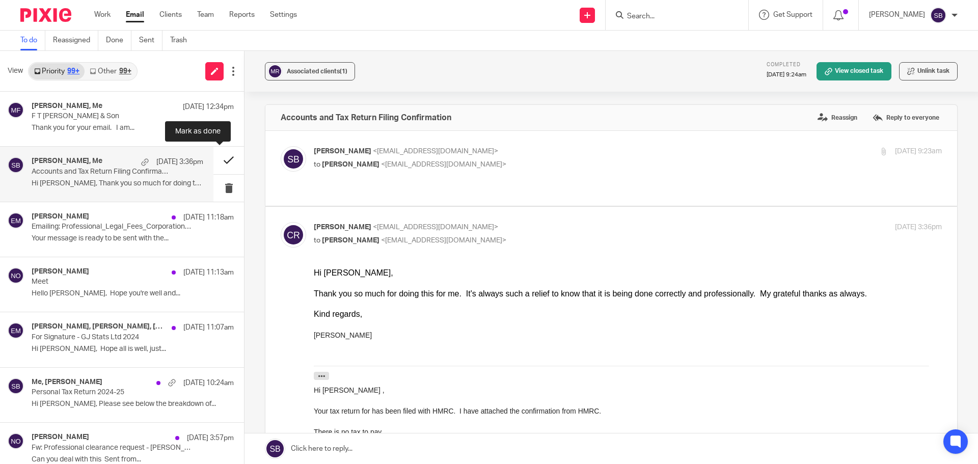
click at [220, 160] on button at bounding box center [228, 160] width 31 height 27
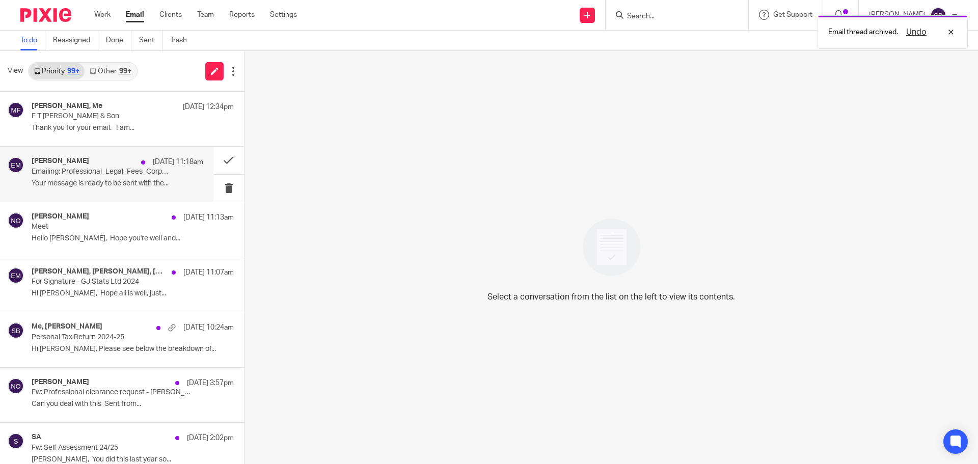
click at [92, 163] on div "[PERSON_NAME] [DATE] 11:18am" at bounding box center [118, 162] width 172 height 10
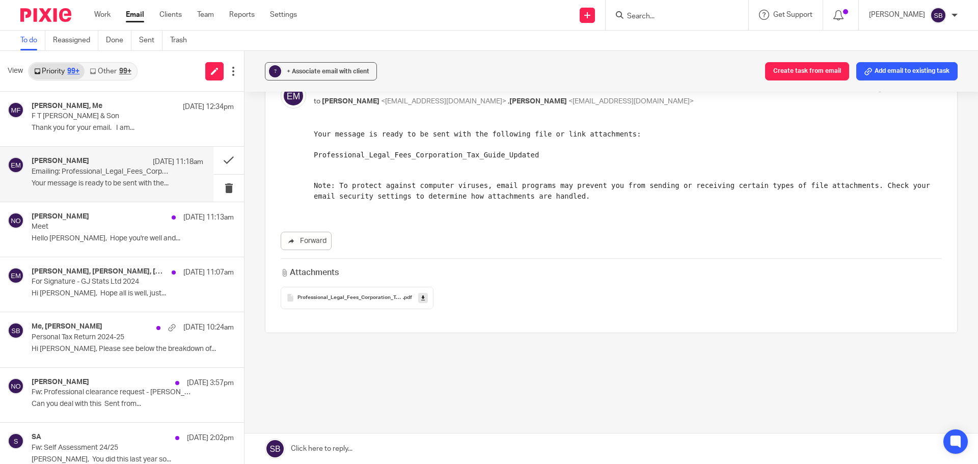
scroll to position [65, 0]
click at [59, 235] on p "Hello [PERSON_NAME], Hope you're well and..." at bounding box center [118, 238] width 172 height 9
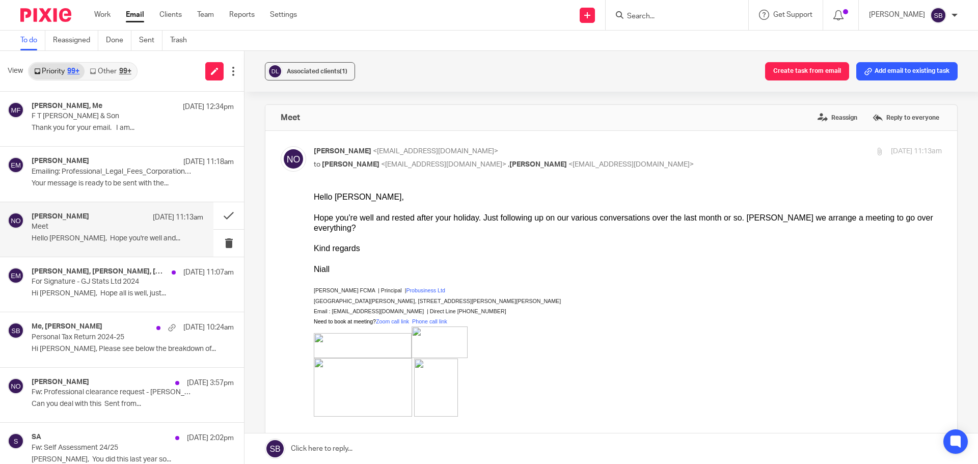
scroll to position [0, 0]
click at [110, 220] on div "[PERSON_NAME] [DATE] 11:13am" at bounding box center [118, 217] width 172 height 10
click at [326, 73] on span "Associated clients (1)" at bounding box center [317, 71] width 61 height 6
click at [219, 218] on button at bounding box center [228, 215] width 31 height 27
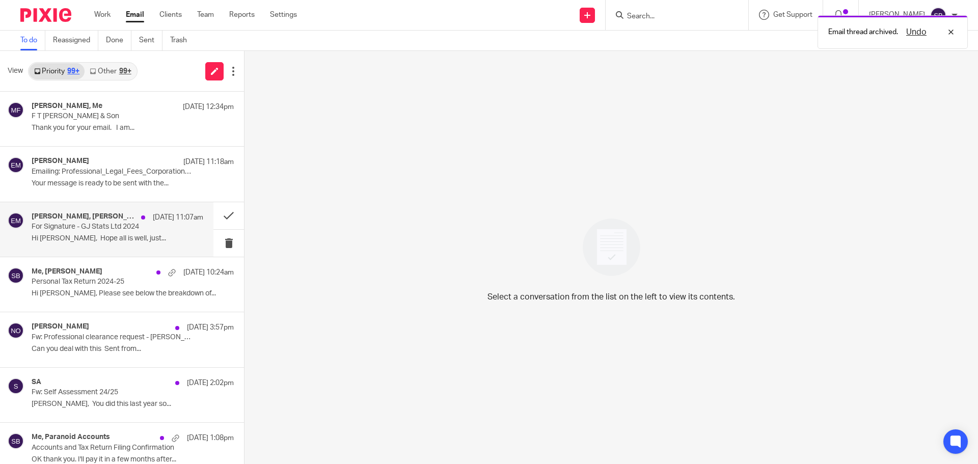
click at [73, 234] on p "Hi [PERSON_NAME], Hope all is well, just..." at bounding box center [118, 238] width 172 height 9
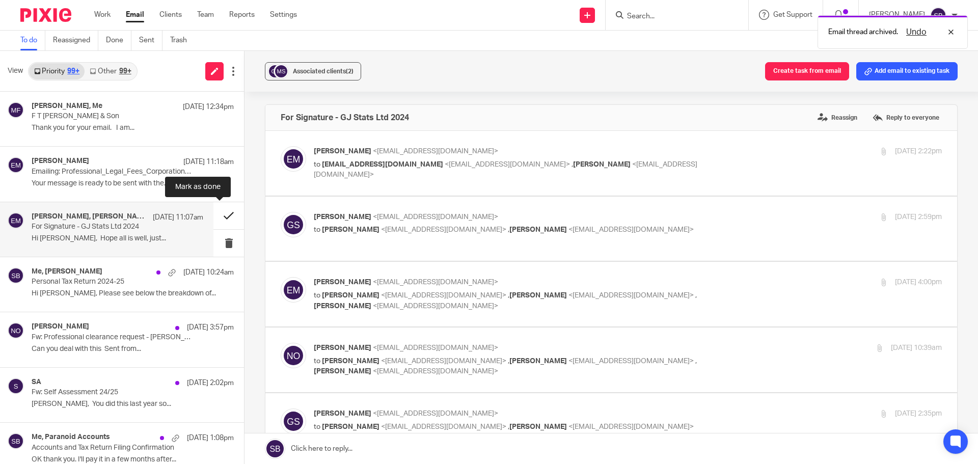
click at [220, 217] on button at bounding box center [228, 215] width 31 height 27
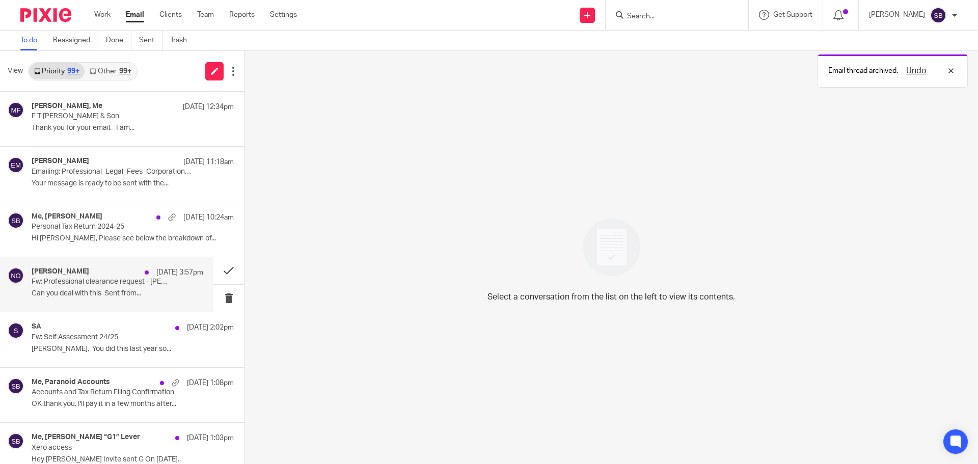
click at [63, 285] on p "Fw: Professional clearance request - [PERSON_NAME] and R & T Hole" at bounding box center [101, 282] width 138 height 9
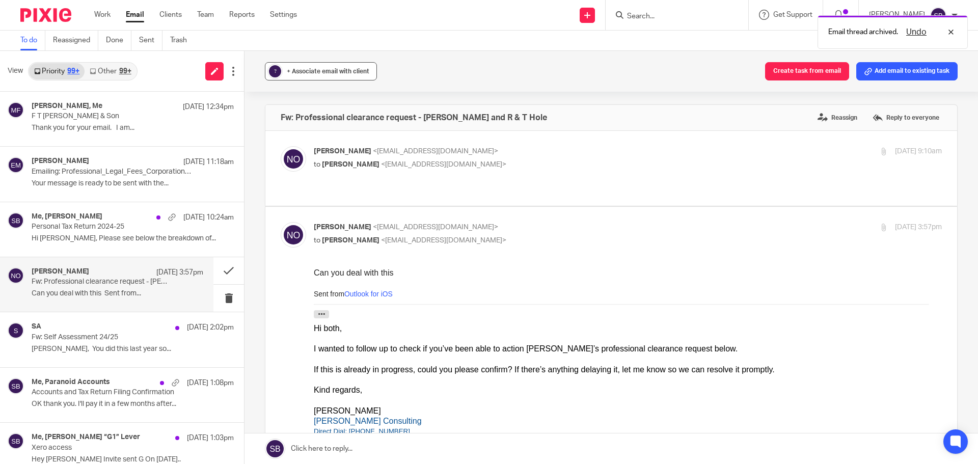
click at [331, 76] on button "? + Associate email with client" at bounding box center [321, 71] width 112 height 18
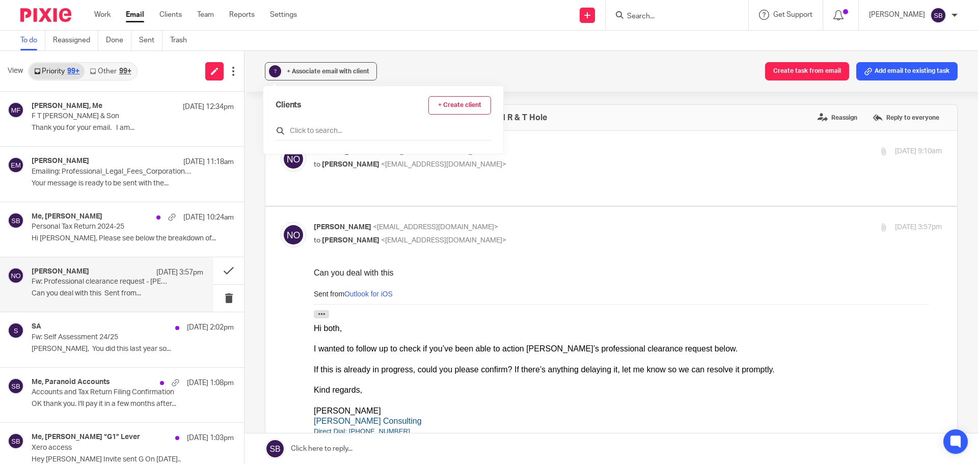
click at [307, 127] on input "text" at bounding box center [383, 131] width 215 height 10
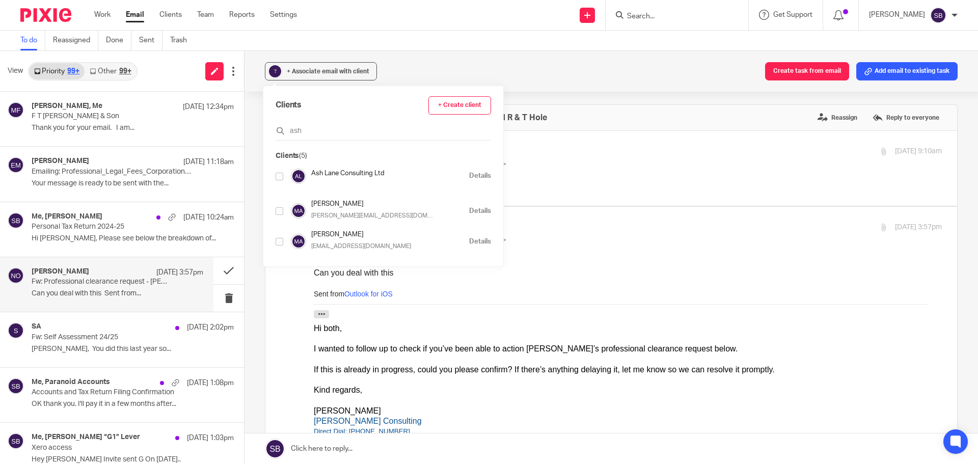
type input "ash"
click at [275, 175] on div "Clients + Create client ash Clients (5) Ash Lane Consulting Ltd Details [PERSON…" at bounding box center [383, 176] width 240 height 180
click at [278, 175] on input "checkbox" at bounding box center [280, 177] width 8 height 8
checkbox input "true"
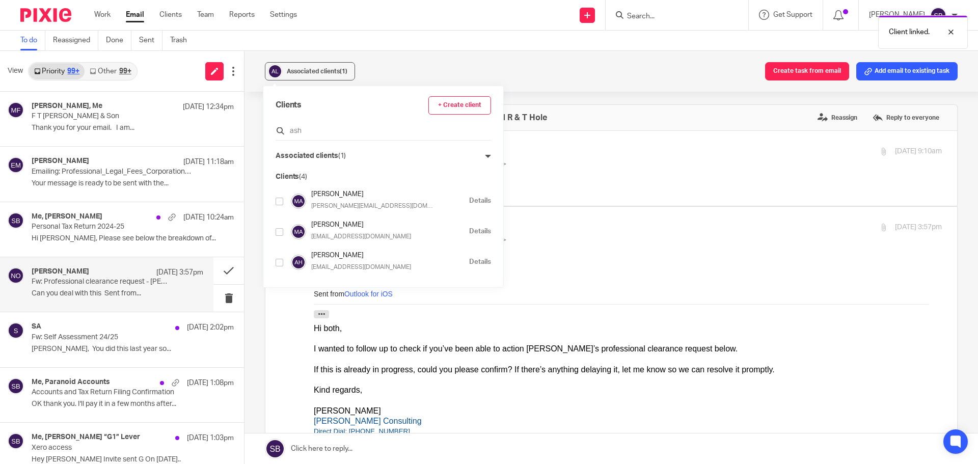
click at [325, 133] on input "ash" at bounding box center [383, 131] width 215 height 10
type input "a"
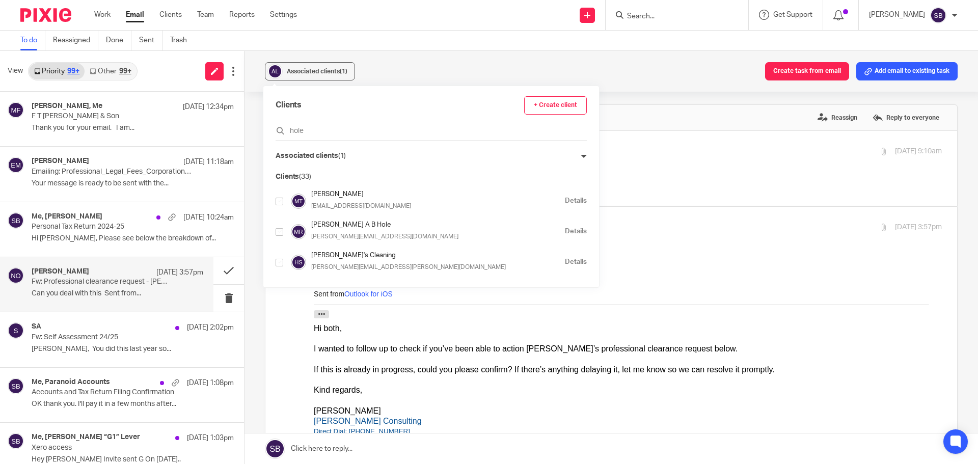
type input "hole"
click at [280, 201] on input "checkbox" at bounding box center [280, 202] width 8 height 8
checkbox input "true"
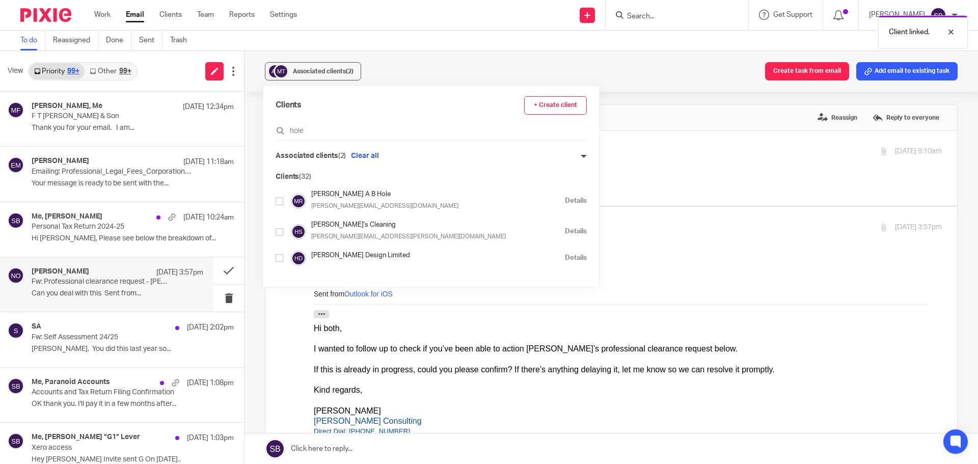
click at [281, 201] on input "checkbox" at bounding box center [280, 202] width 8 height 8
checkbox input "true"
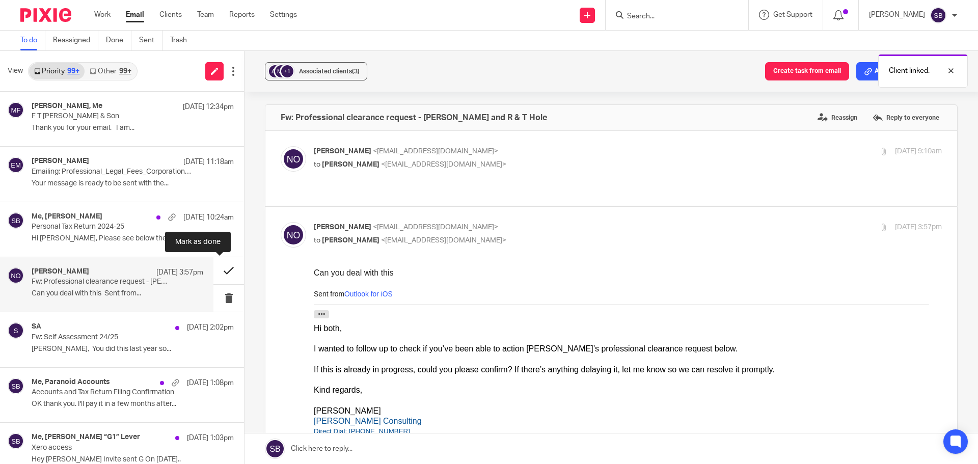
click at [221, 274] on button at bounding box center [228, 270] width 31 height 27
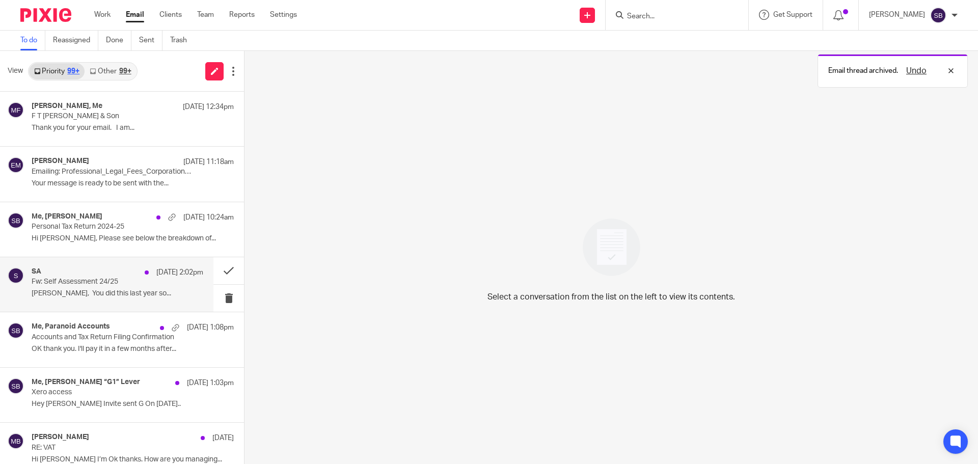
click at [59, 280] on p "Fw: Self Assessment 24/25" at bounding box center [101, 282] width 138 height 9
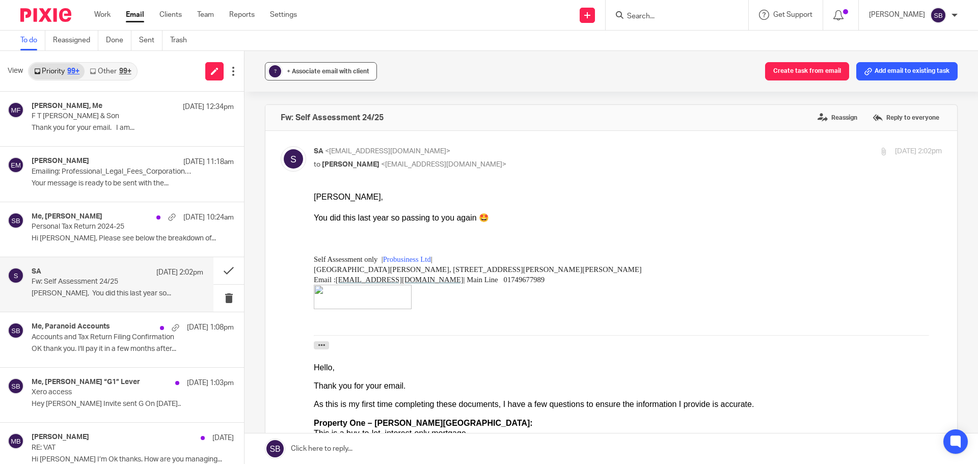
click at [339, 76] on div "+ Associate email with client" at bounding box center [328, 71] width 83 height 10
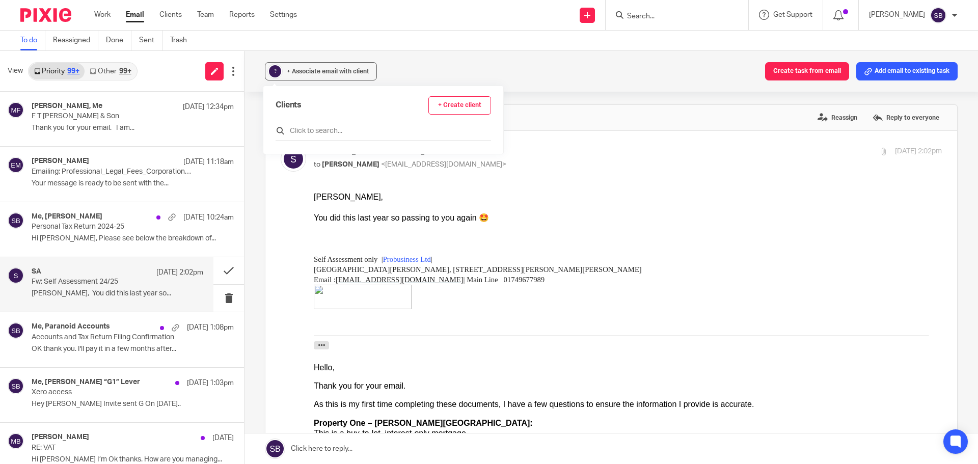
click at [339, 133] on input "text" at bounding box center [383, 131] width 215 height 10
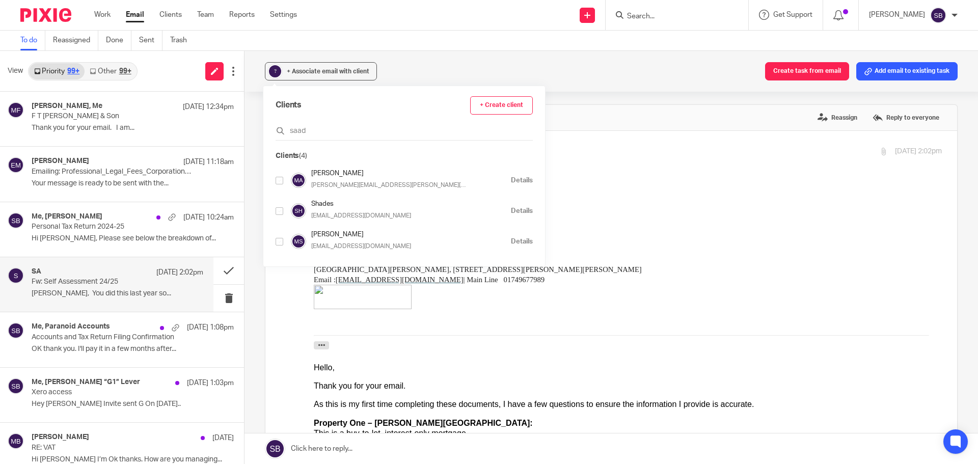
type input "saad"
click at [279, 181] on input "checkbox" at bounding box center [280, 181] width 8 height 8
checkbox input "true"
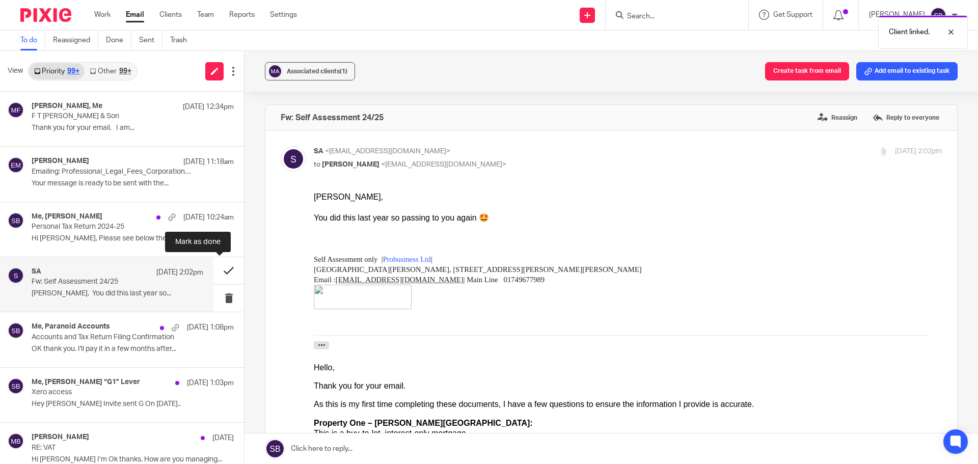
click at [219, 271] on button at bounding box center [228, 270] width 31 height 27
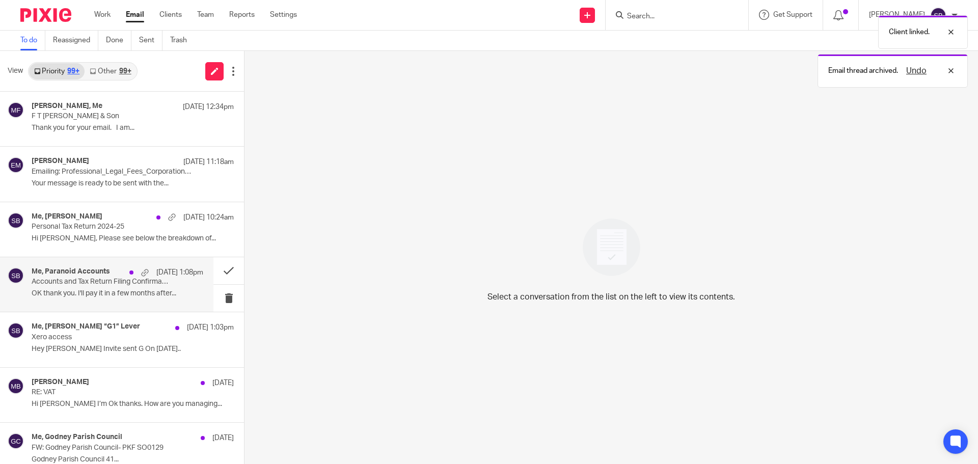
click at [39, 283] on p "Accounts and Tax Return Filing Confirmation" at bounding box center [101, 282] width 138 height 9
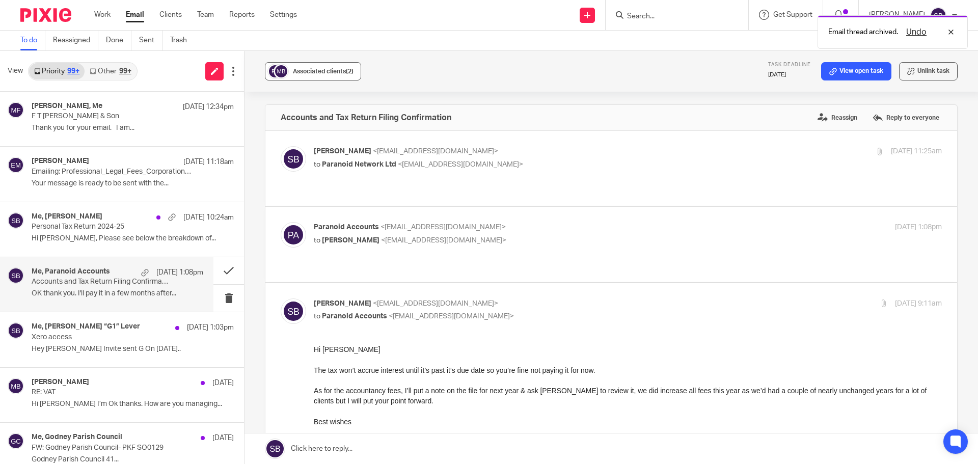
click at [340, 75] on div "Associated clients (2)" at bounding box center [323, 71] width 61 height 10
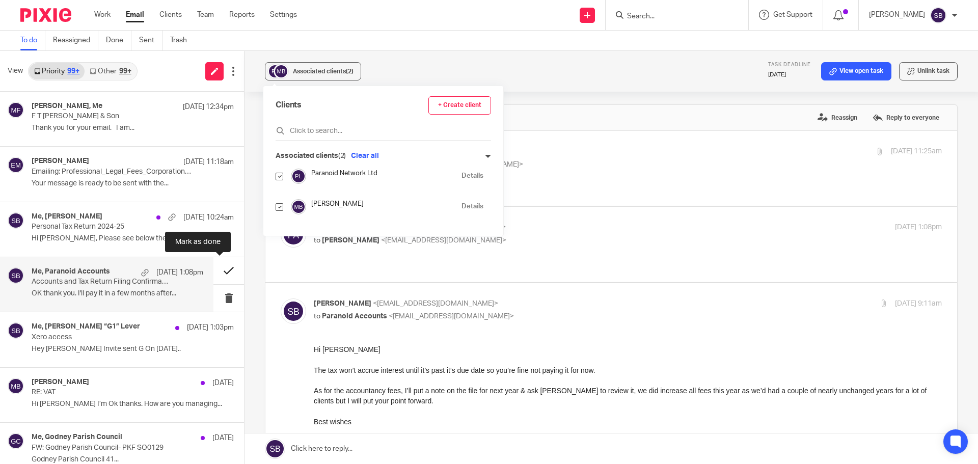
click at [217, 271] on button at bounding box center [228, 270] width 31 height 27
